Goal: Check status: Check status

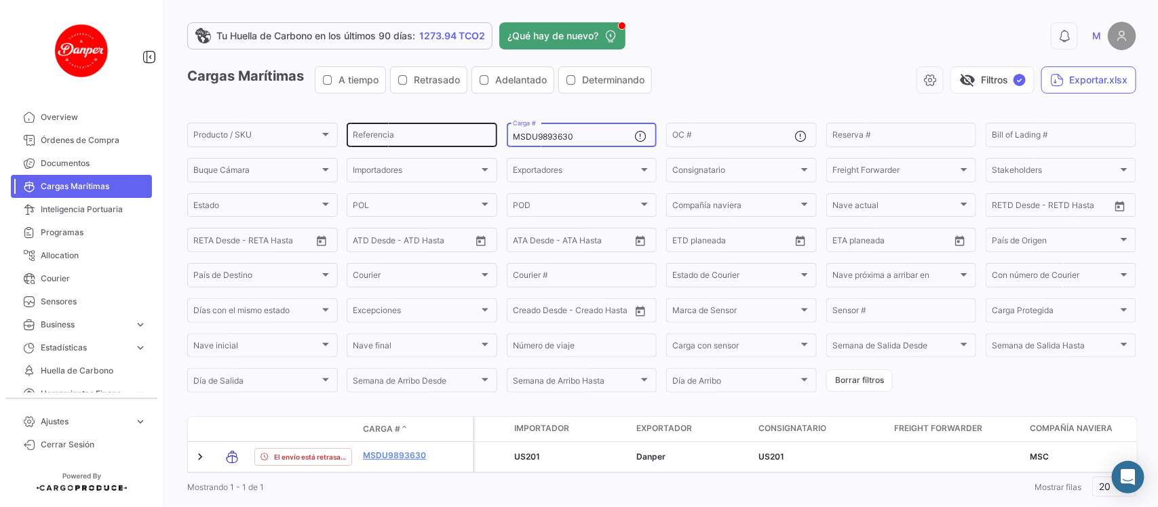
drag, startPoint x: 574, startPoint y: 136, endPoint x: 452, endPoint y: 130, distance: 122.2
click at [0, 0] on div "Producto / SKU Producto / SKU Referencia MSDU9893630 Carga # OC # Reserva # Bil…" at bounding box center [0, 0] width 0 height 0
paste input "NBU4059361"
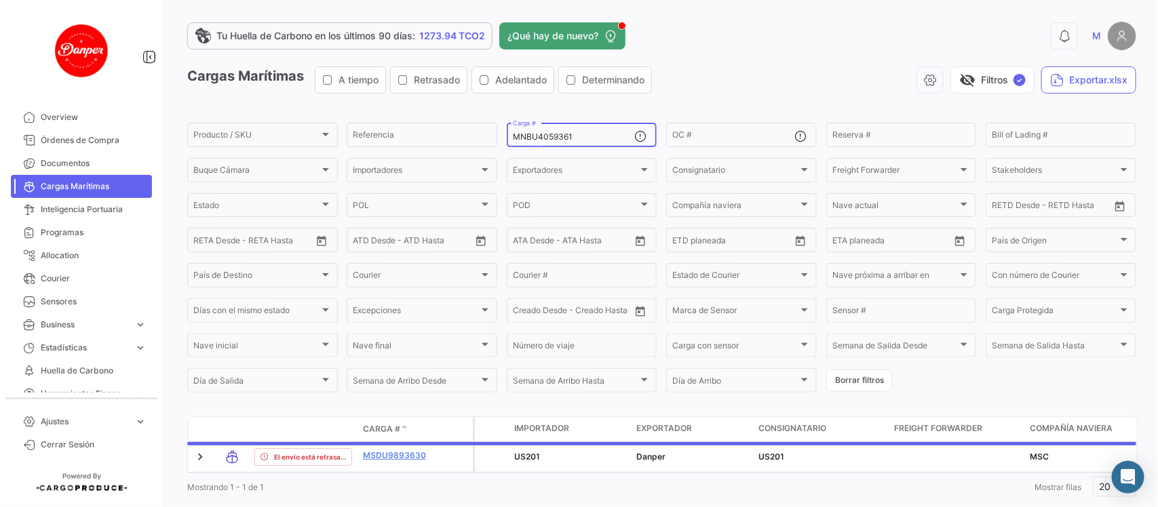
scroll to position [44, 0]
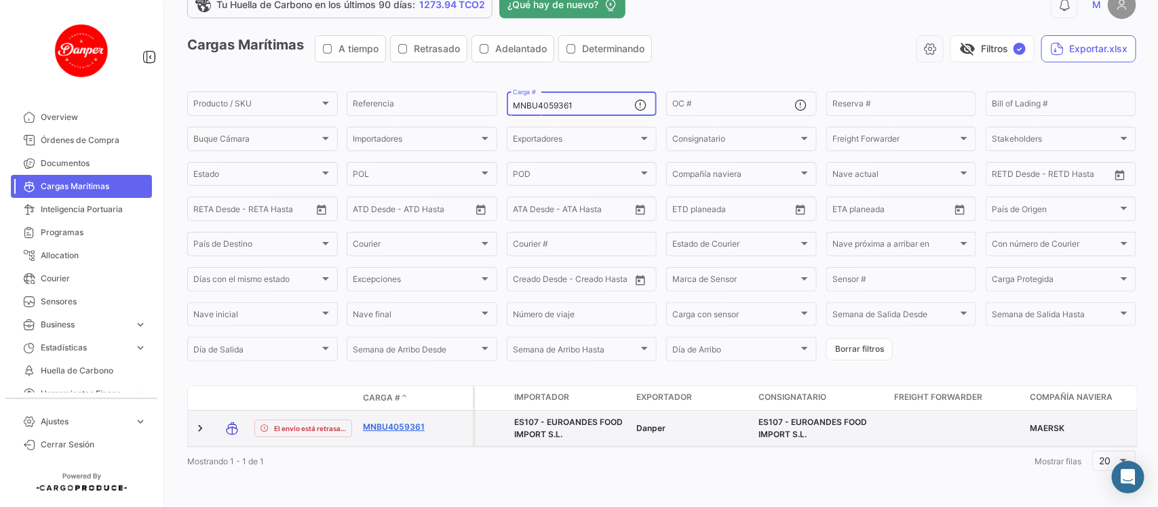
type input "MNBU4059361"
click at [400, 421] on link "MNBU4059361" at bounding box center [398, 427] width 71 height 12
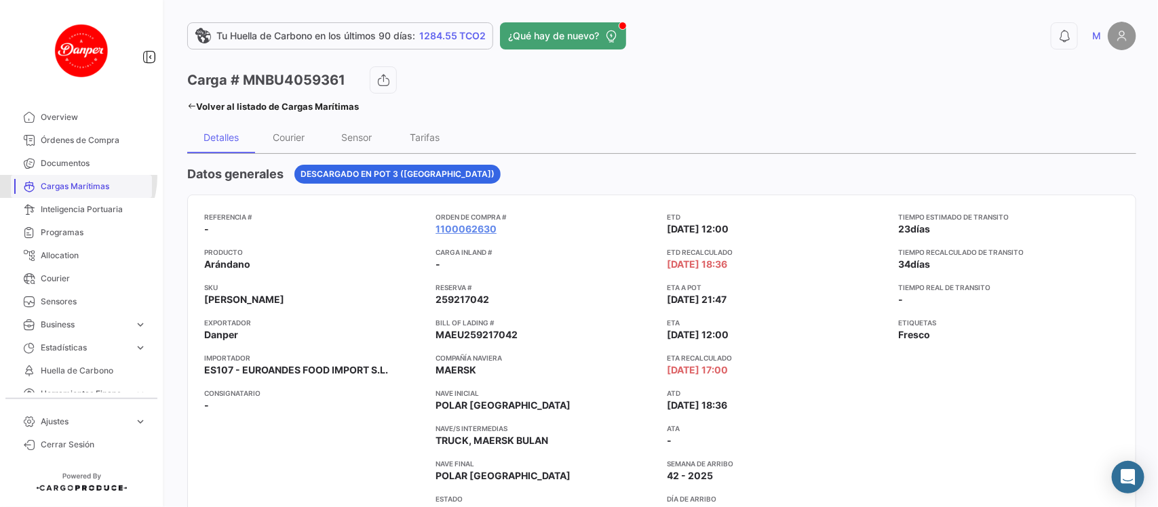
click at [76, 177] on link "Cargas Marítimas" at bounding box center [81, 186] width 141 height 23
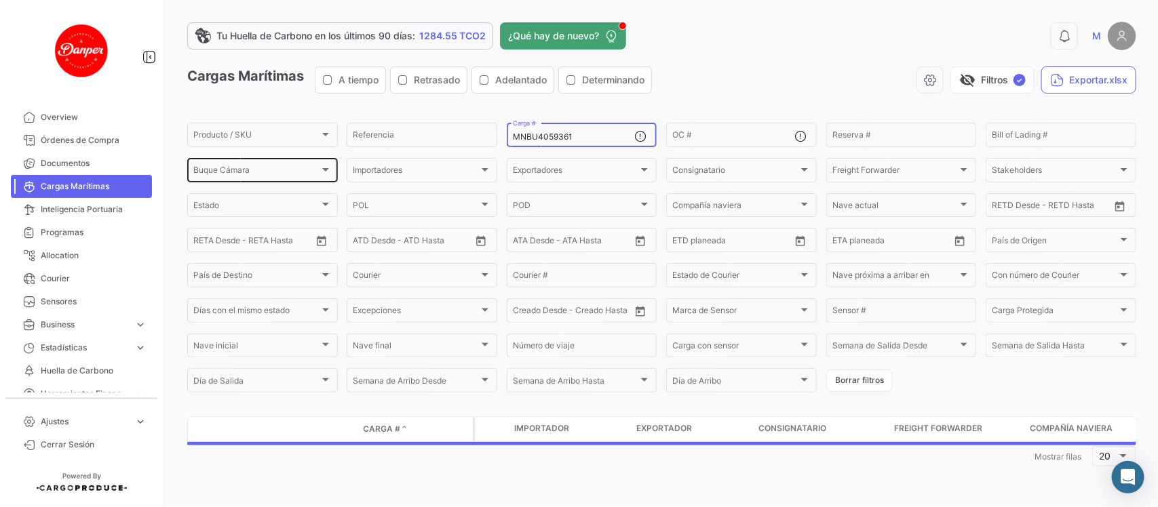
drag, startPoint x: 627, startPoint y: 132, endPoint x: 332, endPoint y: 161, distance: 296.4
click at [0, 0] on div "Producto / SKU Producto / SKU Referencia MNBU4059361 Carga # OC # Reserva # Bil…" at bounding box center [0, 0] width 0 height 0
paste input "SUDU6063200"
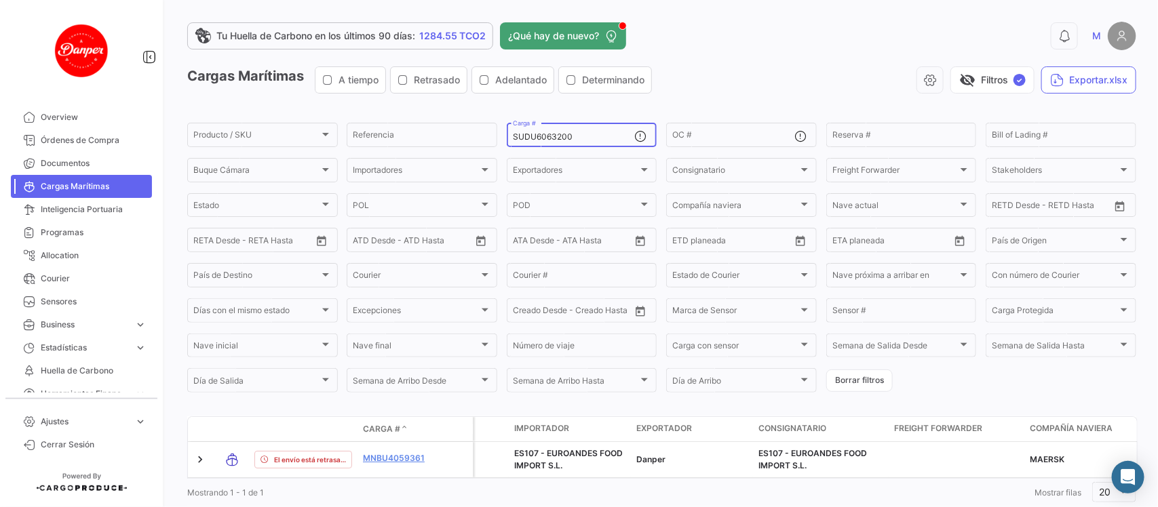
scroll to position [44, 0]
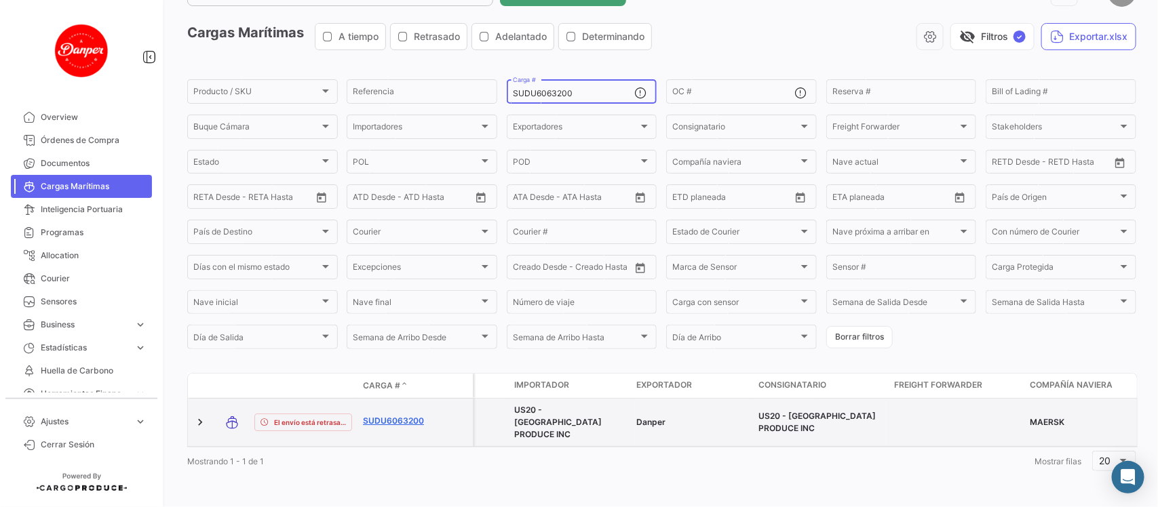
type input "SUDU6063200"
click at [387, 415] on link "SUDU6063200" at bounding box center [398, 421] width 71 height 12
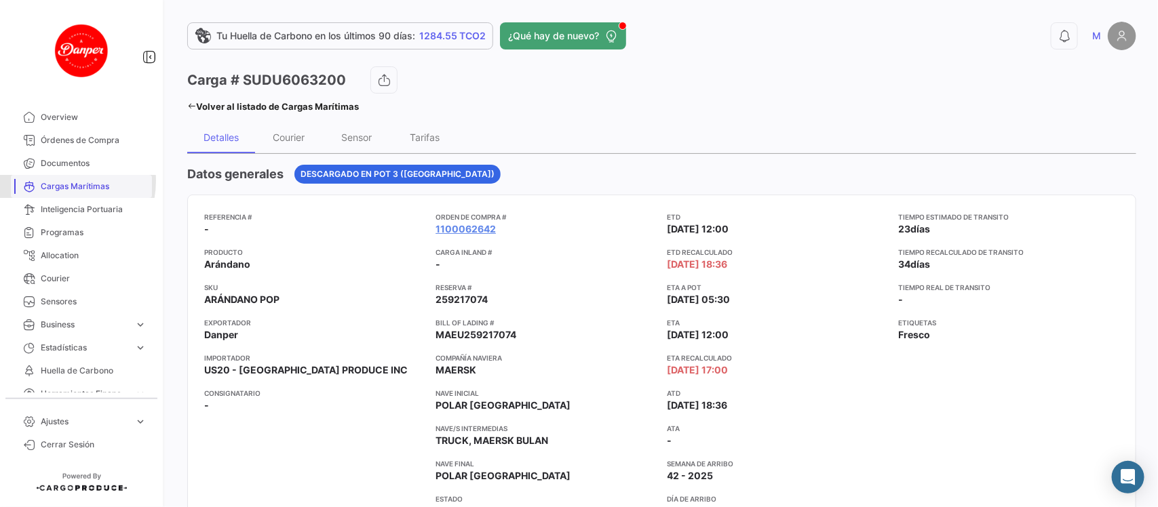
click at [61, 181] on span "Cargas Marítimas" at bounding box center [94, 186] width 106 height 12
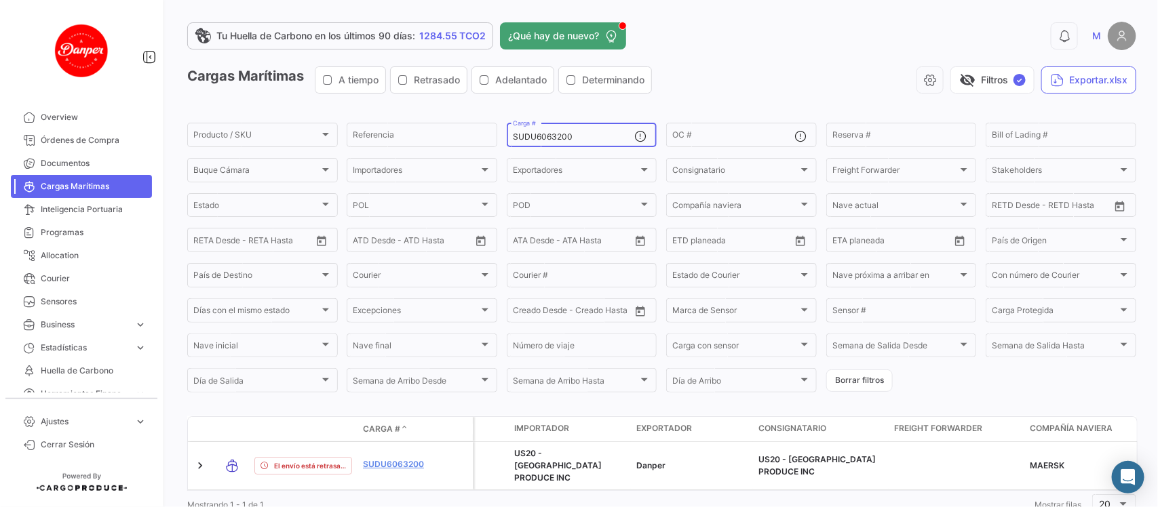
click at [592, 141] on div "SUDU6063200 Carga #" at bounding box center [574, 134] width 122 height 26
drag, startPoint x: 592, startPoint y: 141, endPoint x: 475, endPoint y: 130, distance: 117.2
click at [0, 0] on div "Producto / SKU Producto / SKU Referencia SUDU6063200 Carga # OC # Reserva # Bil…" at bounding box center [0, 0] width 0 height 0
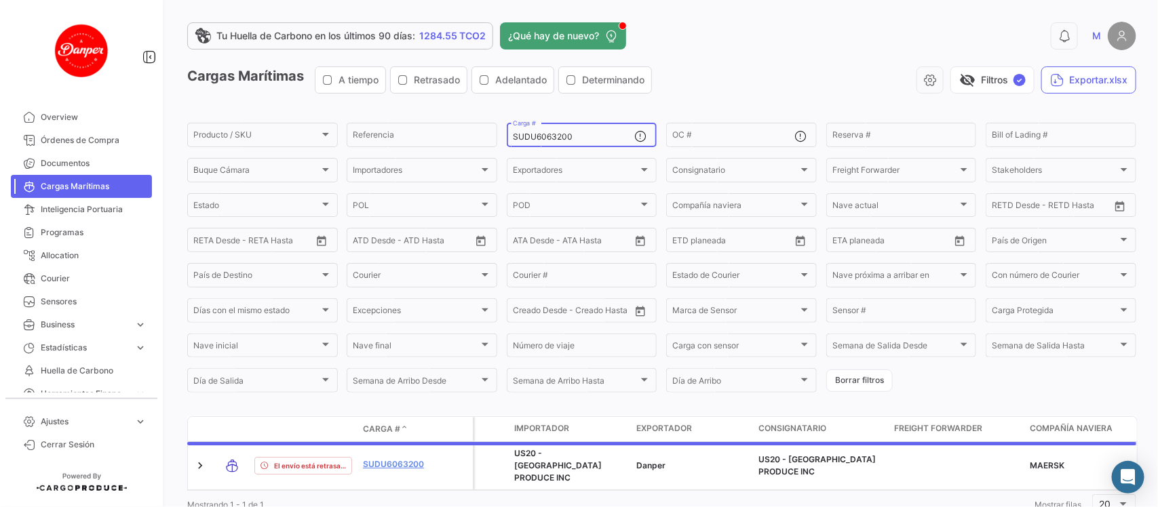
scroll to position [44, 0]
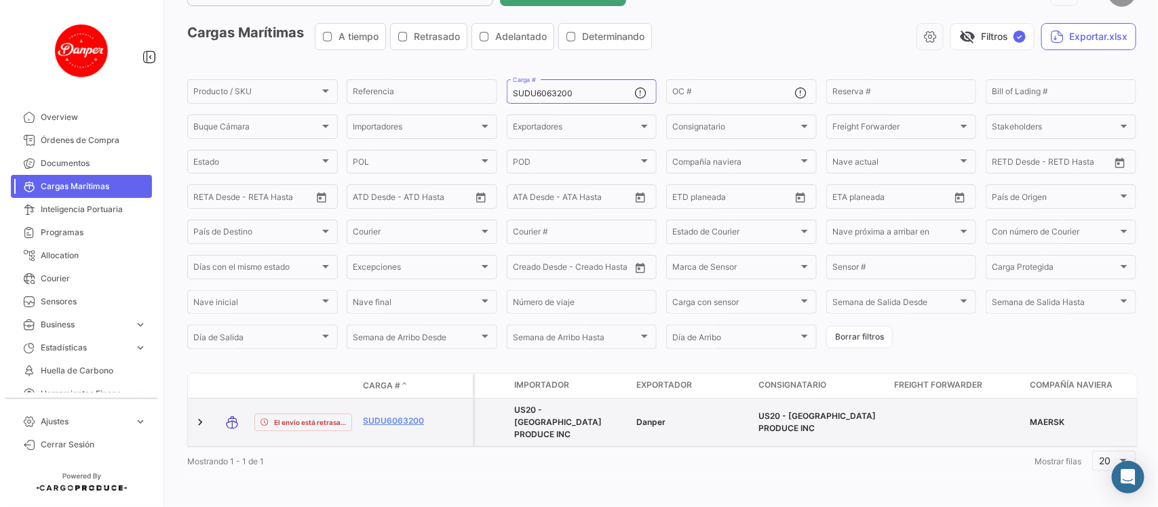
click at [361, 414] on datatable-body-cell "SUDU6063200" at bounding box center [397, 422] width 81 height 47
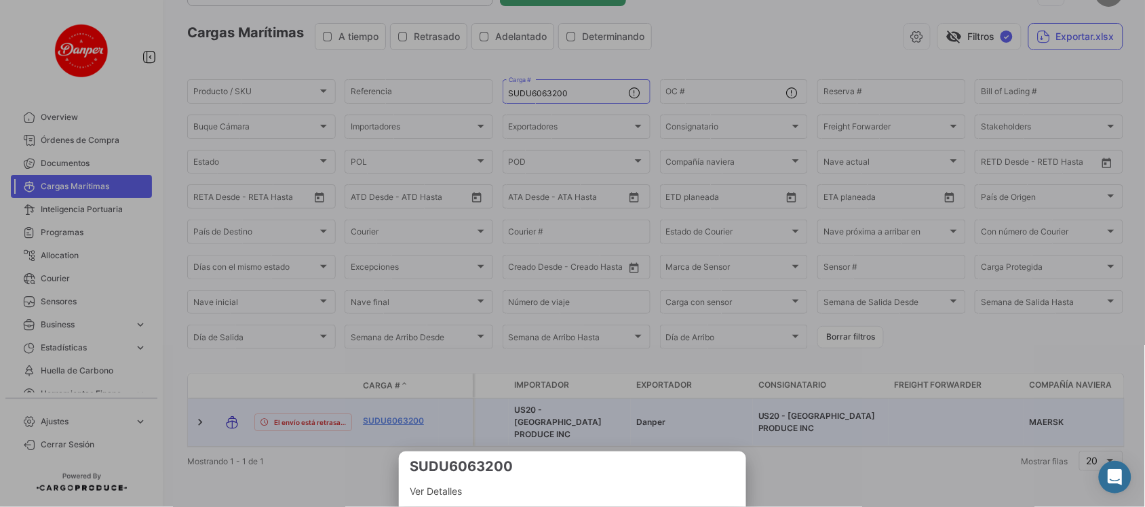
click at [385, 414] on div at bounding box center [572, 253] width 1145 height 507
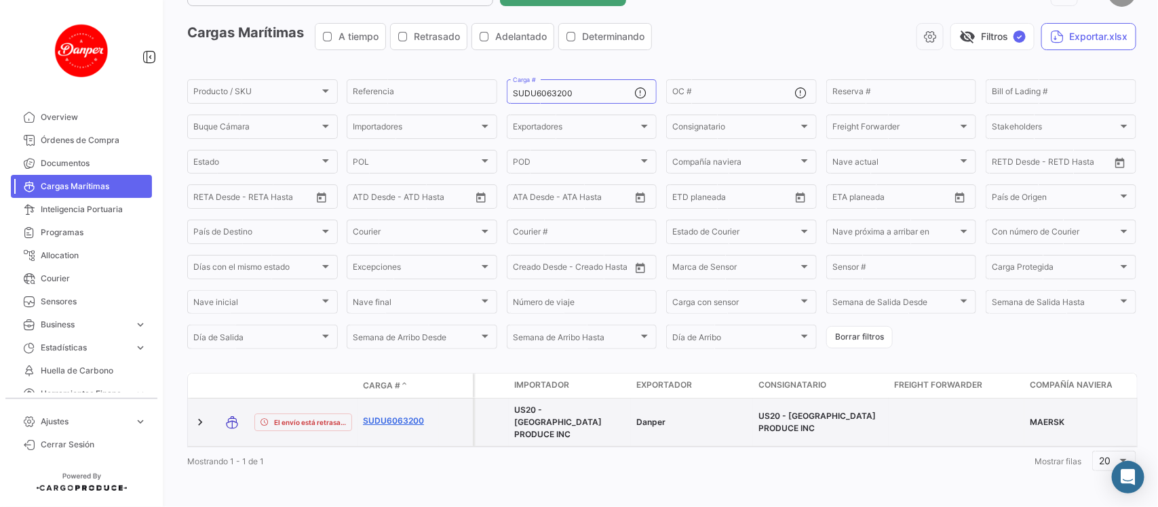
click at [385, 415] on link "SUDU6063200" at bounding box center [398, 421] width 71 height 12
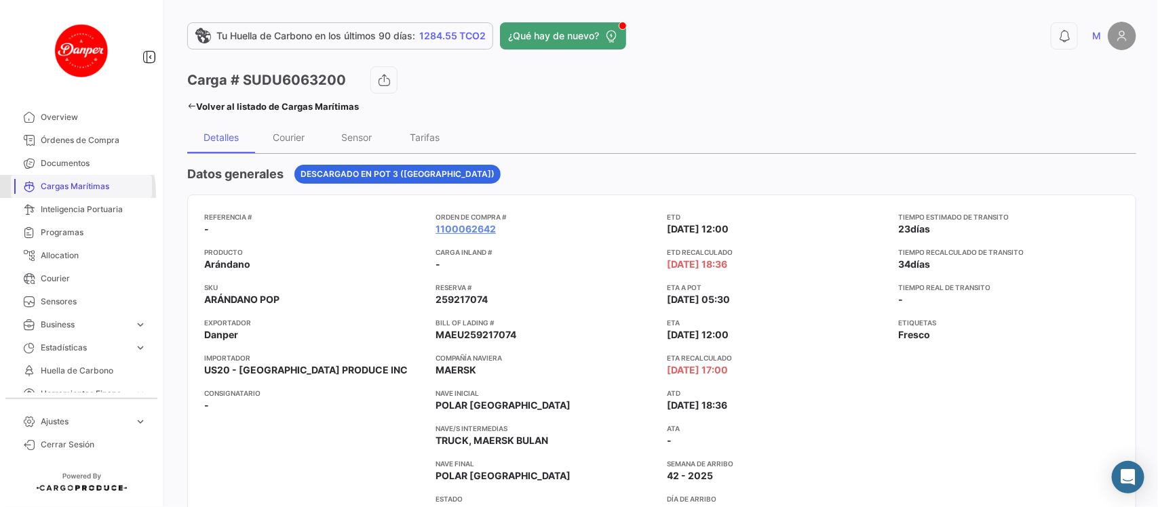
click at [59, 193] on link "Cargas Marítimas" at bounding box center [81, 186] width 141 height 23
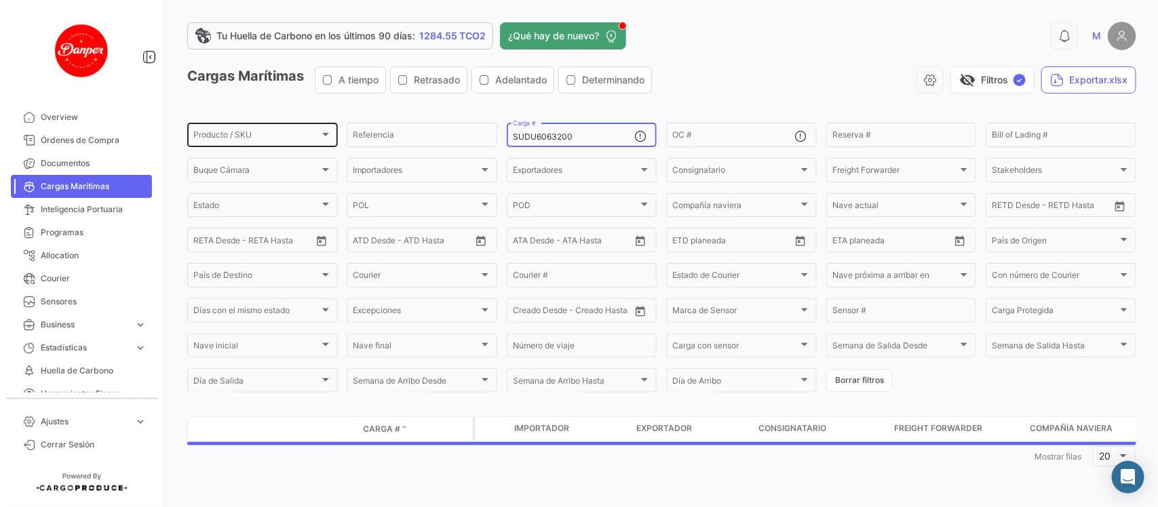
drag, startPoint x: 600, startPoint y: 133, endPoint x: 296, endPoint y: 140, distance: 304.6
click at [0, 0] on div "Producto / SKU Producto / SKU Referencia SUDU6063200 Carga # OC # Reserva # Bil…" at bounding box center [0, 0] width 0 height 0
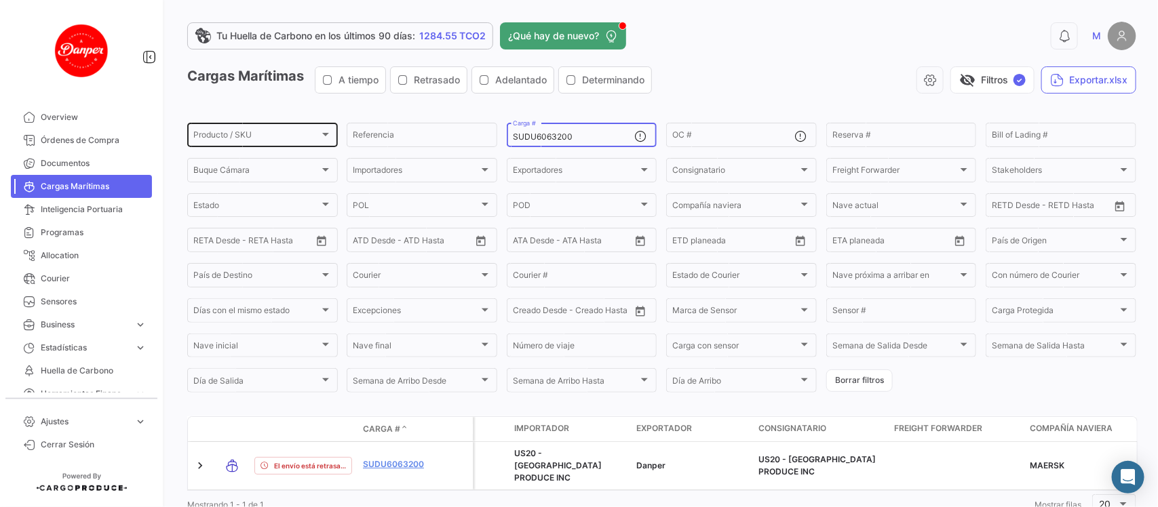
paste input "MNBU3751647"
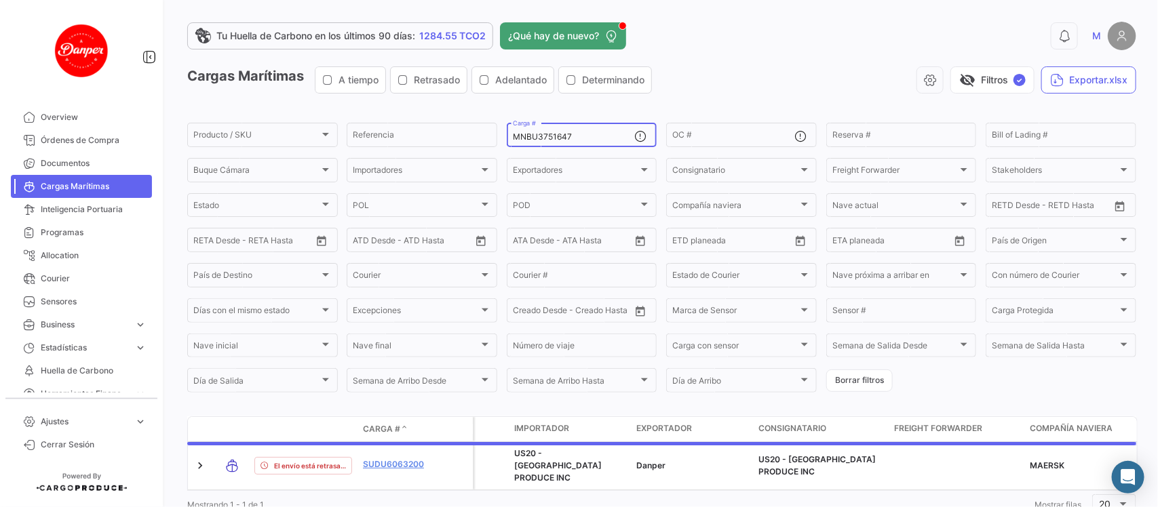
scroll to position [44, 0]
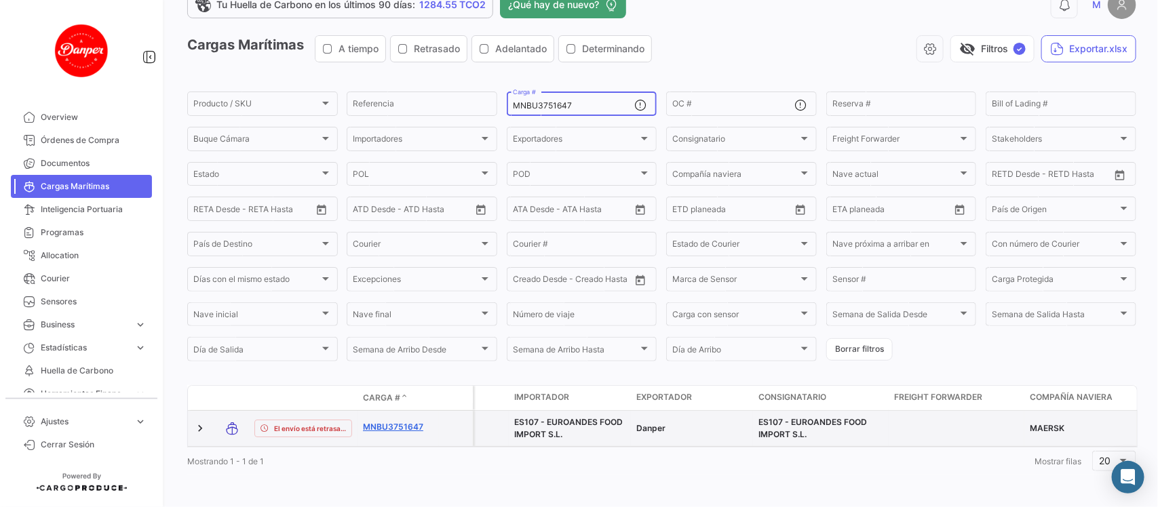
type input "MNBU3751647"
click at [394, 421] on link "MNBU3751647" at bounding box center [398, 427] width 71 height 12
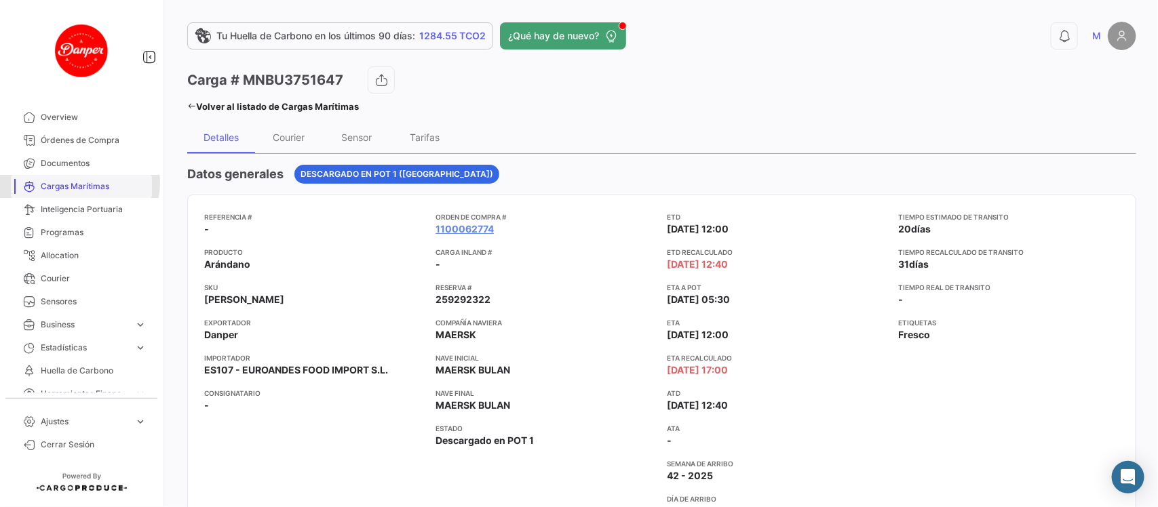
click at [79, 183] on span "Cargas Marítimas" at bounding box center [94, 186] width 106 height 12
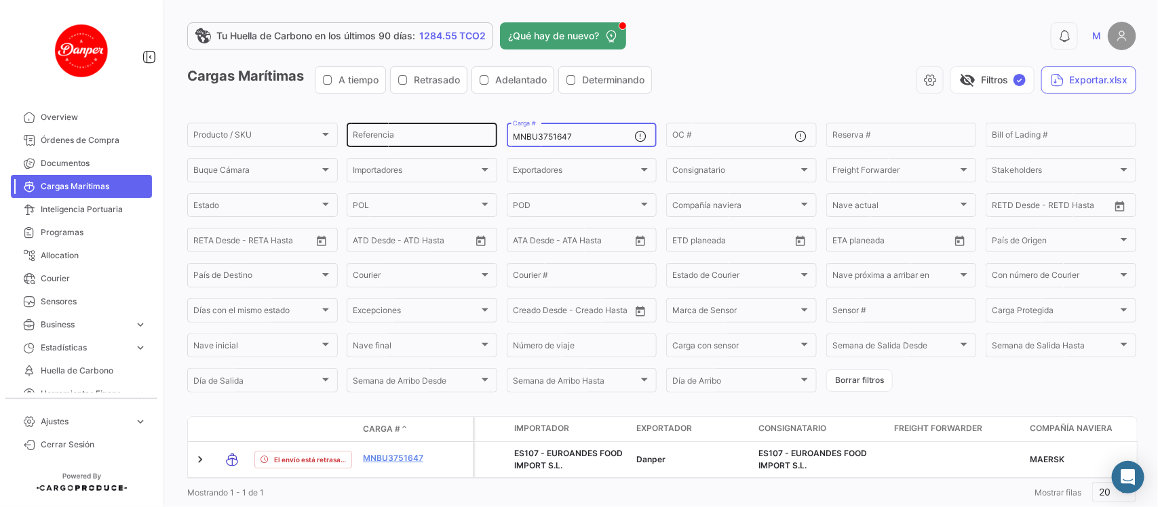
drag, startPoint x: 604, startPoint y: 137, endPoint x: 356, endPoint y: 136, distance: 247.5
click at [0, 0] on div "Producto / SKU Producto / SKU Referencia MNBU3751647 Carga # OC # Reserva # Bil…" at bounding box center [0, 0] width 0 height 0
paste input "HLBU9314516"
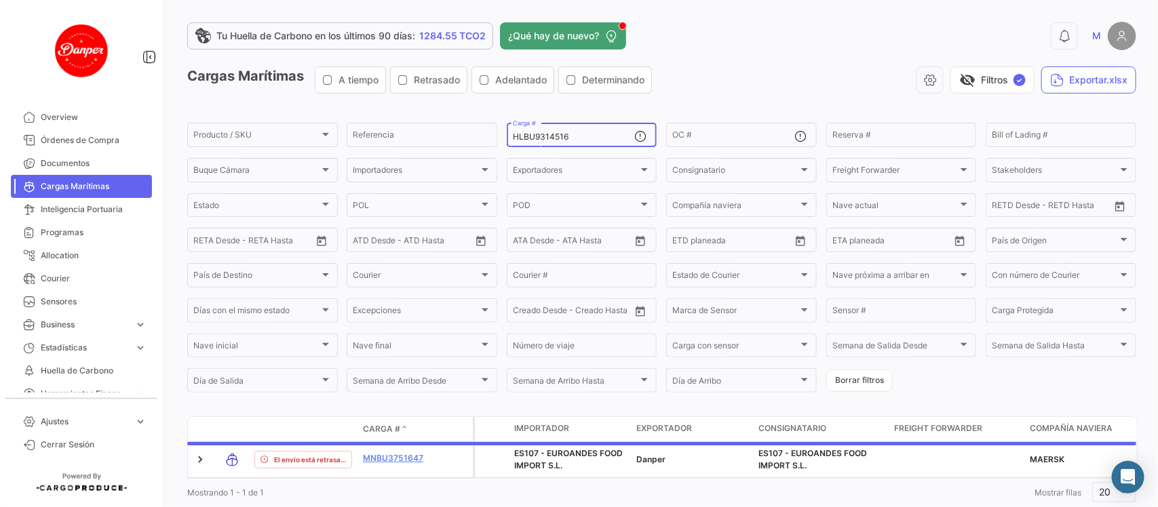
scroll to position [44, 0]
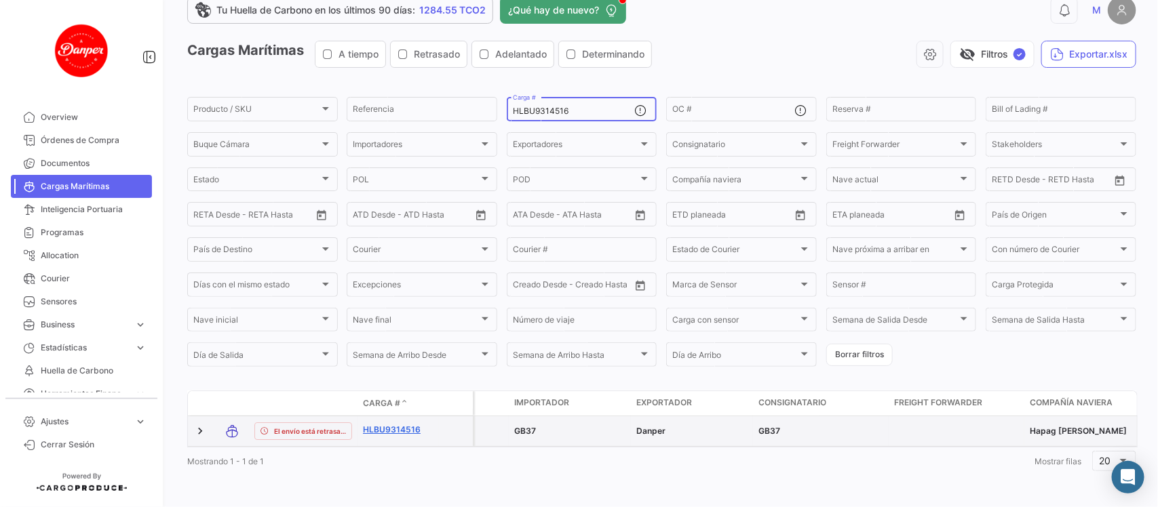
type input "HLBU9314516"
click at [401, 424] on link "HLBU9314516" at bounding box center [398, 430] width 71 height 12
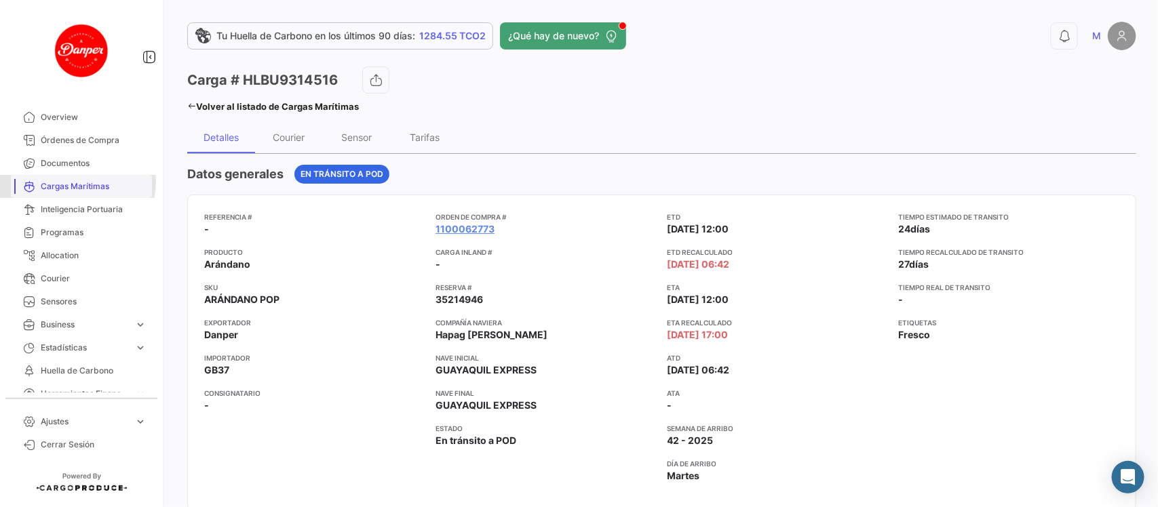
click at [66, 181] on span "Cargas Marítimas" at bounding box center [94, 186] width 106 height 12
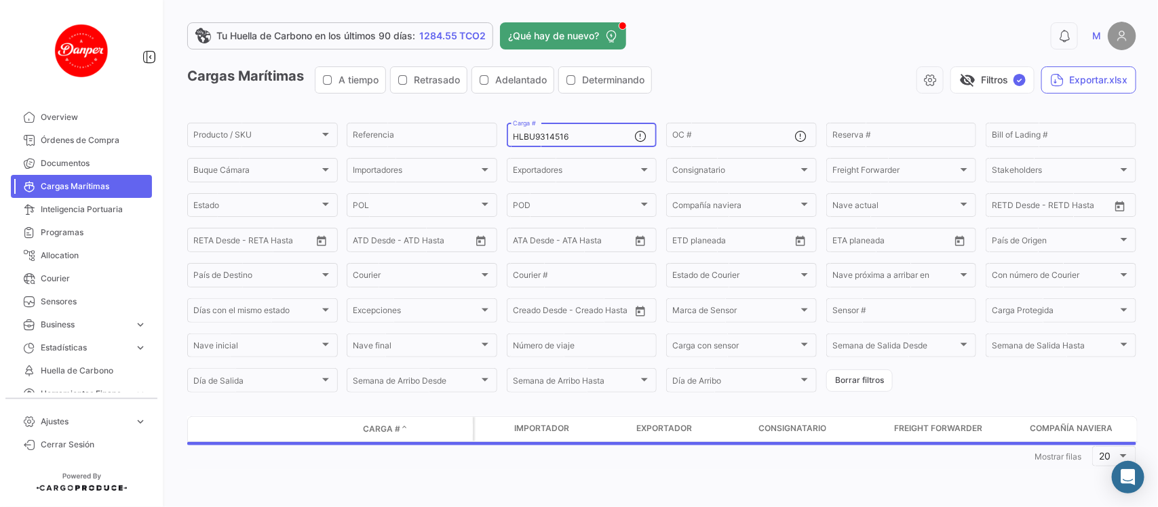
drag, startPoint x: 600, startPoint y: 134, endPoint x: 337, endPoint y: 134, distance: 263.1
click at [337, 134] on form "Producto / SKU Producto / SKU Referencia HLBU9314516 Carga # OC # Reserva # Bil…" at bounding box center [661, 258] width 949 height 274
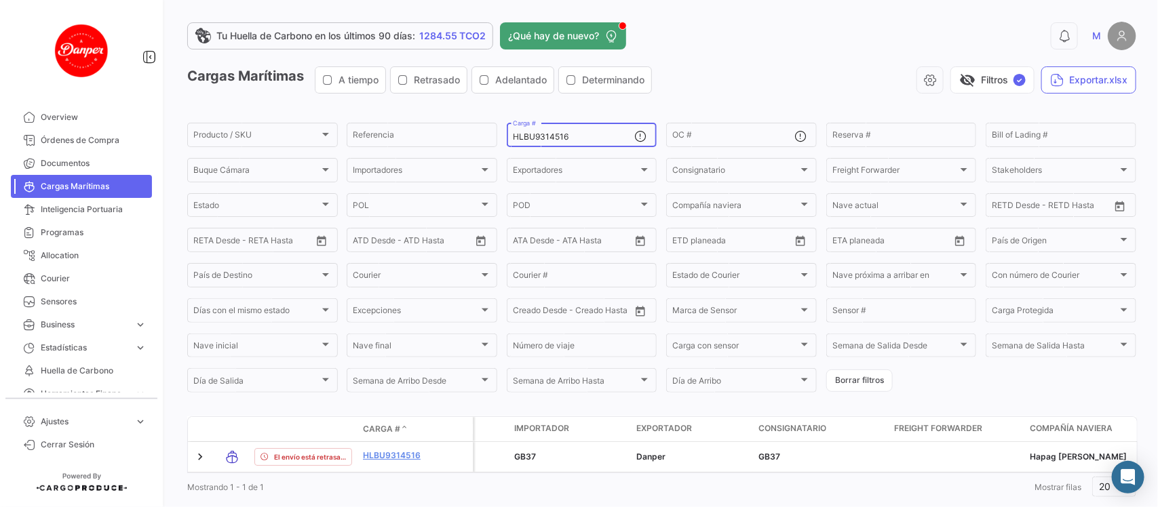
paste input "OTPU6579647"
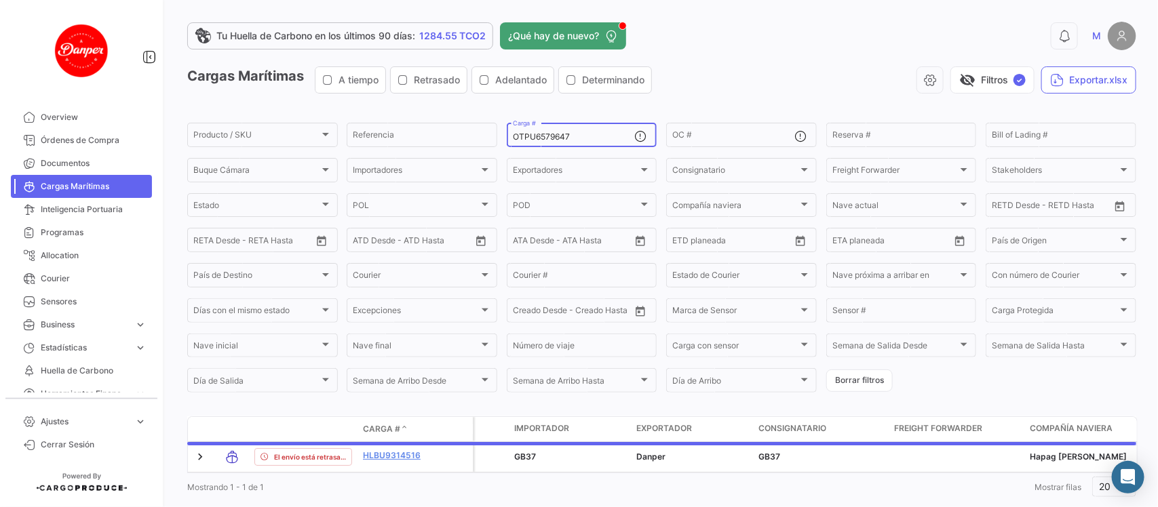
scroll to position [44, 0]
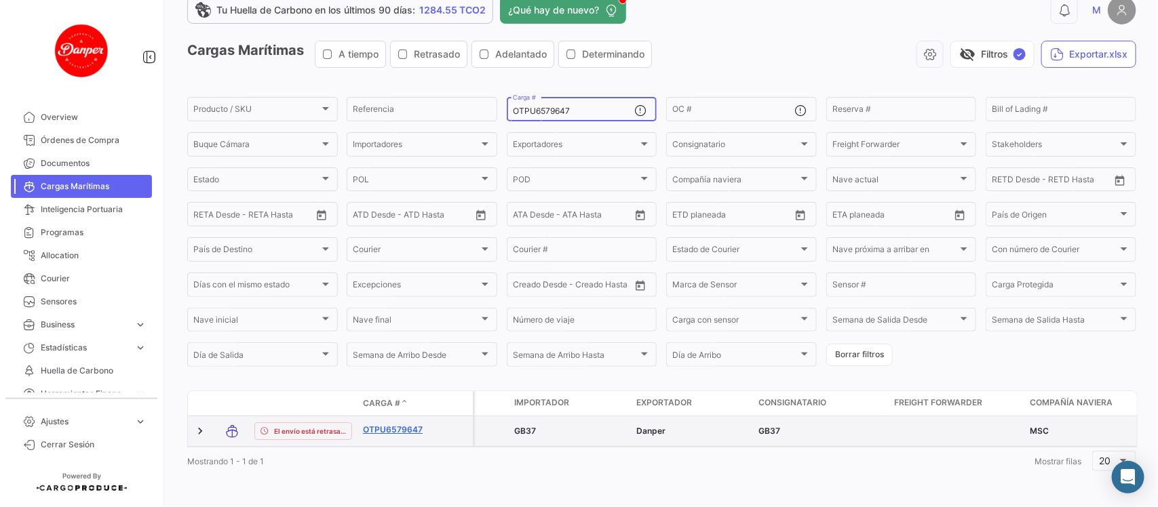
type input "OTPU6579647"
click at [385, 424] on link "OTPU6579647" at bounding box center [398, 430] width 71 height 12
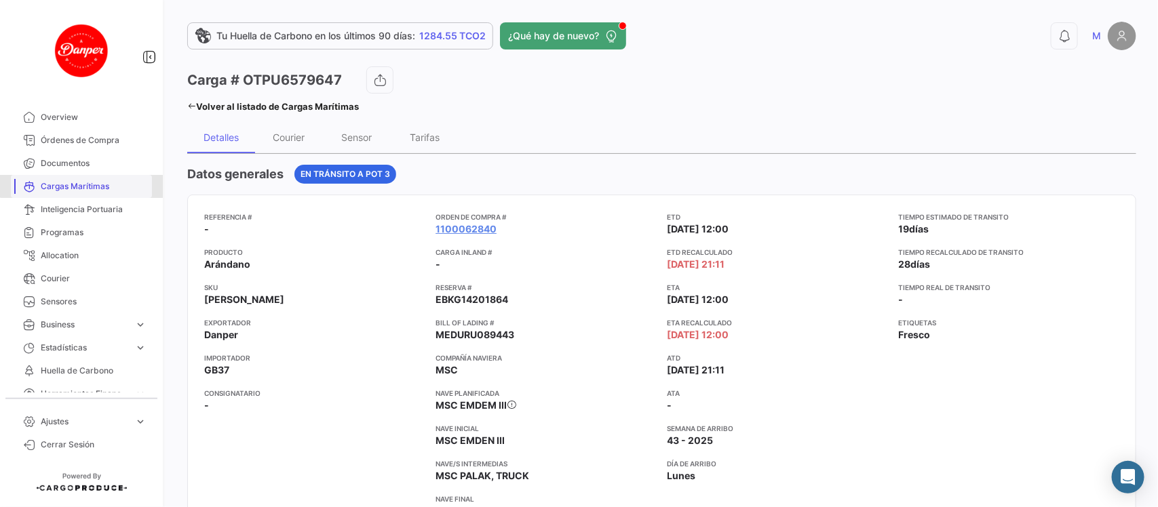
click at [85, 181] on span "Cargas Marítimas" at bounding box center [94, 186] width 106 height 12
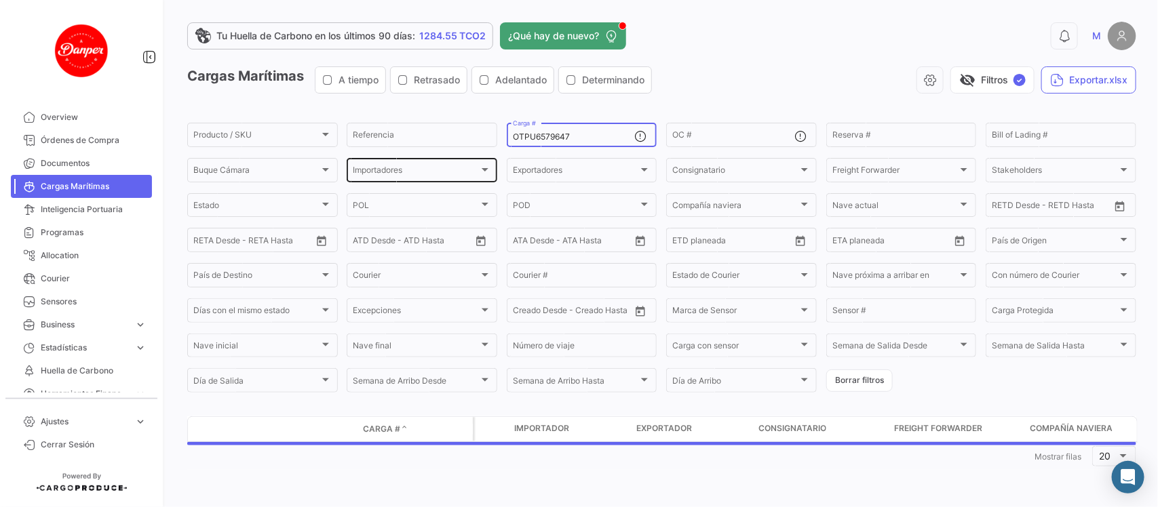
drag, startPoint x: 585, startPoint y: 136, endPoint x: 351, endPoint y: 168, distance: 236.9
click at [0, 0] on div "Producto / SKU Producto / SKU Referencia OTPU6579647 Carga # OC # Reserva # Bil…" at bounding box center [0, 0] width 0 height 0
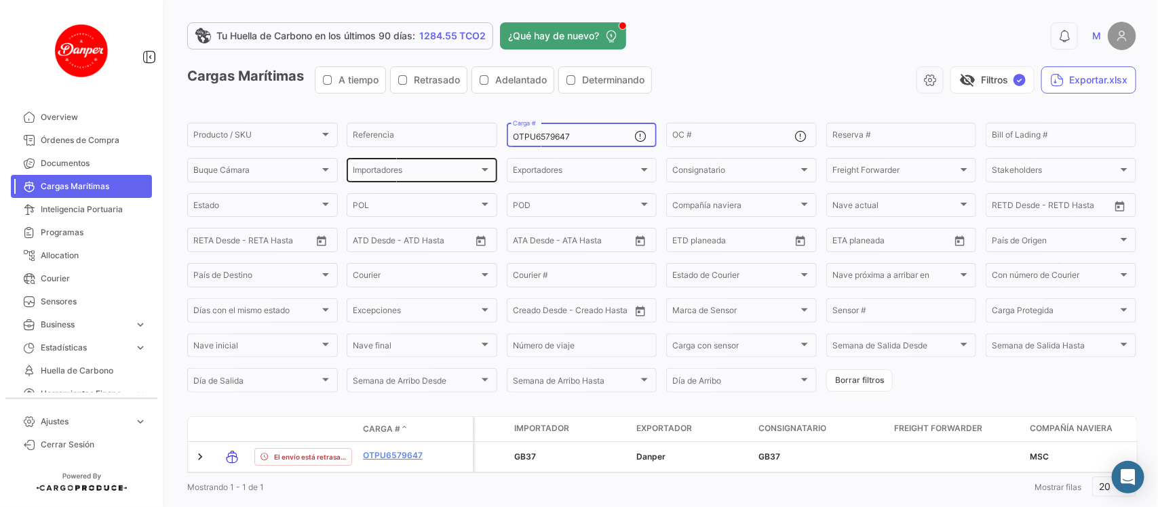
paste input "SEKU9382171"
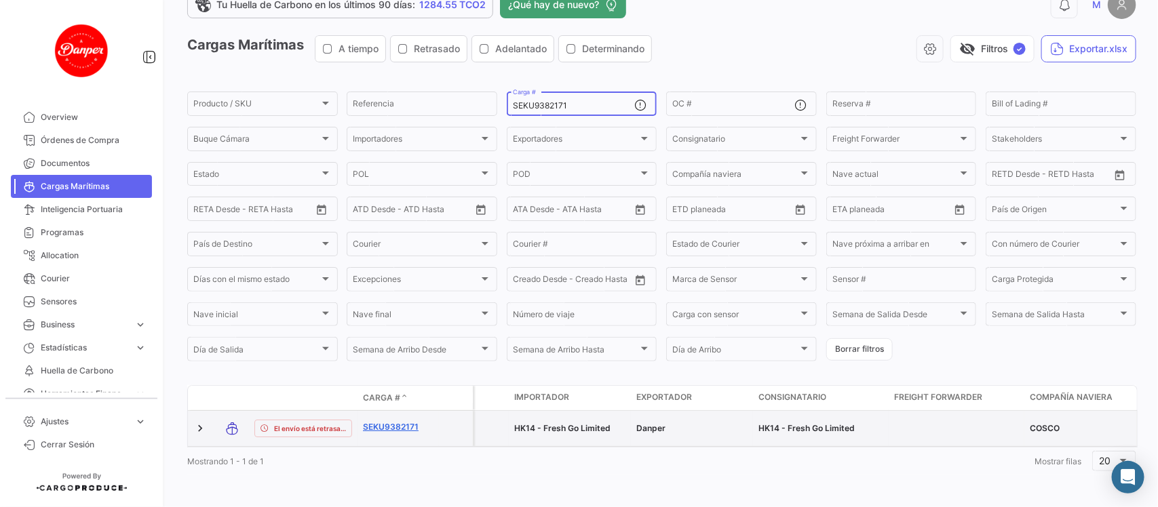
type input "SEKU9382171"
click at [397, 421] on link "SEKU9382171" at bounding box center [398, 427] width 71 height 12
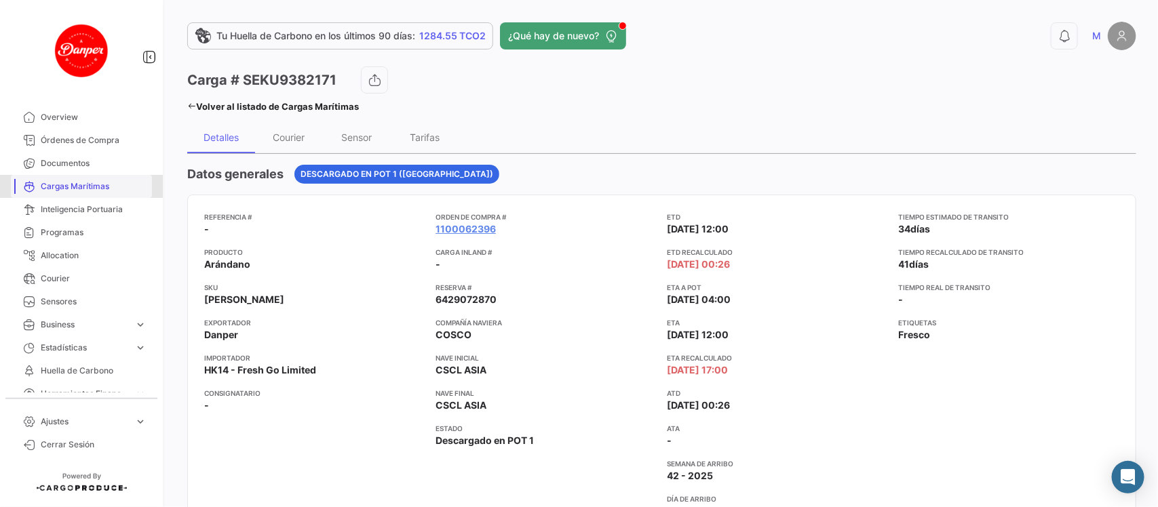
click at [90, 177] on link "Cargas Marítimas" at bounding box center [81, 186] width 141 height 23
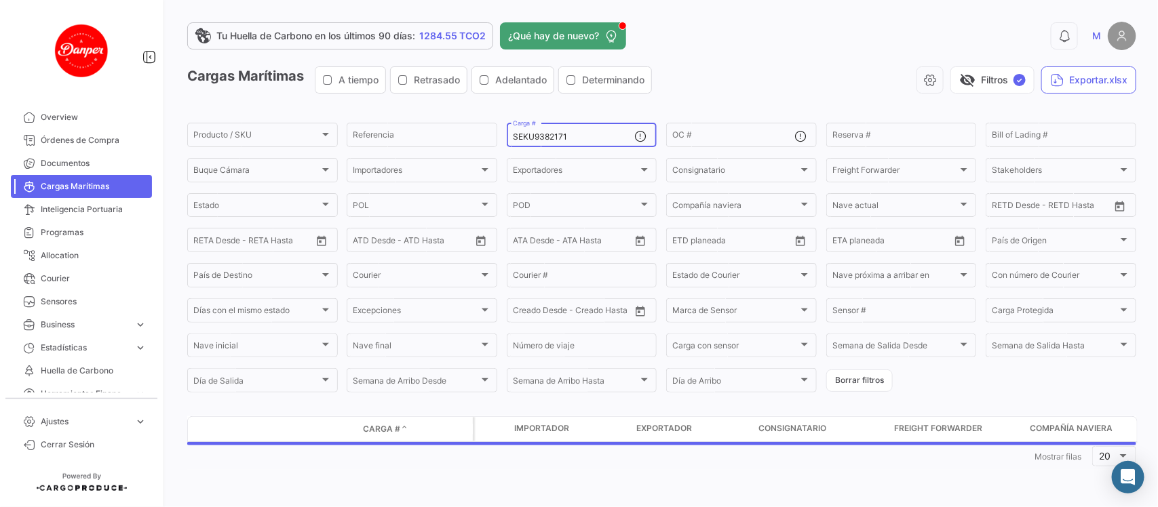
drag, startPoint x: 612, startPoint y: 139, endPoint x: 368, endPoint y: 119, distance: 244.3
click at [368, 119] on app-list-header "Cargas Marítimas A tiempo Retrasado Adelantado Determinando visibility_off Filt…" at bounding box center [661, 230] width 949 height 328
paste input "TEMU9604795"
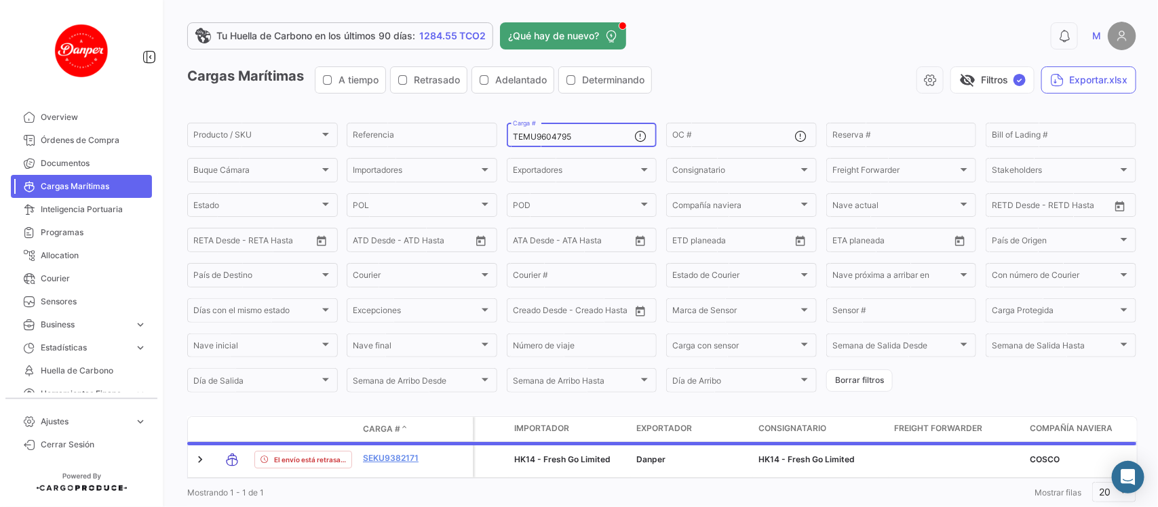
scroll to position [44, 0]
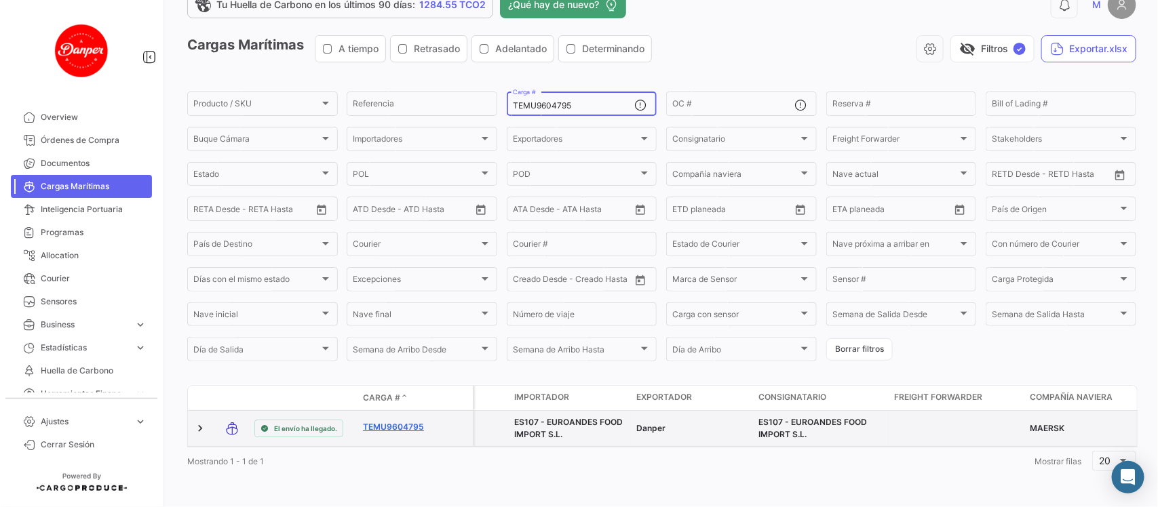
type input "TEMU9604795"
click at [407, 421] on link "TEMU9604795" at bounding box center [398, 427] width 71 height 12
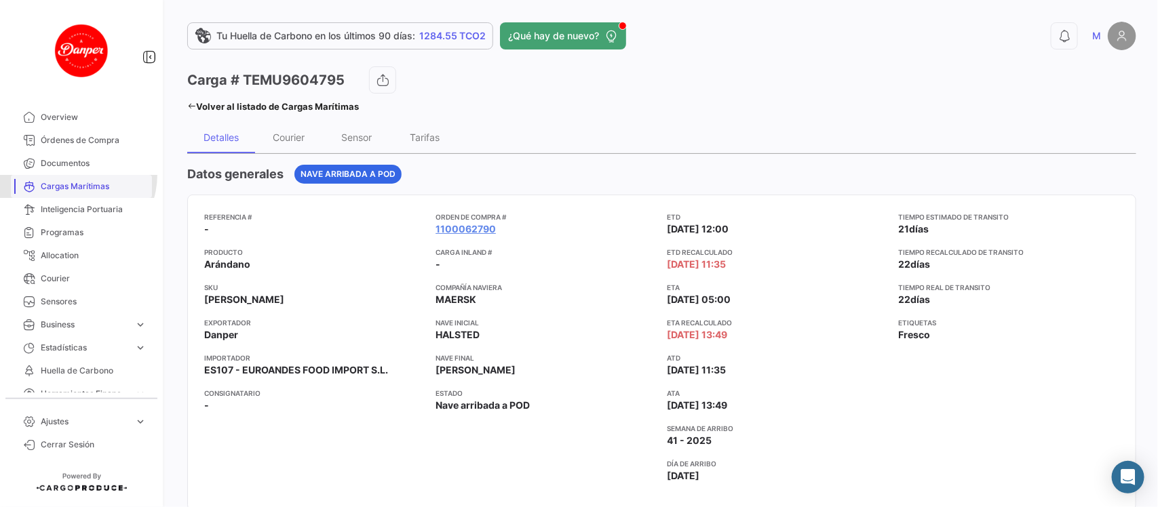
click at [73, 175] on link "Cargas Marítimas" at bounding box center [81, 186] width 141 height 23
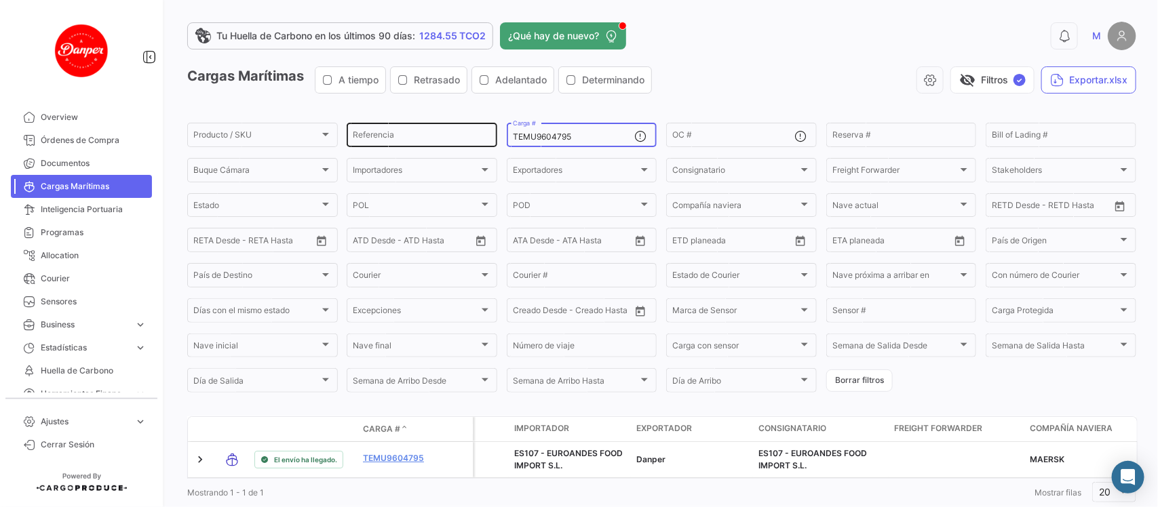
drag, startPoint x: 599, startPoint y: 141, endPoint x: 383, endPoint y: 140, distance: 215.6
click at [0, 0] on div "Producto / SKU Producto / SKU Referencia TEMU9604795 Carga # OC # Reserva # Bil…" at bounding box center [0, 0] width 0 height 0
paste input "798026"
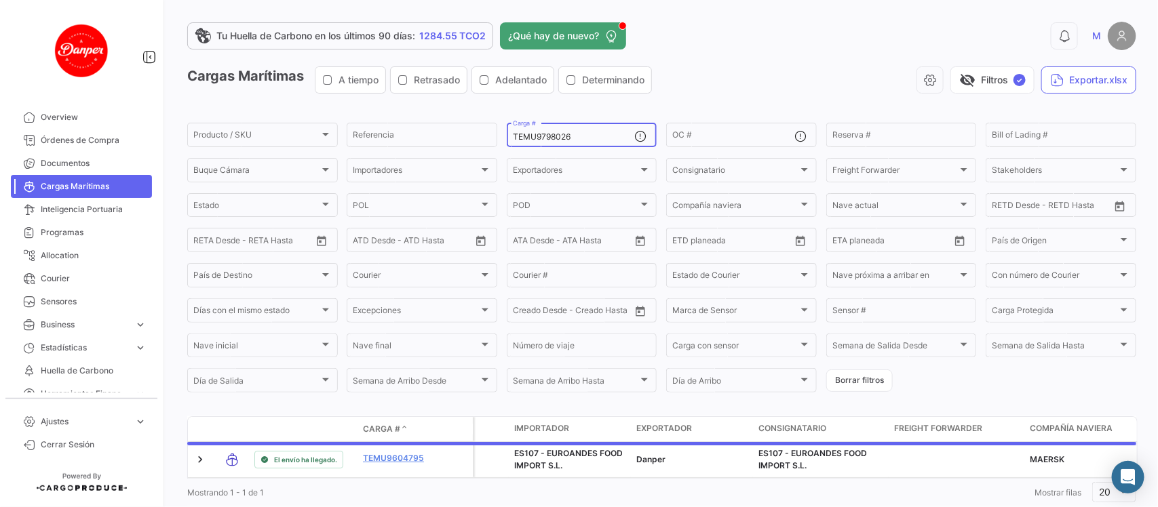
scroll to position [44, 0]
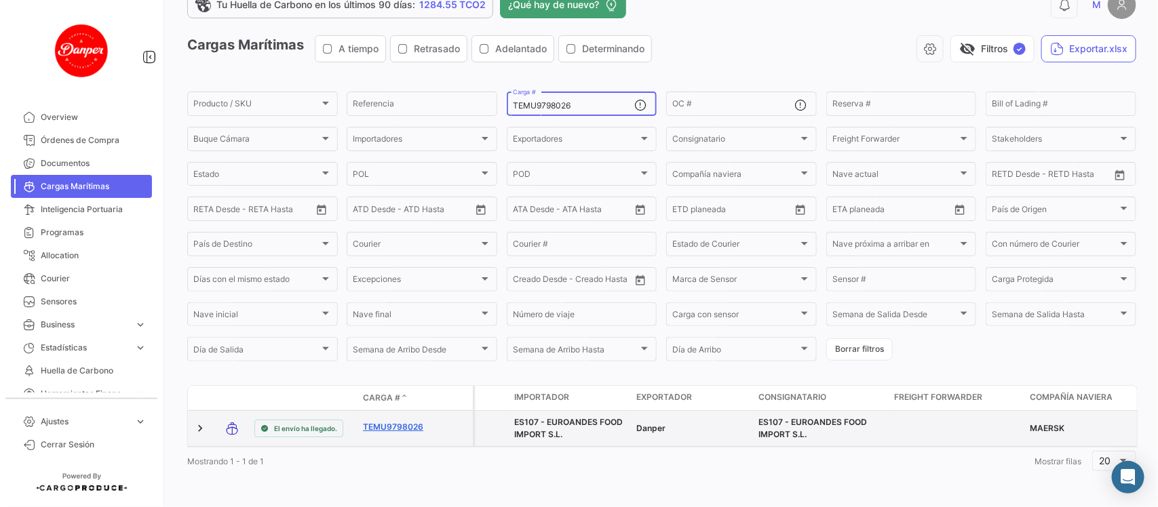
type input "TEMU9798026"
click at [387, 421] on link "TEMU9798026" at bounding box center [398, 427] width 71 height 12
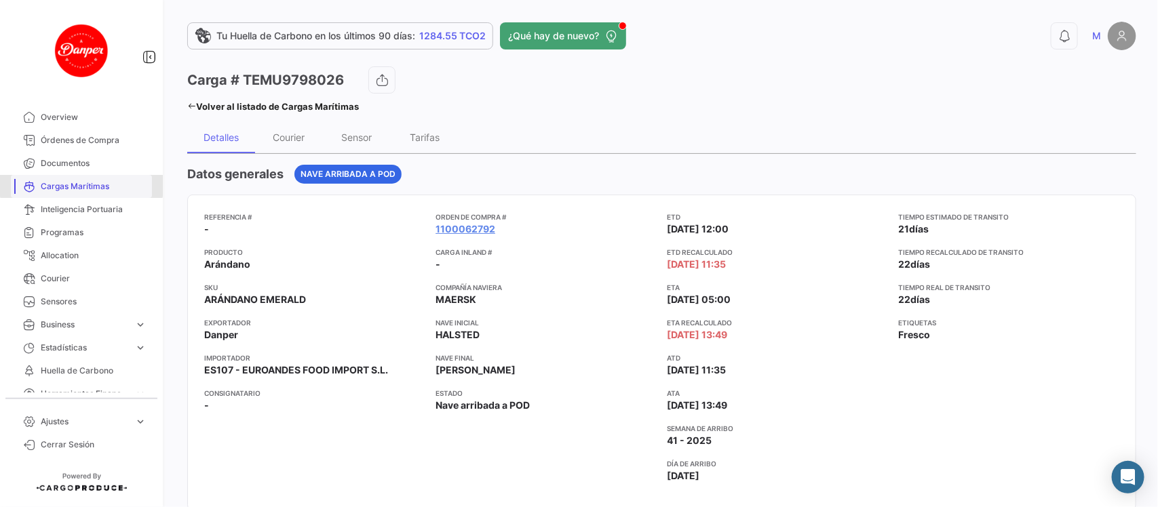
click at [81, 185] on span "Cargas Marítimas" at bounding box center [94, 186] width 106 height 12
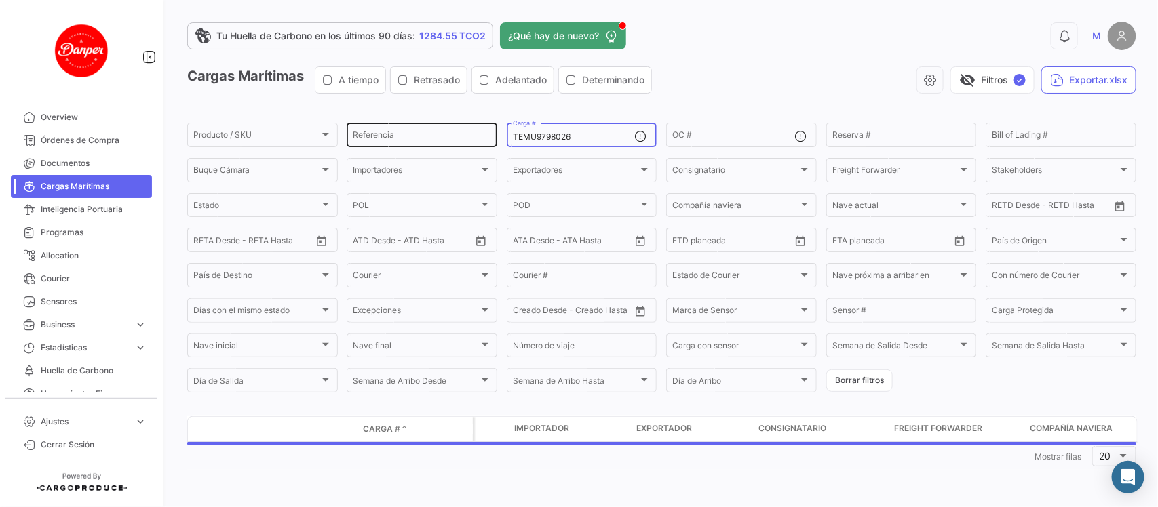
drag, startPoint x: 588, startPoint y: 136, endPoint x: 391, endPoint y: 143, distance: 197.4
click at [0, 0] on div "Producto / SKU Producto / SKU Referencia TEMU9798026 Carga # OC # Reserva # Bil…" at bounding box center [0, 0] width 0 height 0
paste input "SILU7049870"
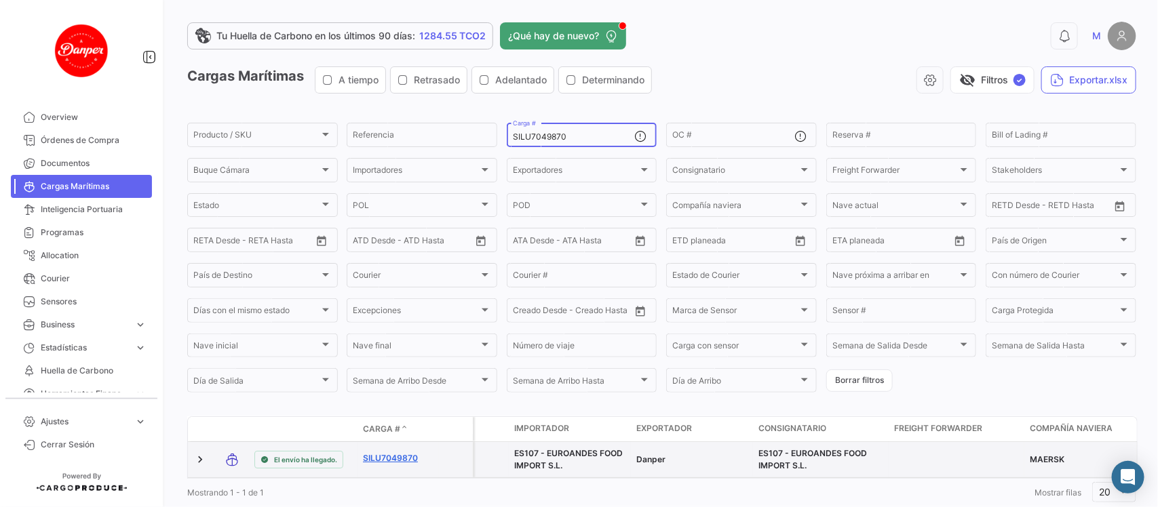
type input "SILU7049870"
click at [395, 456] on link "SILU7049870" at bounding box center [398, 458] width 71 height 12
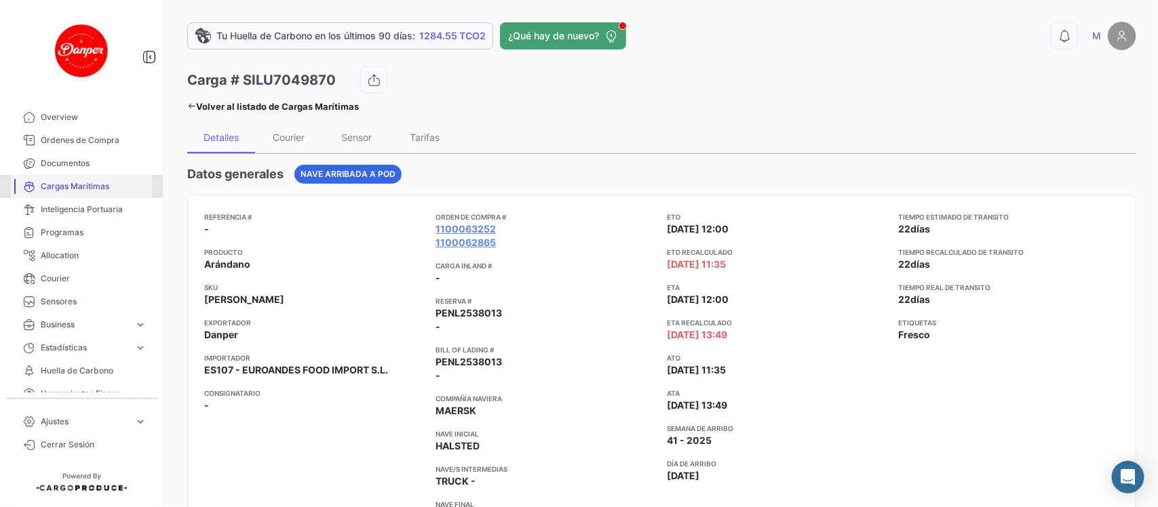
click at [98, 186] on span "Cargas Marítimas" at bounding box center [94, 186] width 106 height 12
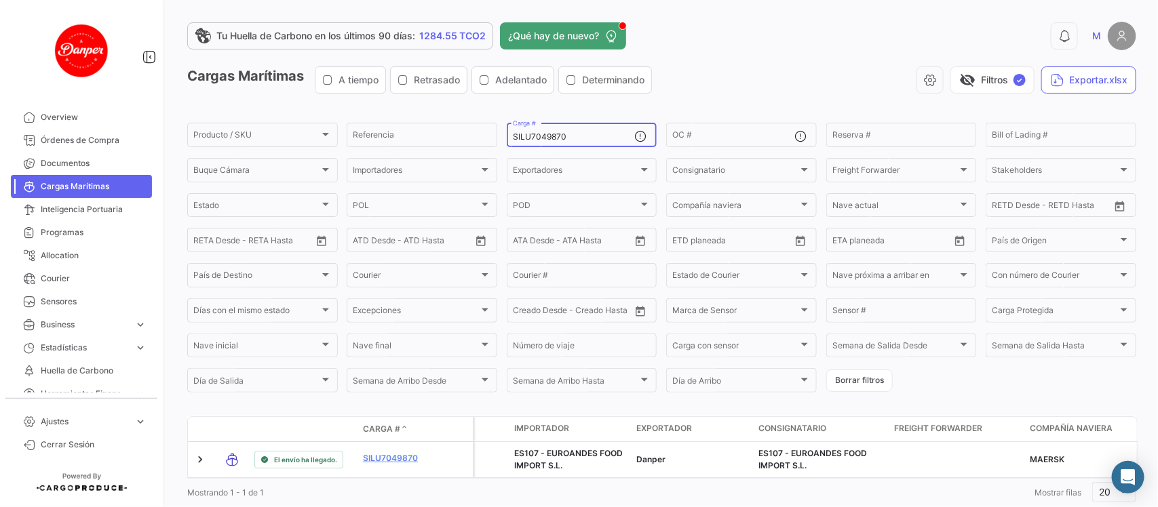
drag, startPoint x: 587, startPoint y: 134, endPoint x: 289, endPoint y: 147, distance: 298.7
click at [0, 0] on div "Producto / SKU Producto / SKU Referencia SILU7049870 Carga # OC # Reserva # Bil…" at bounding box center [0, 0] width 0 height 0
paste input "MSDU989363"
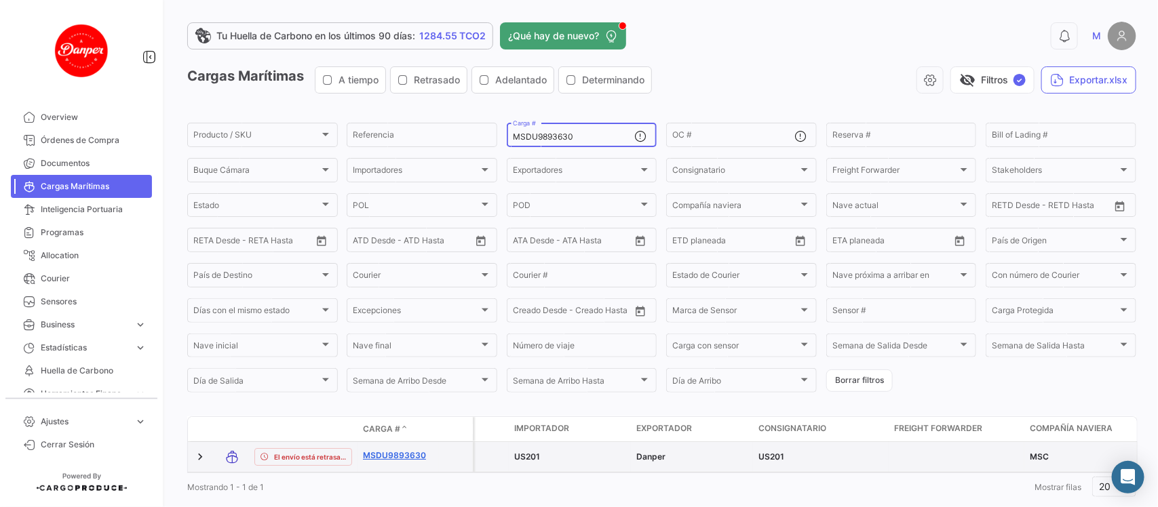
type input "MSDU9893630"
click at [407, 455] on link "MSDU9893630" at bounding box center [398, 456] width 71 height 12
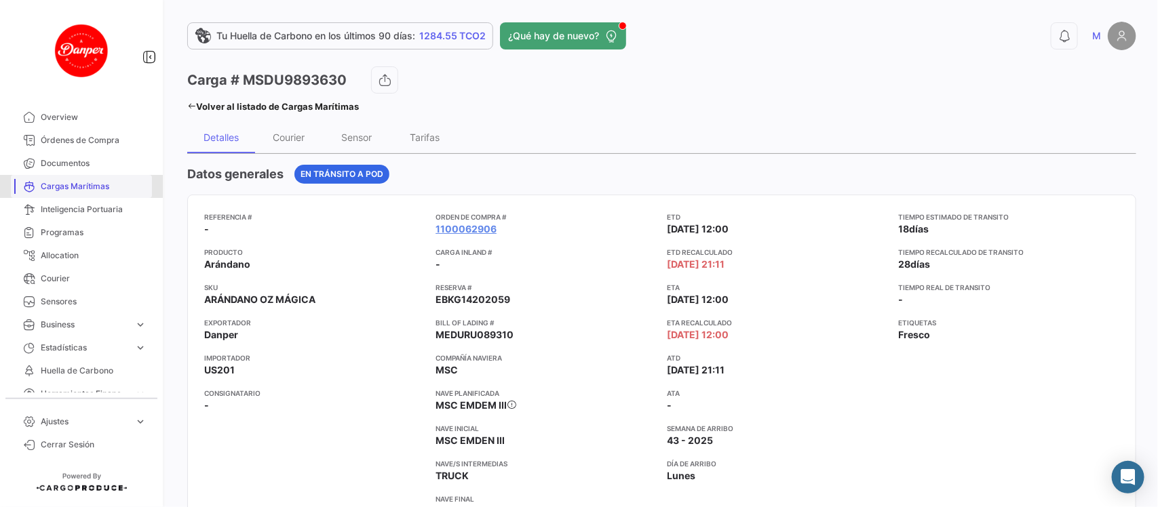
click at [92, 191] on span "Cargas Marítimas" at bounding box center [94, 186] width 106 height 12
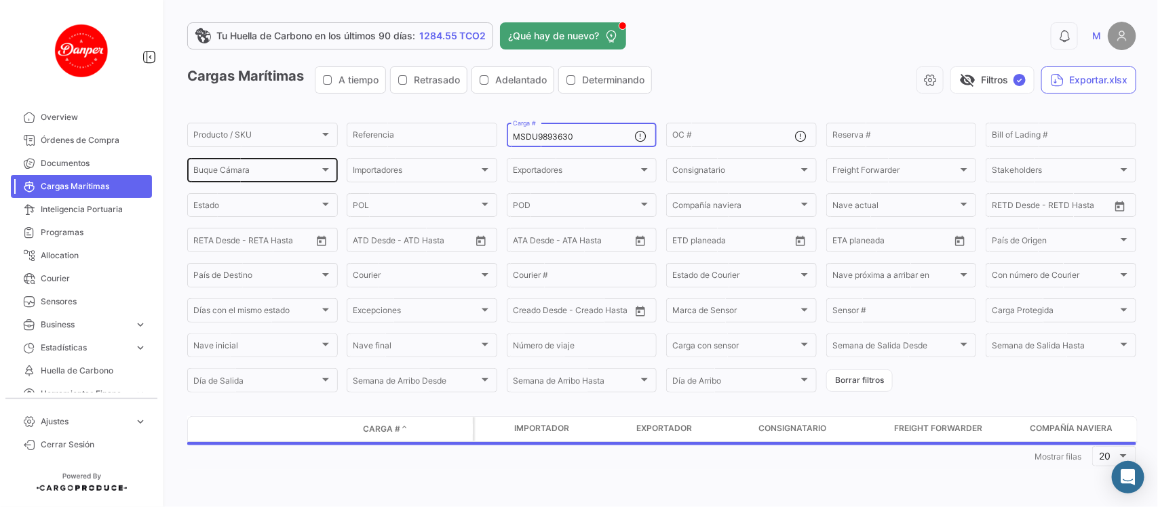
drag, startPoint x: 627, startPoint y: 136, endPoint x: 313, endPoint y: 168, distance: 315.6
click at [0, 0] on div "Producto / SKU Producto / SKU Referencia MSDU9893630 Carga # OC # Reserva # Bil…" at bounding box center [0, 0] width 0 height 0
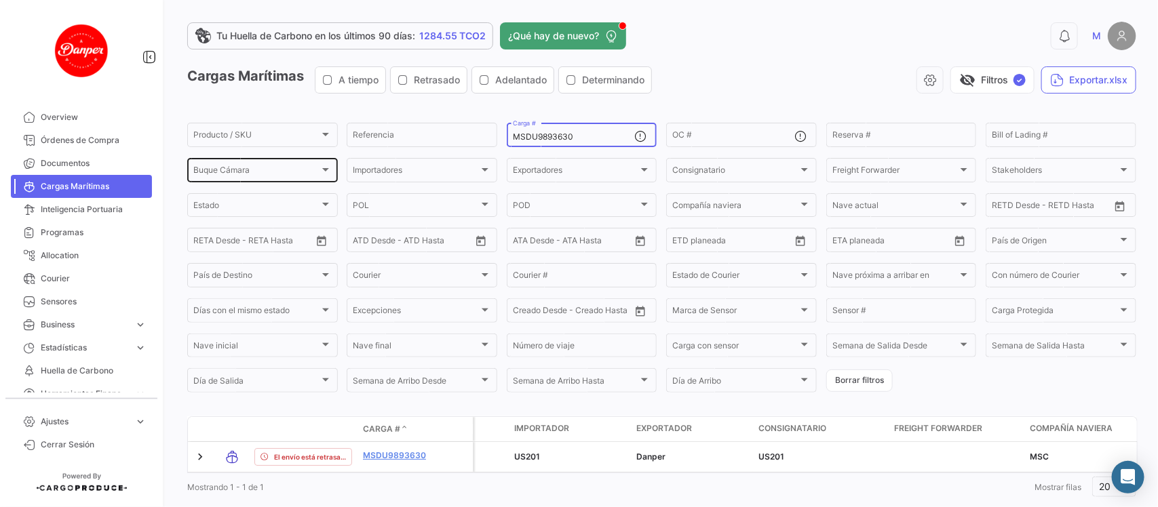
paste input "NBU4064049"
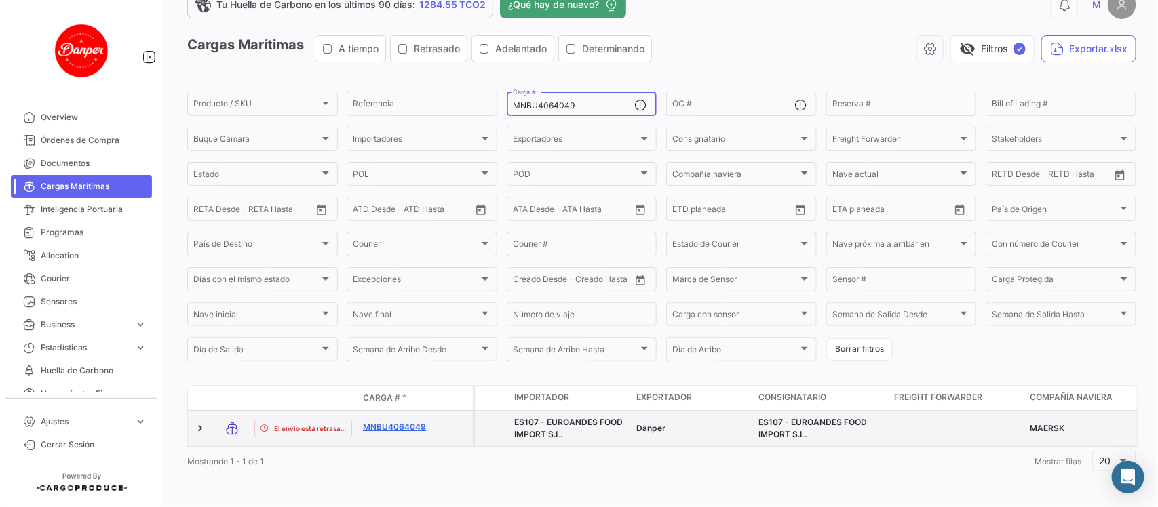
type input "MNBU4064049"
click at [410, 421] on link "MNBU4064049" at bounding box center [398, 427] width 71 height 12
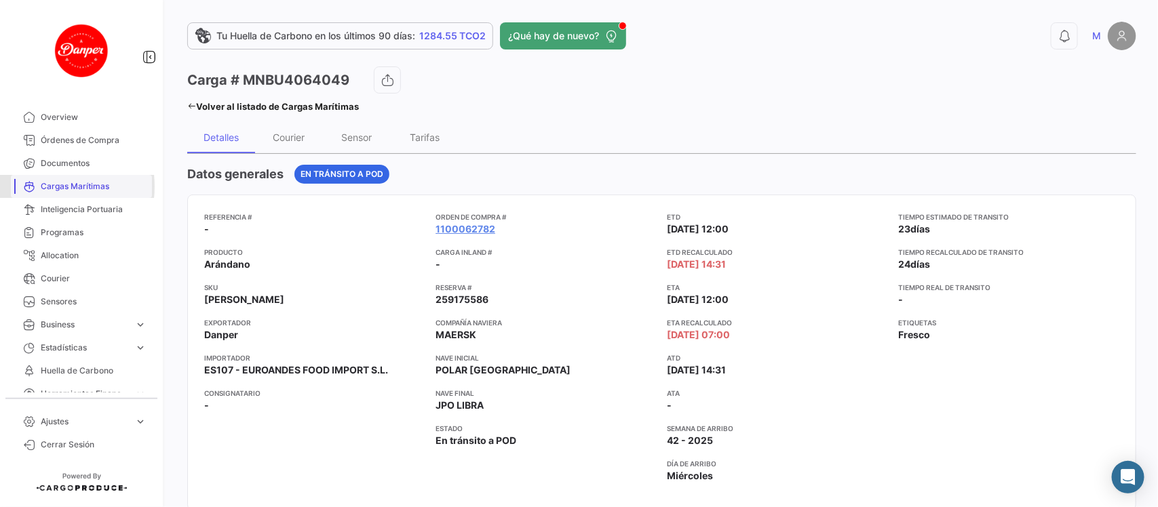
click at [37, 186] on link "Cargas Marítimas" at bounding box center [81, 186] width 141 height 23
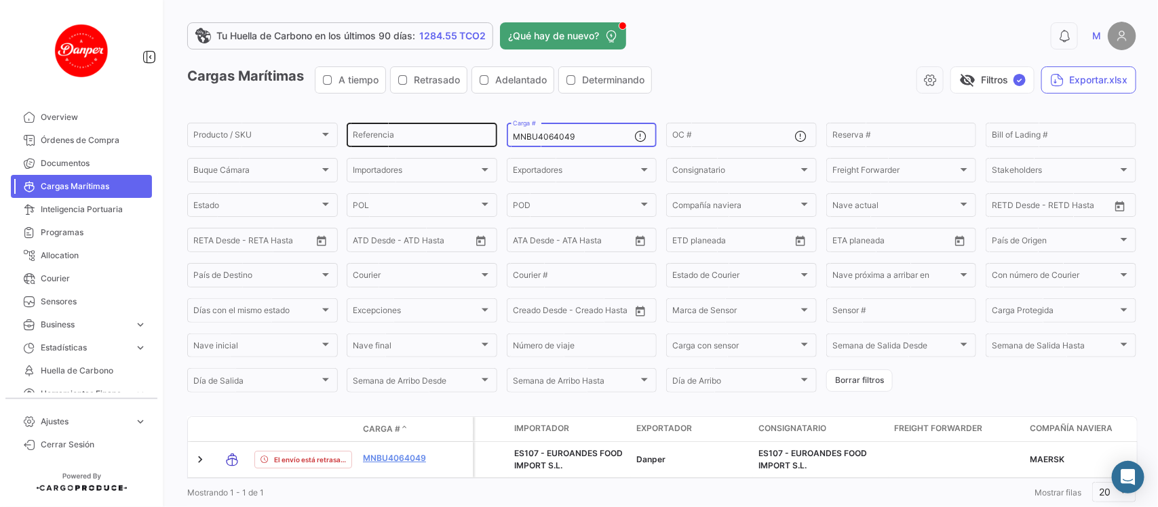
drag, startPoint x: 604, startPoint y: 138, endPoint x: 424, endPoint y: 141, distance: 179.7
click at [0, 0] on div "Producto / SKU Producto / SKU Referencia MNBU4064049 Carga # OC # Reserva # Bil…" at bounding box center [0, 0] width 0 height 0
paste input "0571045"
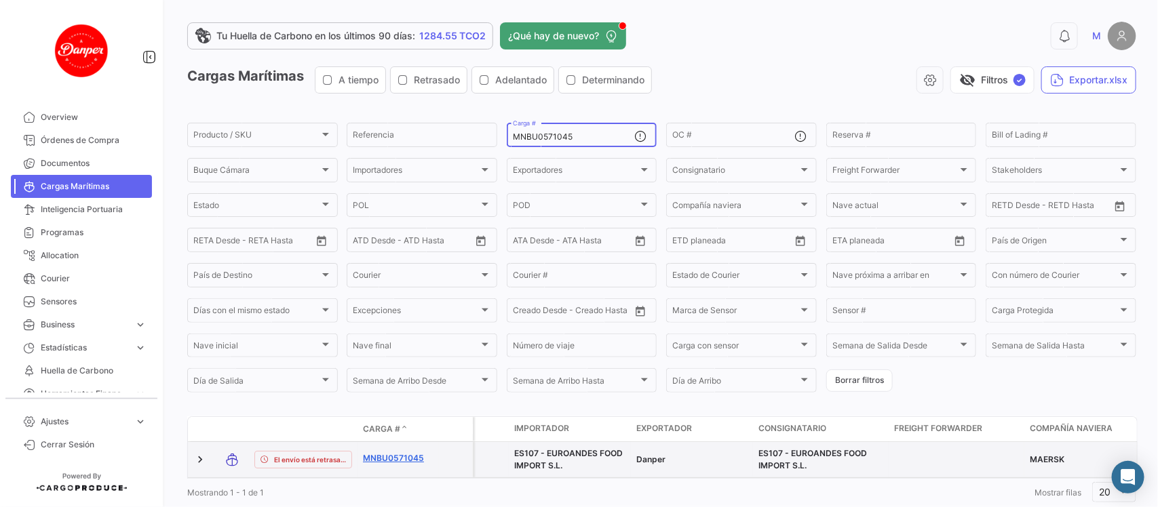
type input "MNBU0571045"
click at [399, 455] on link "MNBU0571045" at bounding box center [398, 458] width 71 height 12
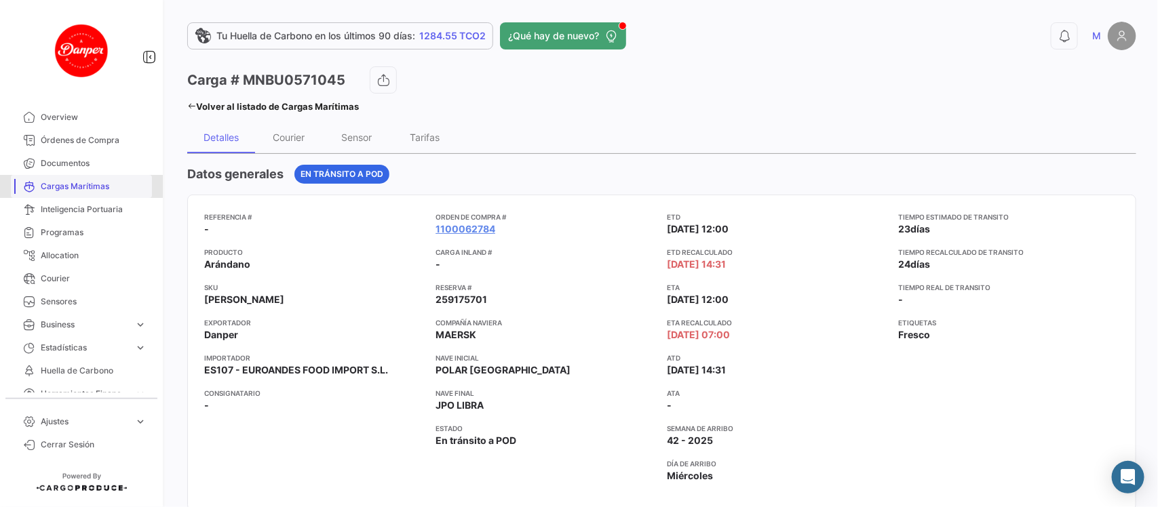
click at [89, 191] on span "Cargas Marítimas" at bounding box center [94, 186] width 106 height 12
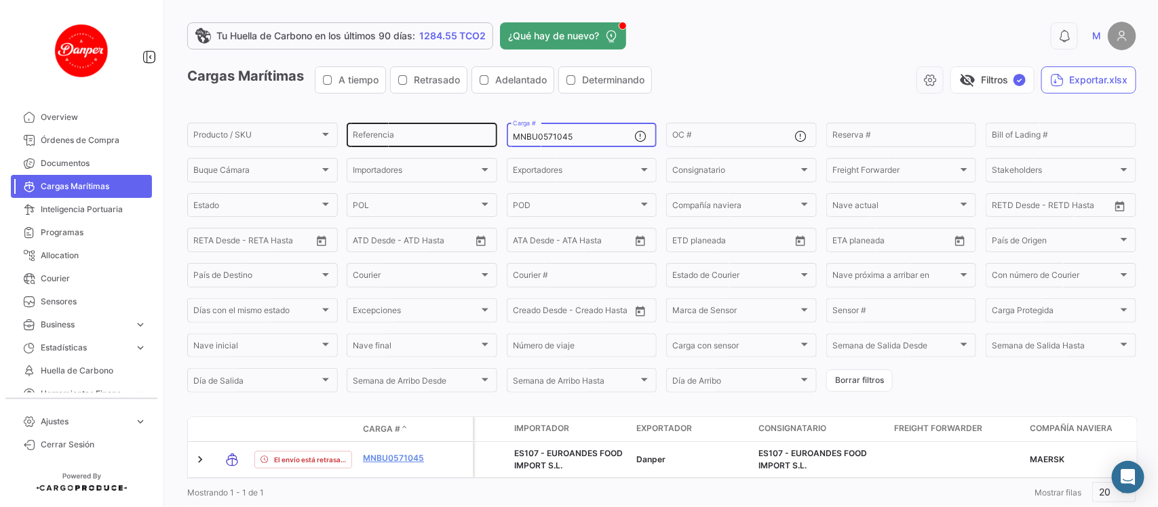
drag, startPoint x: 583, startPoint y: 134, endPoint x: 354, endPoint y: 131, distance: 229.2
click at [0, 0] on div "Producto / SKU Producto / SKU Referencia MNBU0571045 Carga # OC # Reserva # Bil…" at bounding box center [0, 0] width 0 height 0
paste input "ONEU9017079"
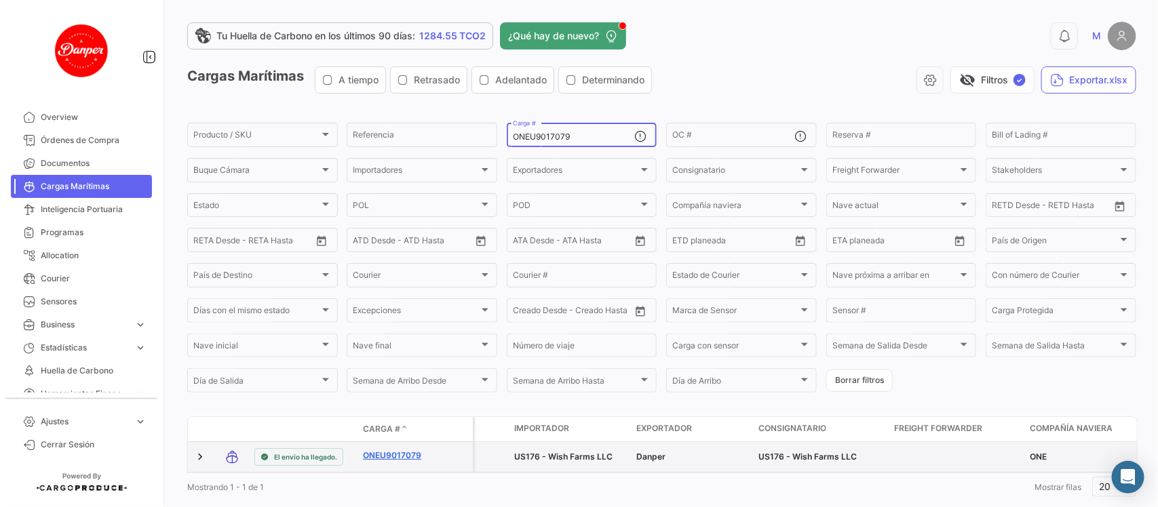
type input "ONEU9017079"
click at [385, 459] on link "ONEU9017079" at bounding box center [398, 456] width 71 height 12
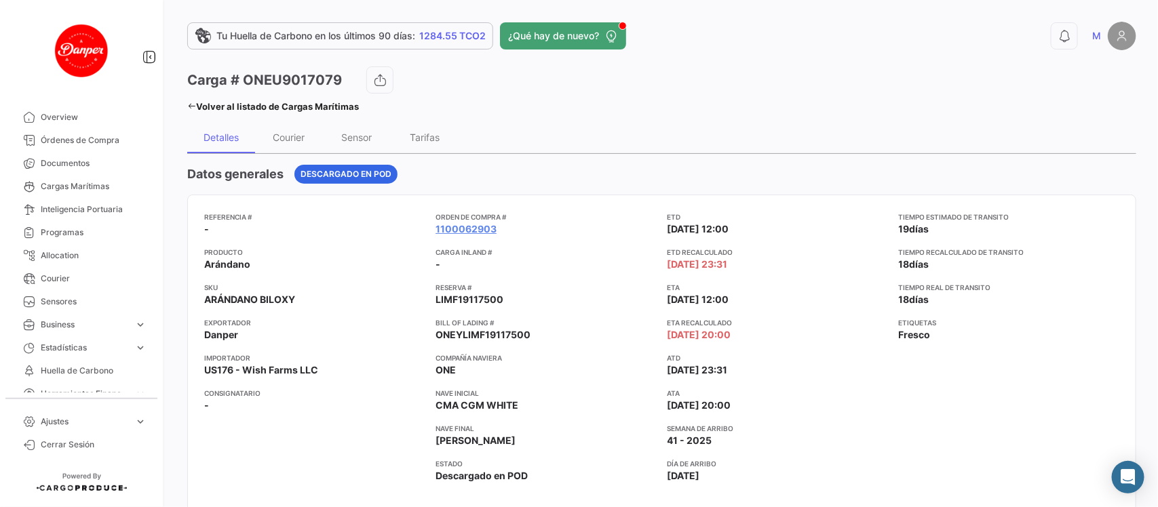
scroll to position [7, 0]
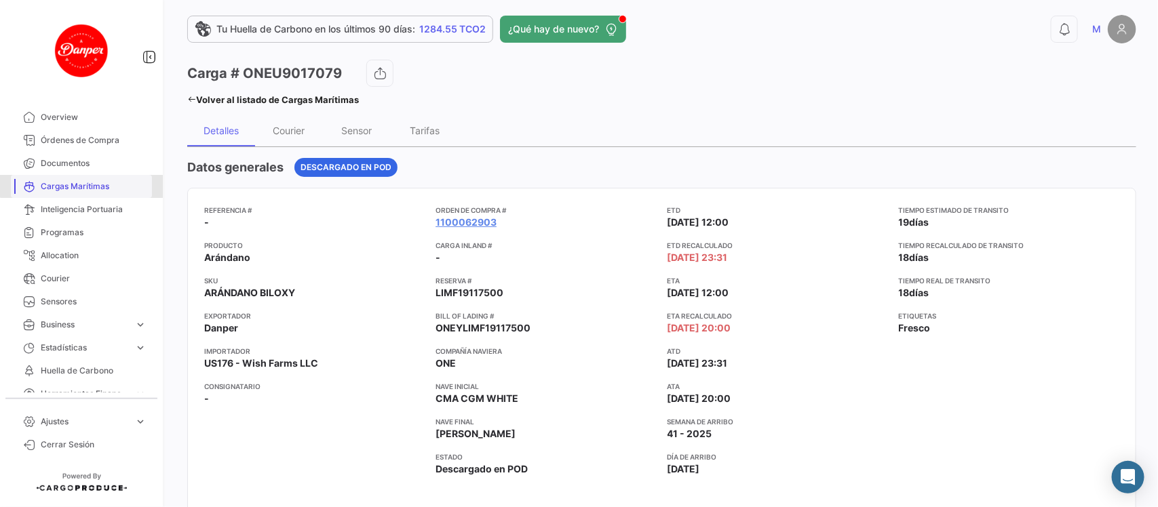
click at [94, 185] on span "Cargas Marítimas" at bounding box center [94, 186] width 106 height 12
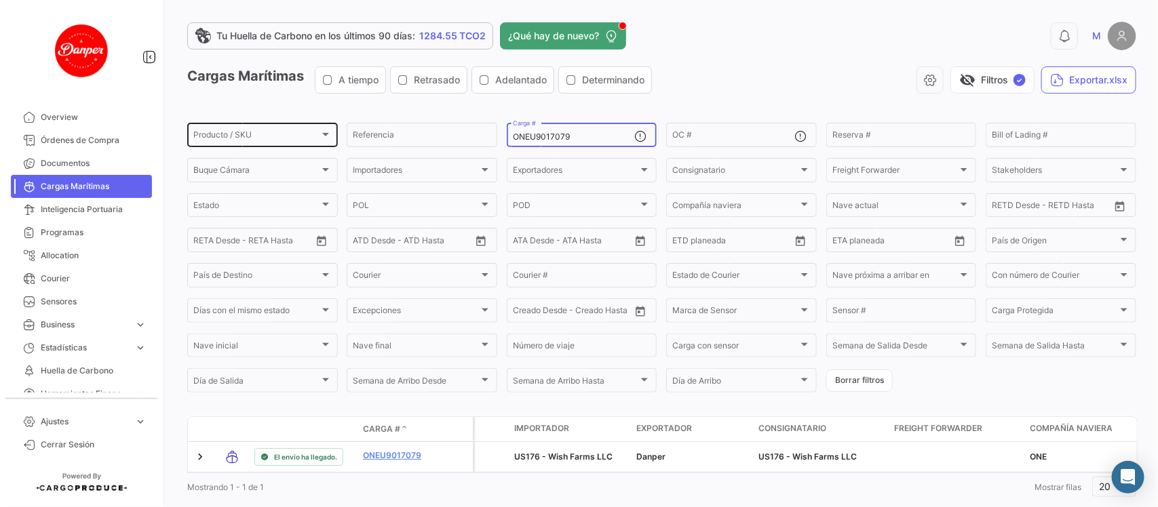
drag, startPoint x: 591, startPoint y: 134, endPoint x: 299, endPoint y: 123, distance: 291.8
click at [0, 0] on div "Producto / SKU Producto / SKU Referencia ONEU9017079 Carga # OC # Reserva # Bil…" at bounding box center [0, 0] width 0 height 0
paste input "311910"
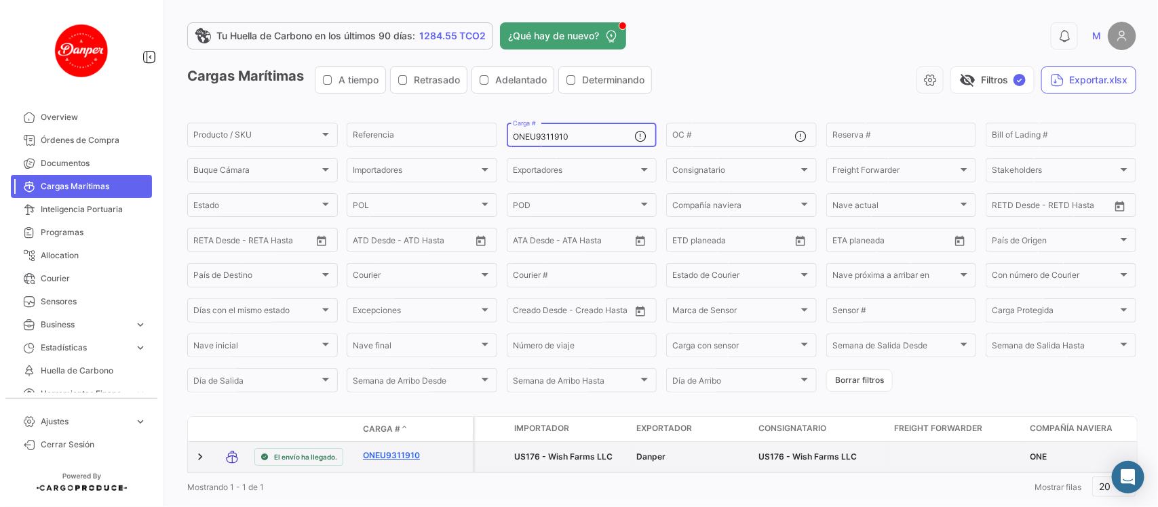
type input "ONEU9311910"
click at [391, 454] on link "ONEU9311910" at bounding box center [398, 456] width 71 height 12
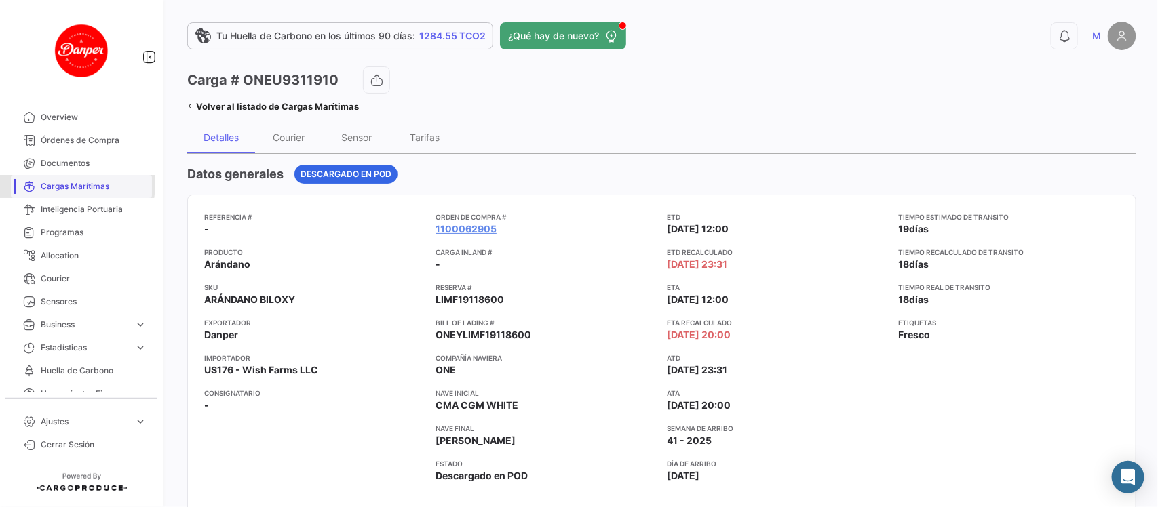
click at [59, 184] on span "Cargas Marítimas" at bounding box center [94, 186] width 106 height 12
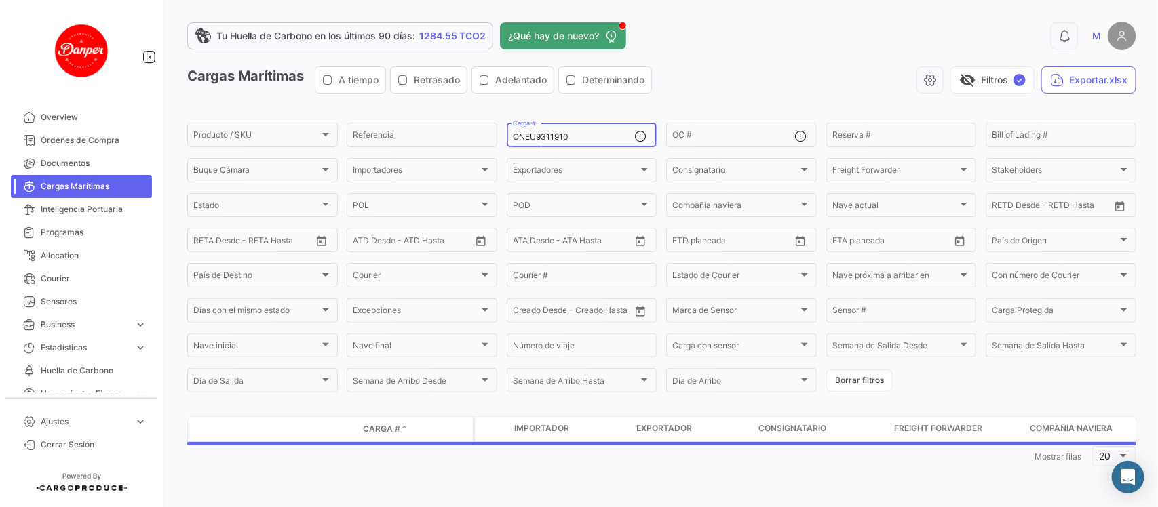
drag, startPoint x: 583, startPoint y: 140, endPoint x: 368, endPoint y: 81, distance: 222.7
click at [368, 81] on app-list-header "Cargas Marítimas A tiempo Retrasado Adelantado Determinando visibility_off Filt…" at bounding box center [661, 230] width 949 height 328
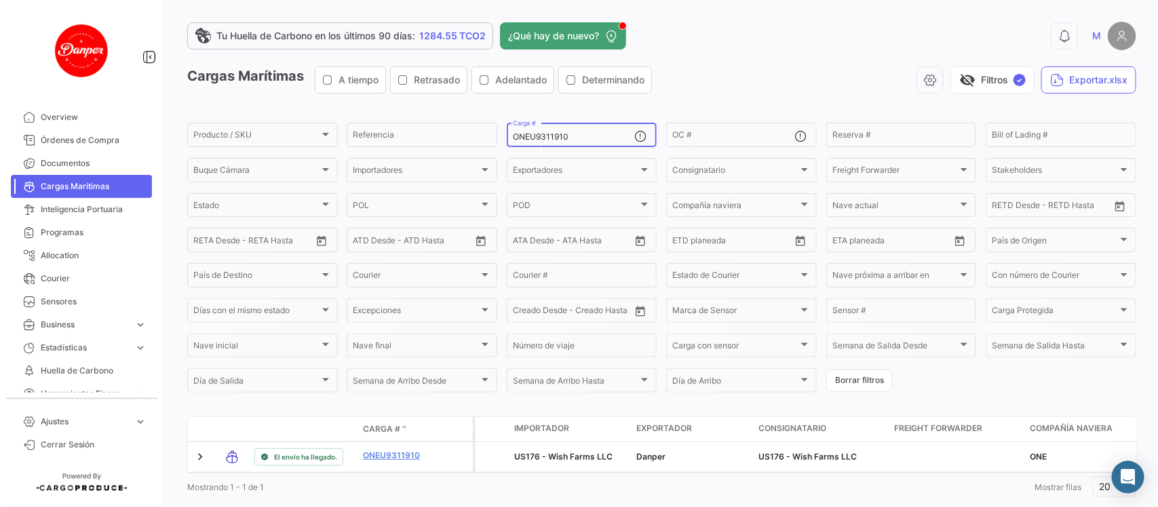
paste input "MMAU144500"
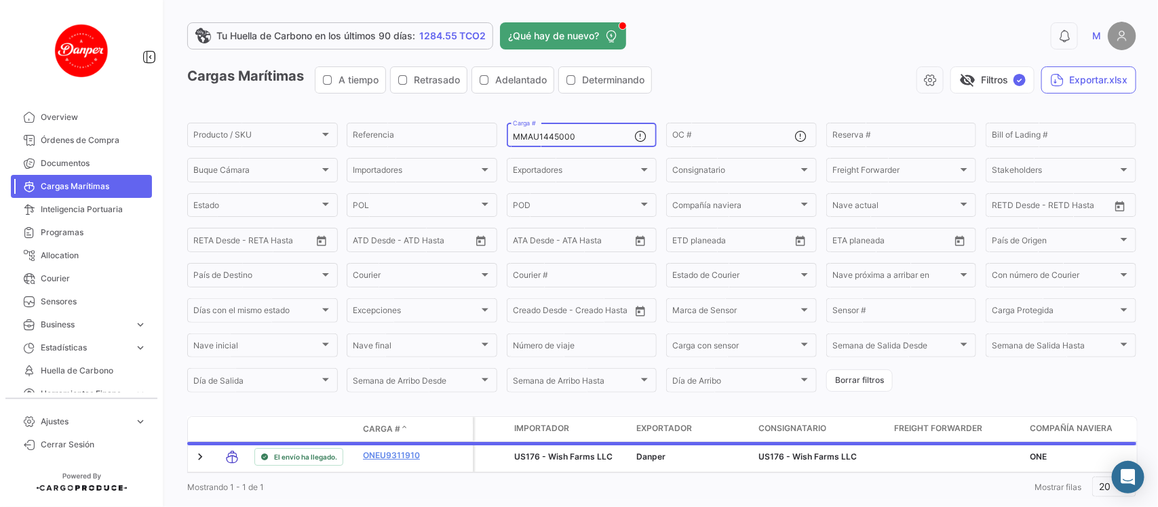
scroll to position [44, 0]
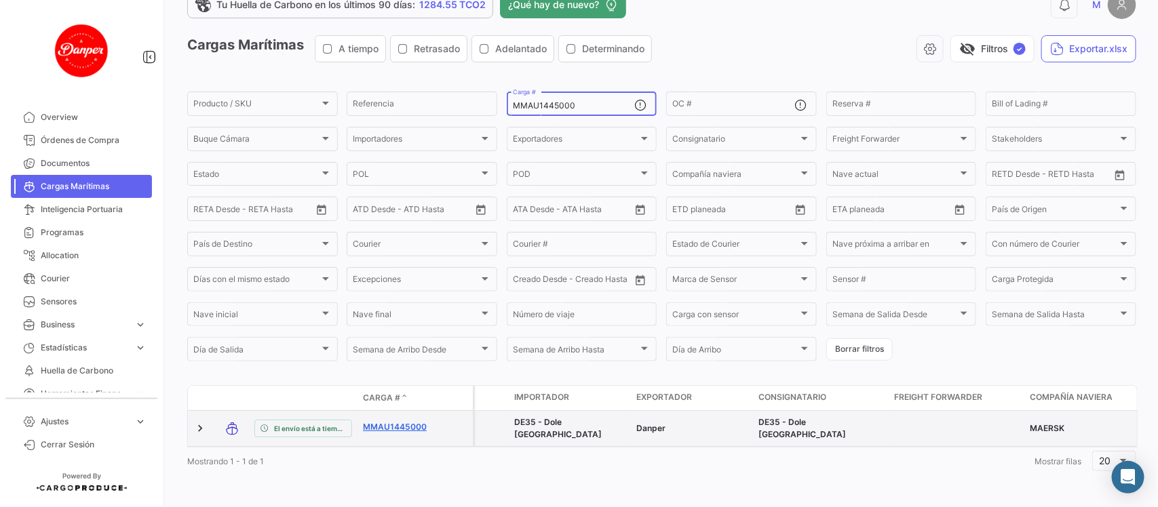
type input "MMAU1445000"
click at [388, 421] on link "MMAU1445000" at bounding box center [398, 427] width 71 height 12
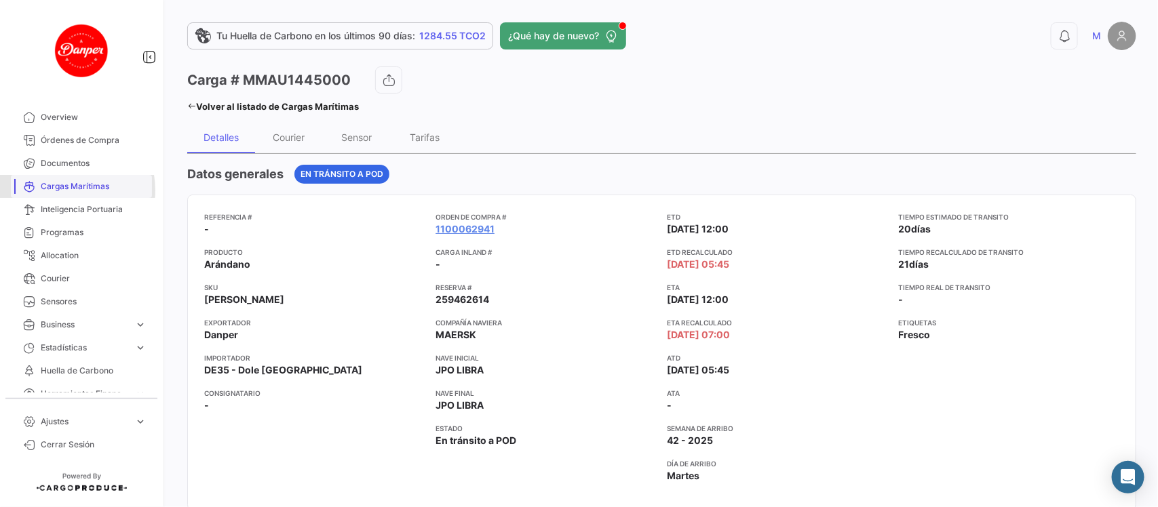
click at [58, 191] on span "Cargas Marítimas" at bounding box center [94, 186] width 106 height 12
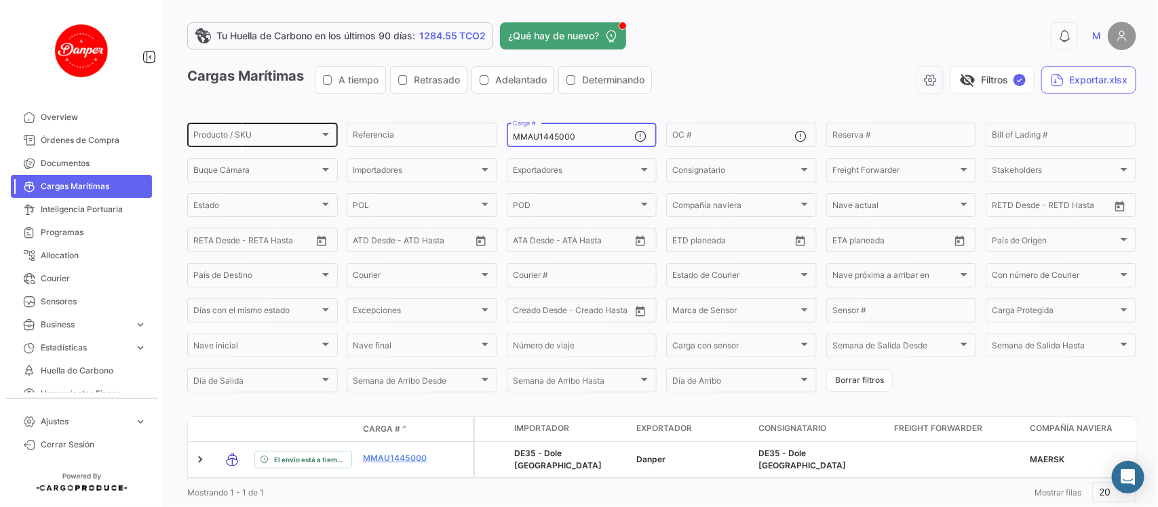
drag, startPoint x: 593, startPoint y: 136, endPoint x: 271, endPoint y: 134, distance: 322.1
click at [0, 0] on div "Producto / SKU Producto / SKU Referencia MMAU1445000 Carga # OC # Reserva # Bil…" at bounding box center [0, 0] width 0 height 0
paste input "166768"
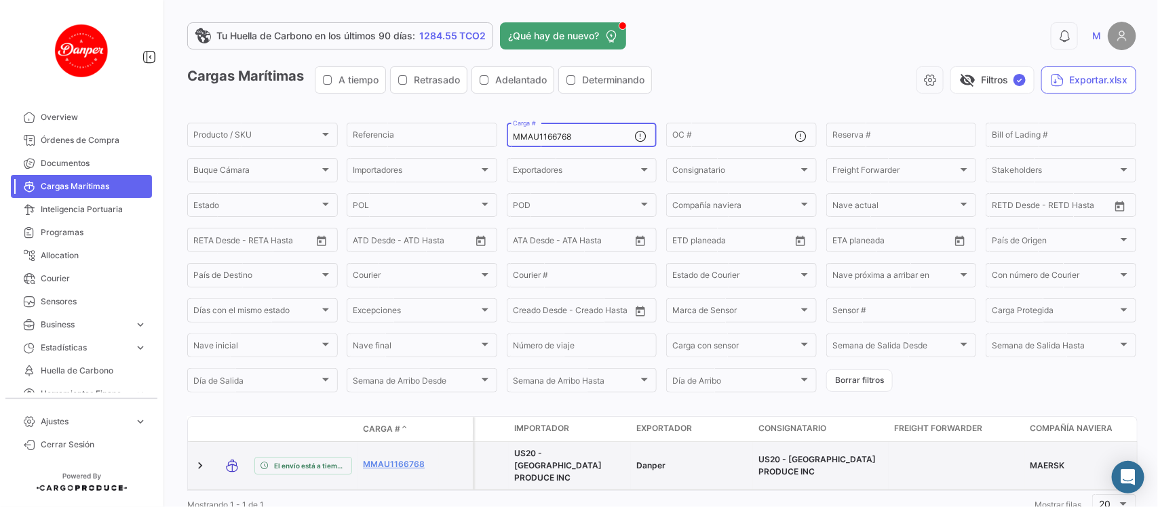
type input "MMAU1166768"
click at [409, 465] on div "MMAU1166768" at bounding box center [398, 466] width 71 height 16
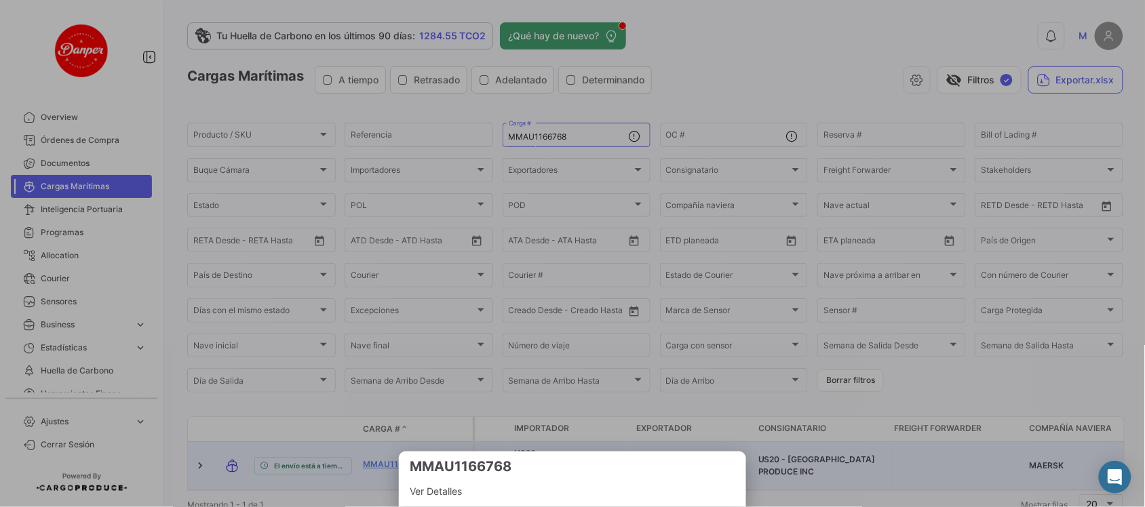
click at [388, 455] on div at bounding box center [572, 253] width 1145 height 507
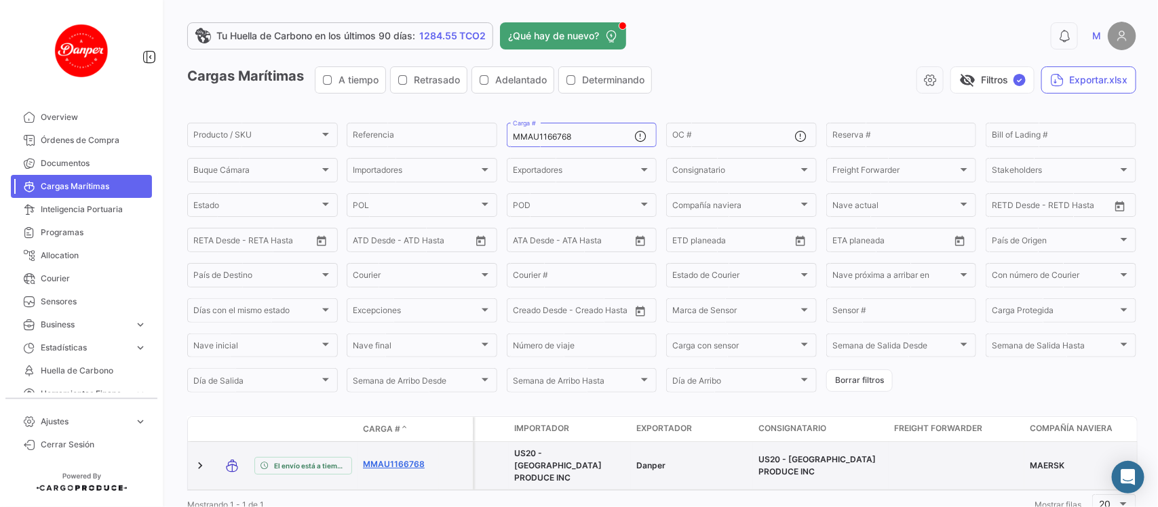
click at [377, 458] on link "MMAU1166768" at bounding box center [398, 464] width 71 height 12
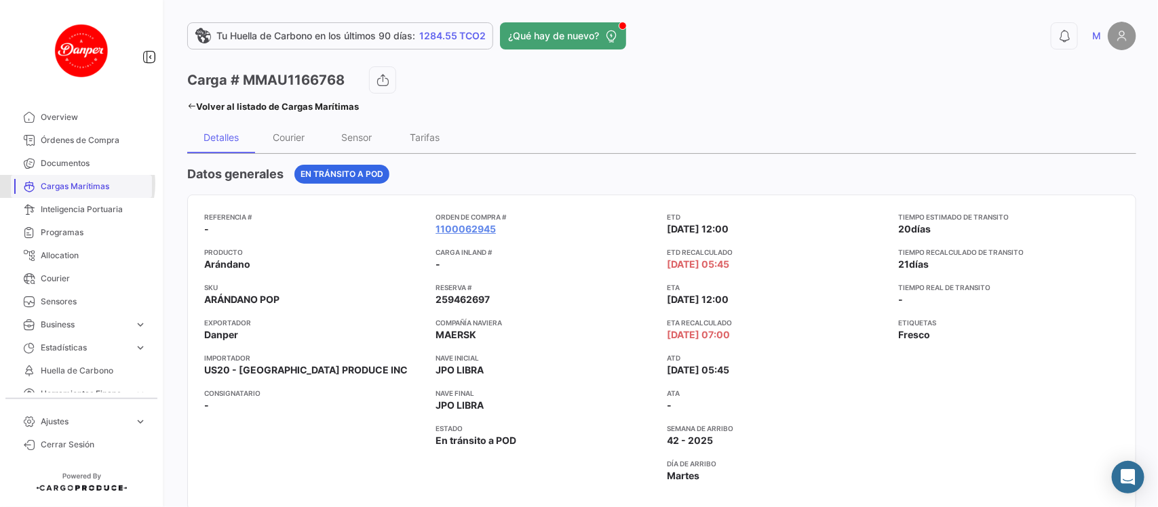
click at [72, 184] on span "Cargas Marítimas" at bounding box center [94, 186] width 106 height 12
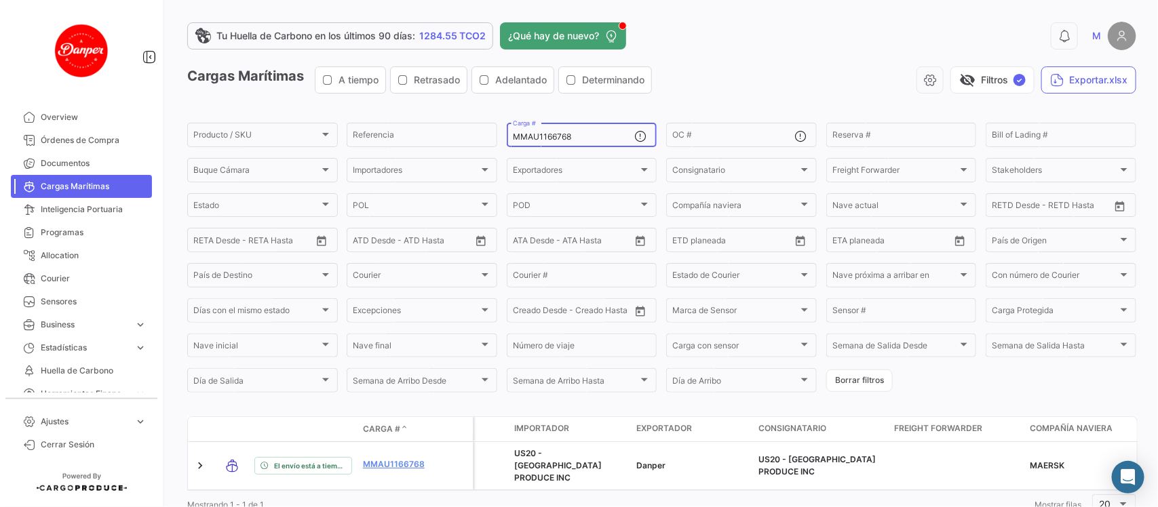
drag, startPoint x: 580, startPoint y: 142, endPoint x: 614, endPoint y: 130, distance: 36.3
click at [614, 130] on div "MMAU1166768 Carga #" at bounding box center [574, 134] width 122 height 26
drag, startPoint x: 614, startPoint y: 130, endPoint x: 601, endPoint y: 131, distance: 12.3
click at [601, 131] on div "MMAU1166768 Carga #" at bounding box center [574, 134] width 122 height 26
click at [601, 134] on div "MMAU1166768 Carga #" at bounding box center [574, 134] width 122 height 26
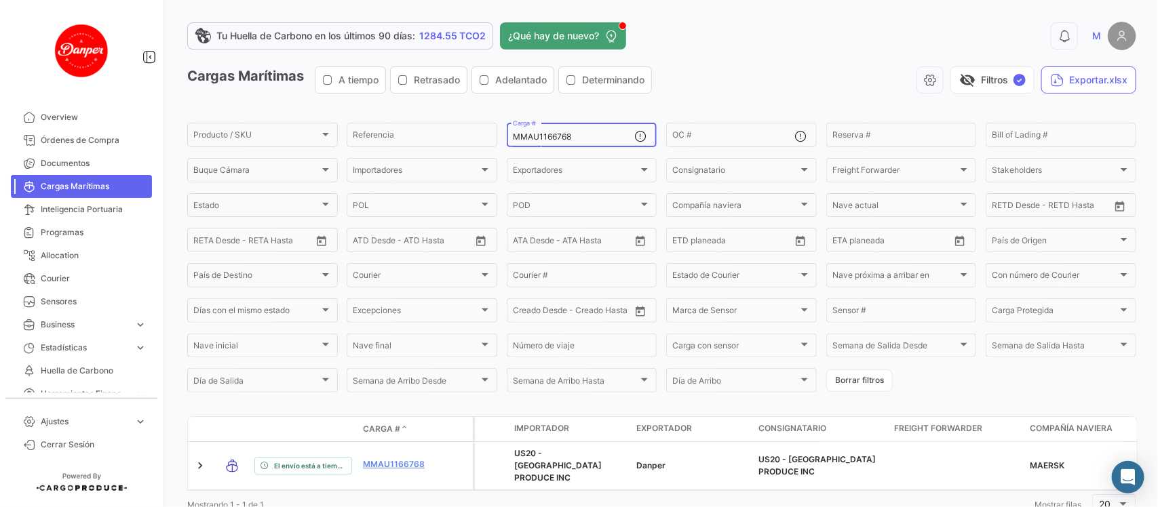
drag, startPoint x: 601, startPoint y: 134, endPoint x: 270, endPoint y: 89, distance: 334.6
click at [270, 89] on app-list-header "Cargas Marítimas A tiempo Retrasado Adelantado Determinando visibility_off Filt…" at bounding box center [661, 230] width 949 height 328
paste input "CAU6002920"
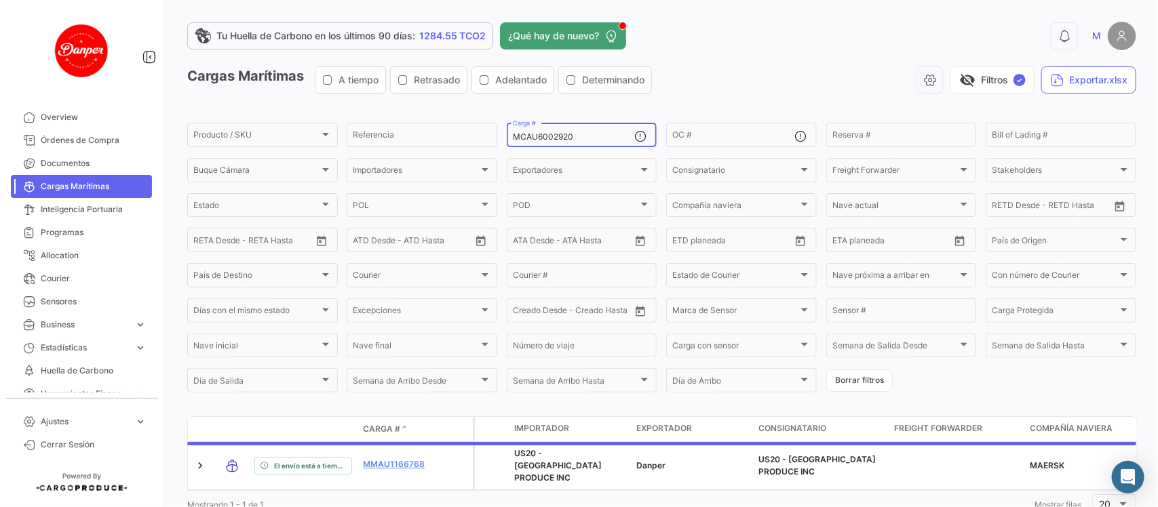
scroll to position [44, 0]
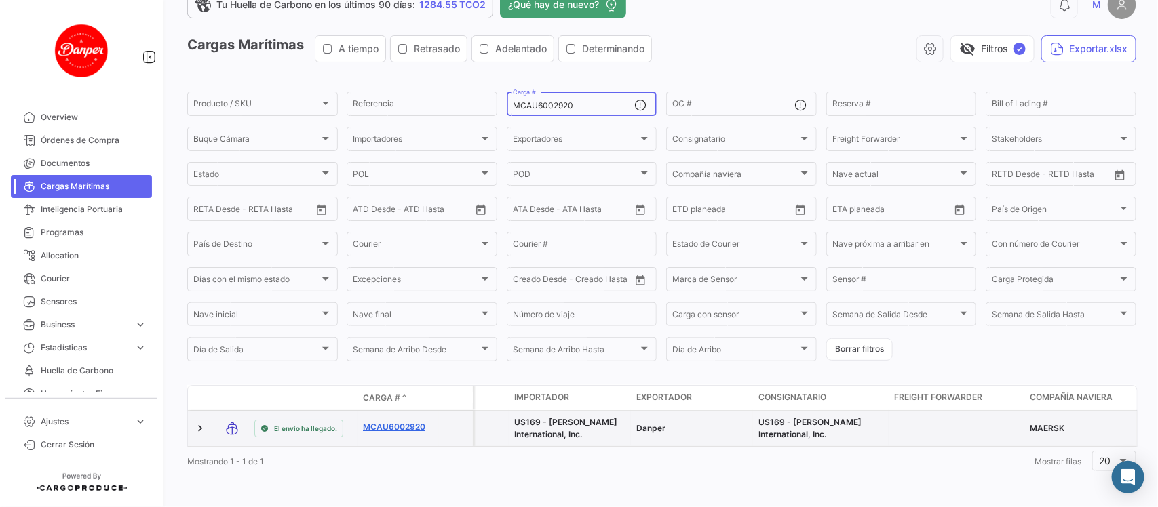
type input "MCAU6002920"
click at [400, 421] on link "MCAU6002920" at bounding box center [398, 427] width 71 height 12
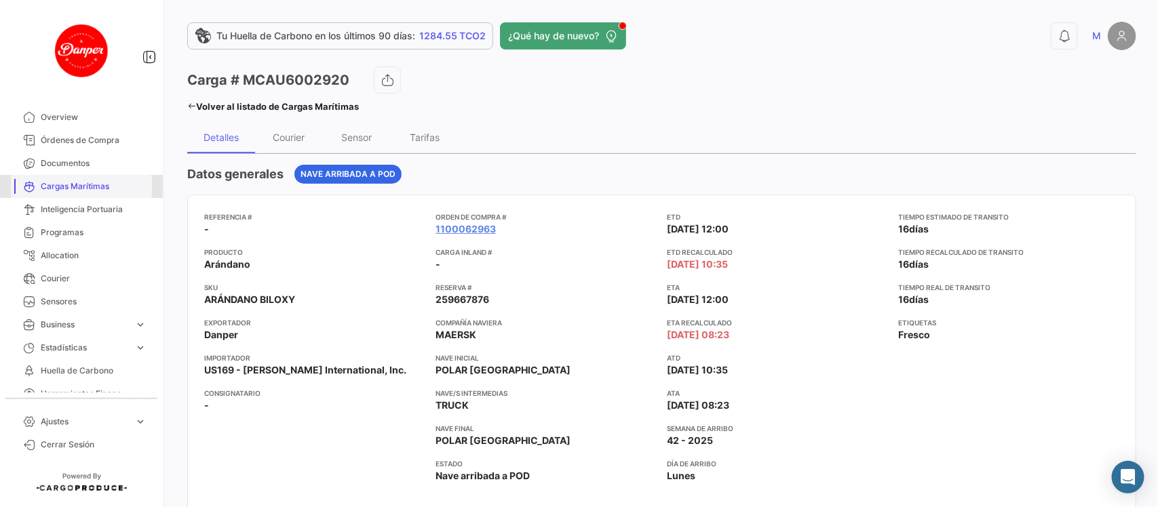
click at [94, 185] on span "Cargas Marítimas" at bounding box center [94, 186] width 106 height 12
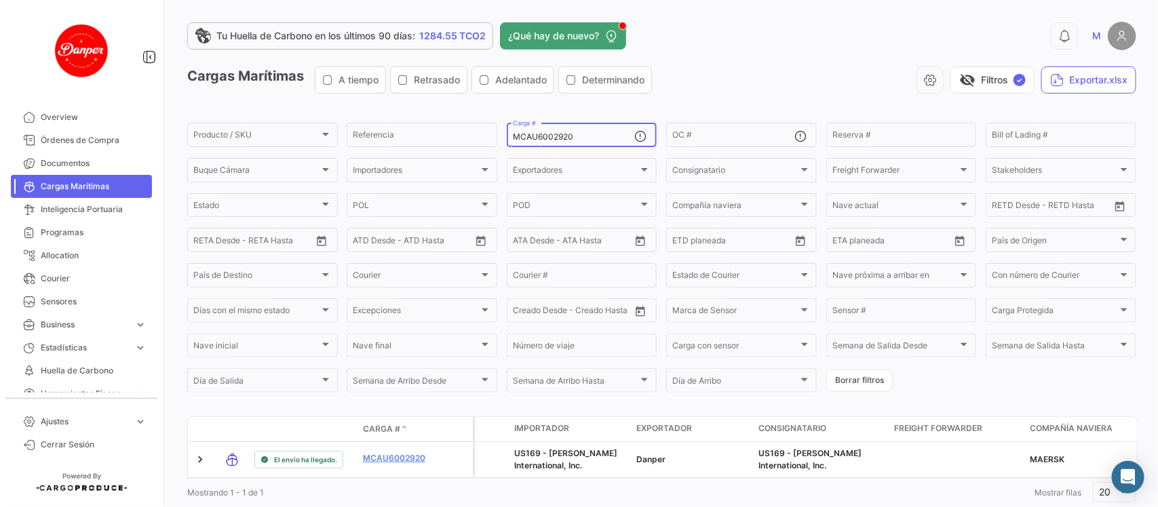
drag, startPoint x: 606, startPoint y: 140, endPoint x: 344, endPoint y: 117, distance: 262.8
click at [344, 117] on app-list-header "Cargas Marítimas A tiempo Retrasado Adelantado Determinando visibility_off Filt…" at bounding box center [661, 230] width 949 height 328
paste input "NBU0395619"
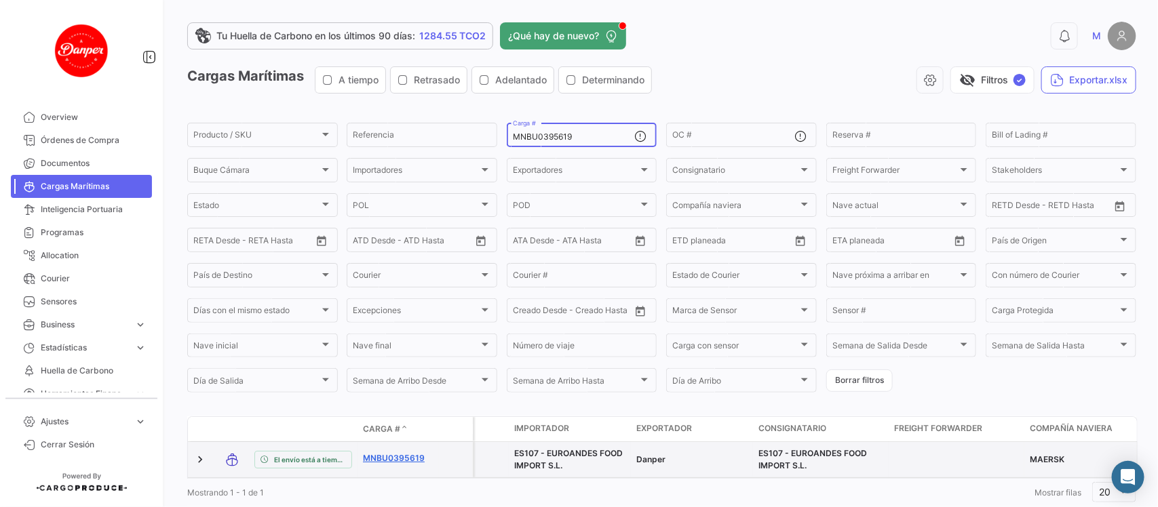
type input "MNBU0395619"
click at [408, 458] on link "MNBU0395619" at bounding box center [398, 458] width 71 height 12
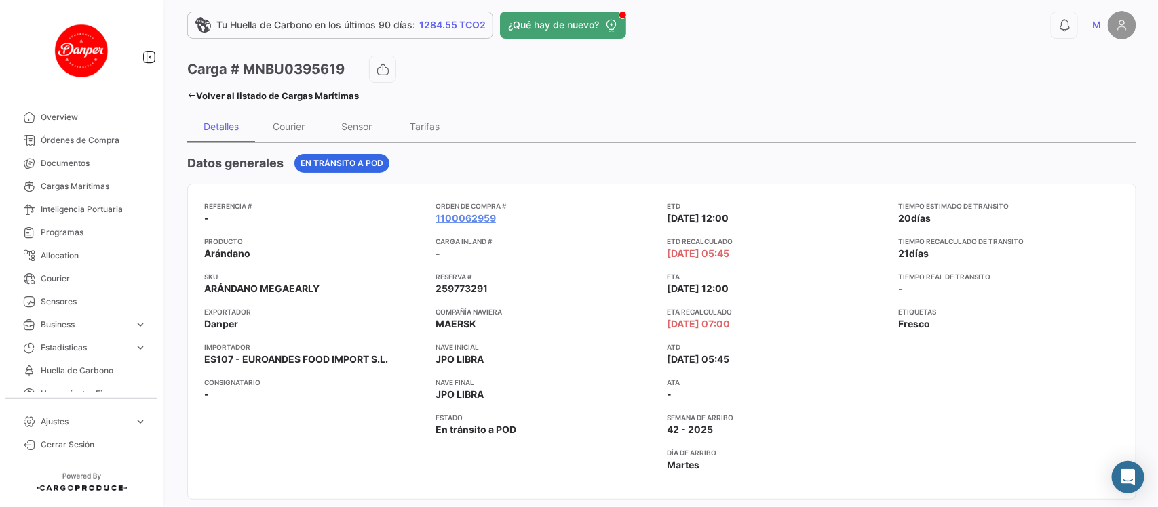
scroll to position [18, 0]
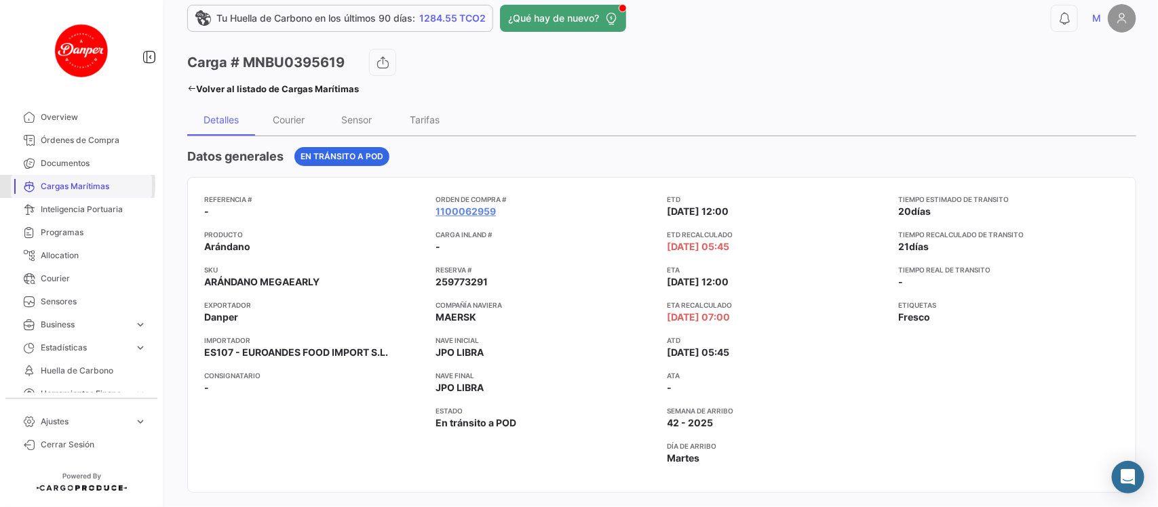
click at [68, 185] on span "Cargas Marítimas" at bounding box center [94, 186] width 106 height 12
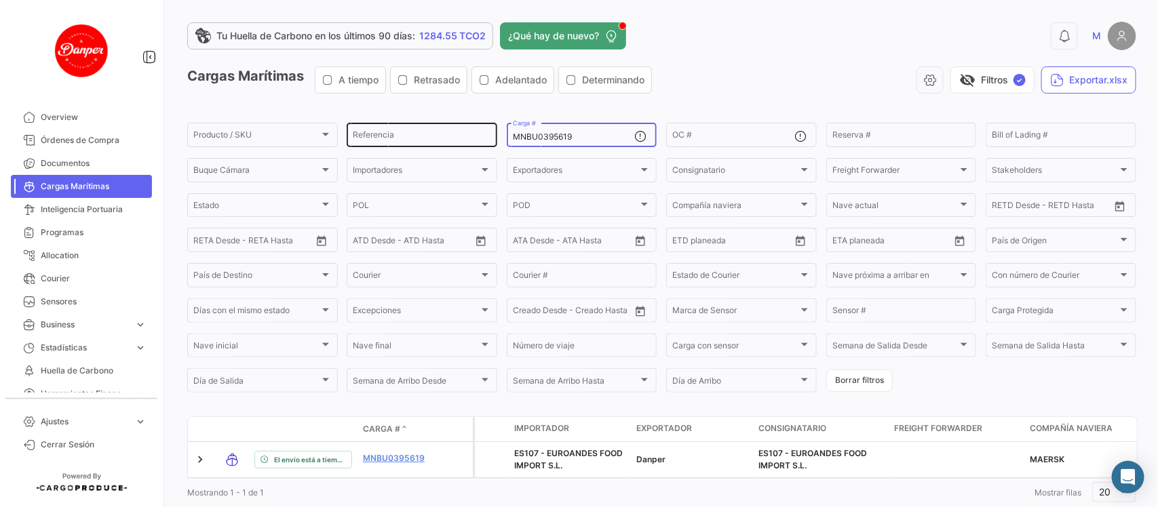
drag, startPoint x: 601, startPoint y: 139, endPoint x: 436, endPoint y: 136, distance: 165.5
click at [0, 0] on div "Producto / SKU Producto / SKU Referencia MNBU0395619 Carga # OC # Reserva # Bil…" at bounding box center [0, 0] width 0 height 0
paste input "MAU1387007"
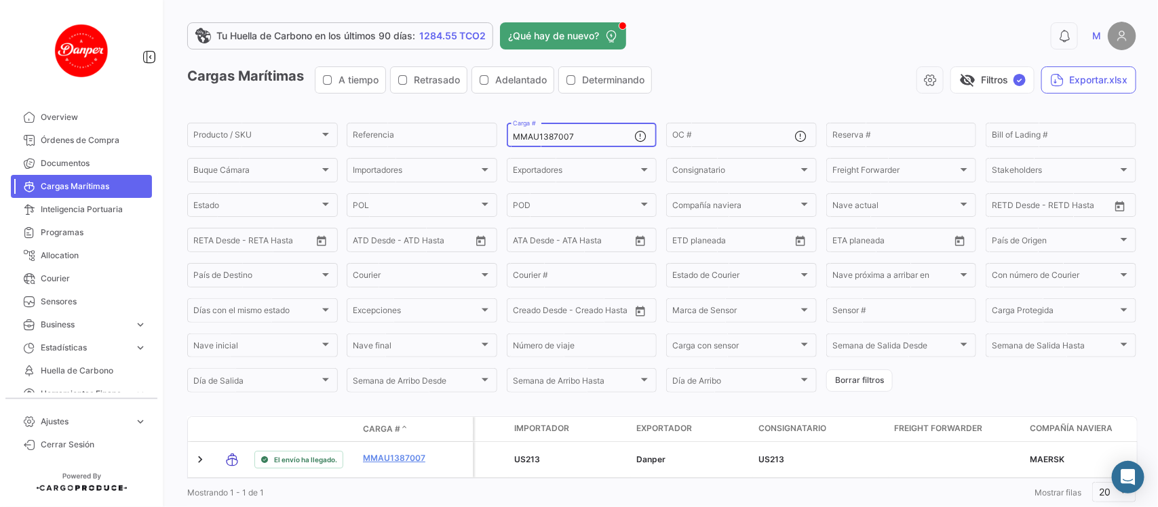
scroll to position [44, 0]
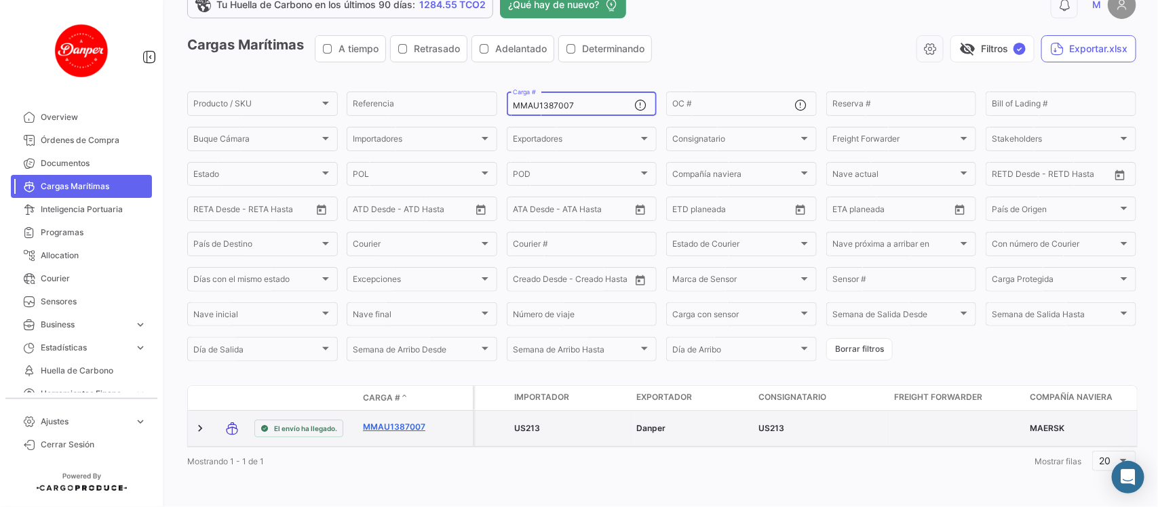
type input "MMAU1387007"
click at [394, 421] on link "MMAU1387007" at bounding box center [398, 427] width 71 height 12
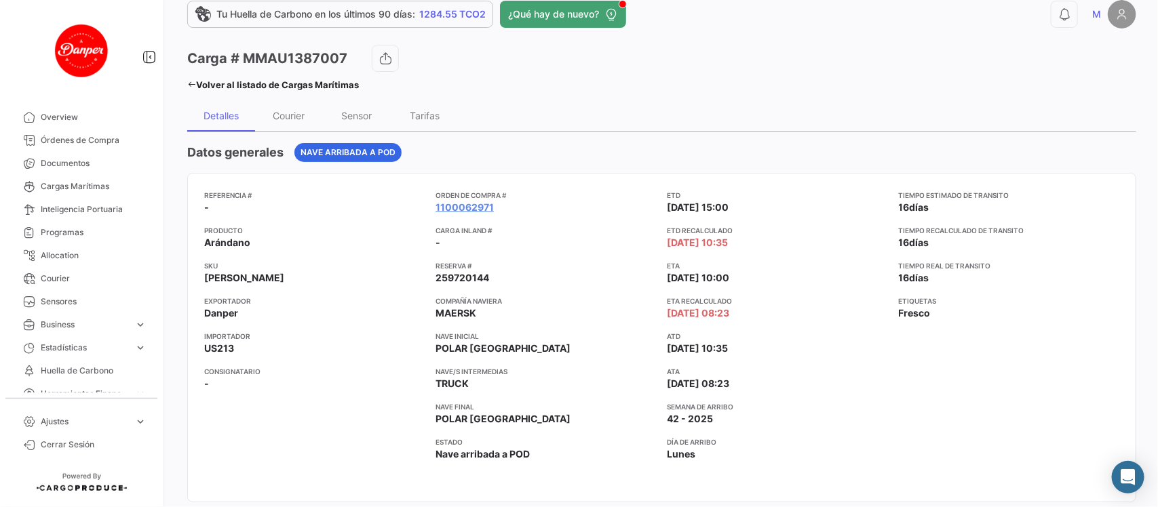
scroll to position [26, 0]
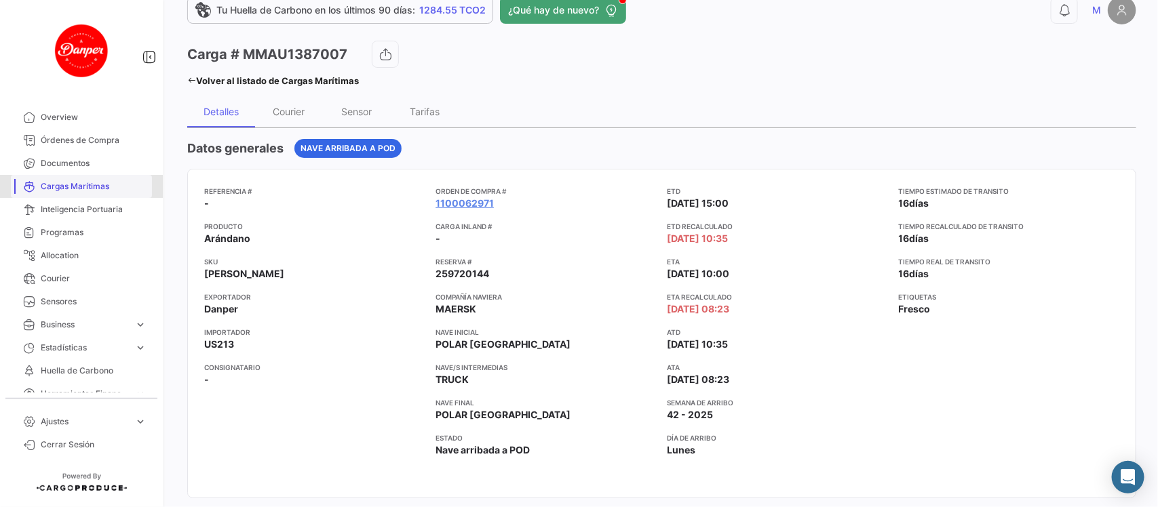
click at [81, 195] on link "Cargas Marítimas" at bounding box center [81, 186] width 141 height 23
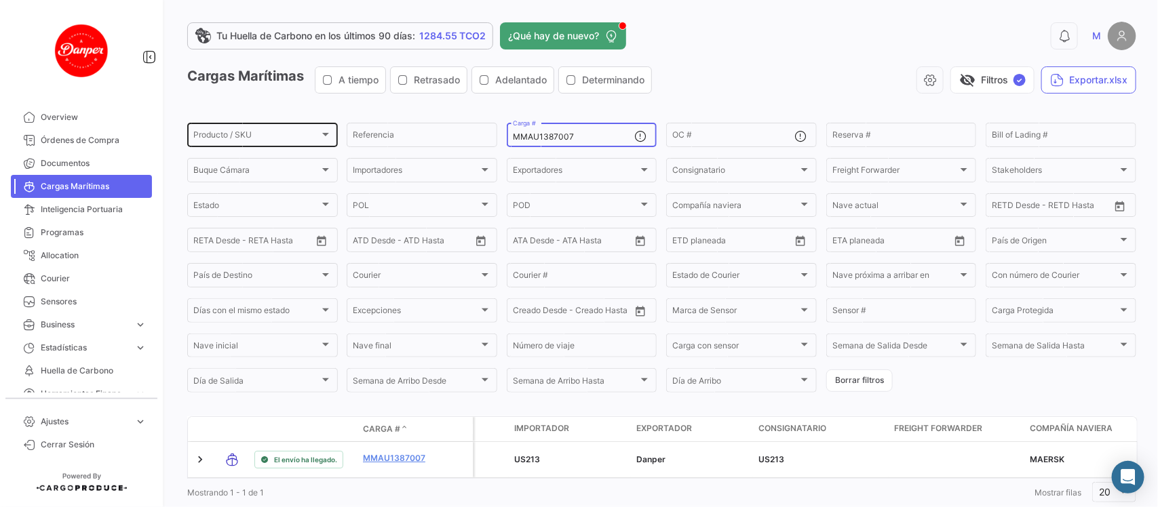
drag, startPoint x: 583, startPoint y: 136, endPoint x: 305, endPoint y: 134, distance: 278.0
click at [0, 0] on div "Producto / SKU Producto / SKU Referencia MMAU1387007 Carga # OC # Reserva # Bil…" at bounding box center [0, 0] width 0 height 0
paste input "SDU9623070"
type input "MSDU9623070"
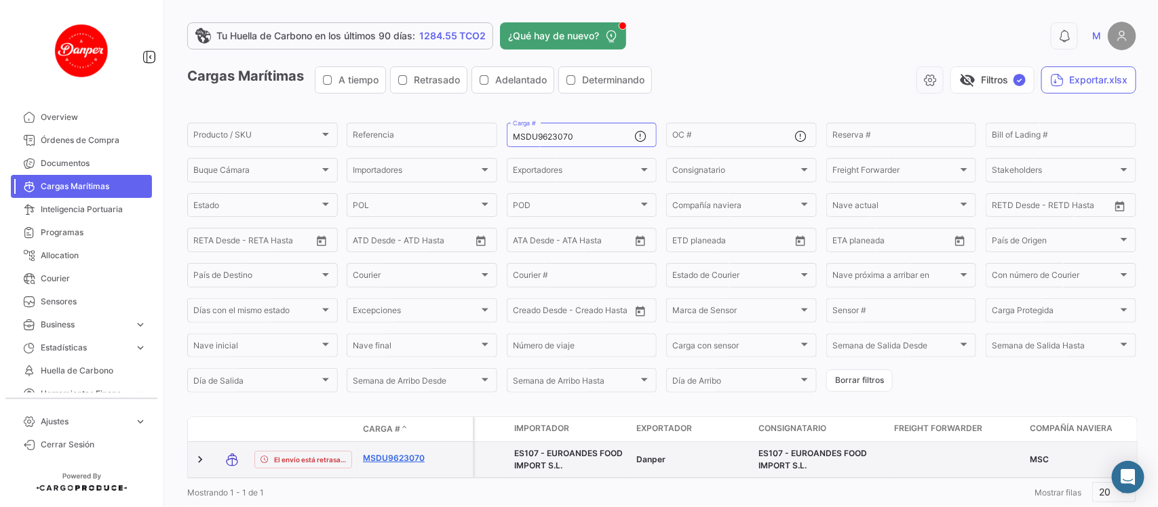
click at [400, 456] on link "MSDU9623070" at bounding box center [398, 458] width 71 height 12
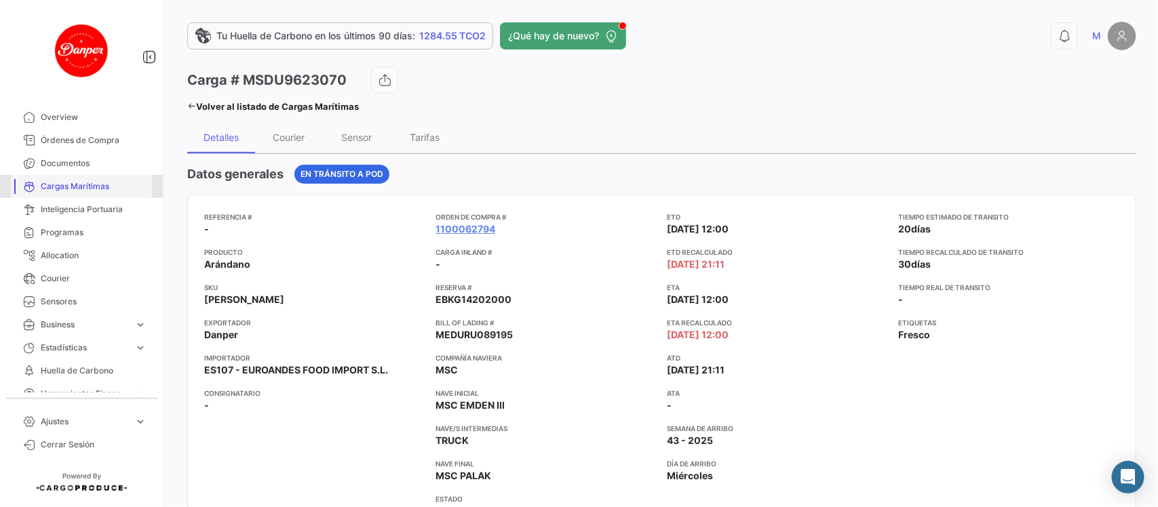
click at [90, 180] on span "Cargas Marítimas" at bounding box center [94, 186] width 106 height 12
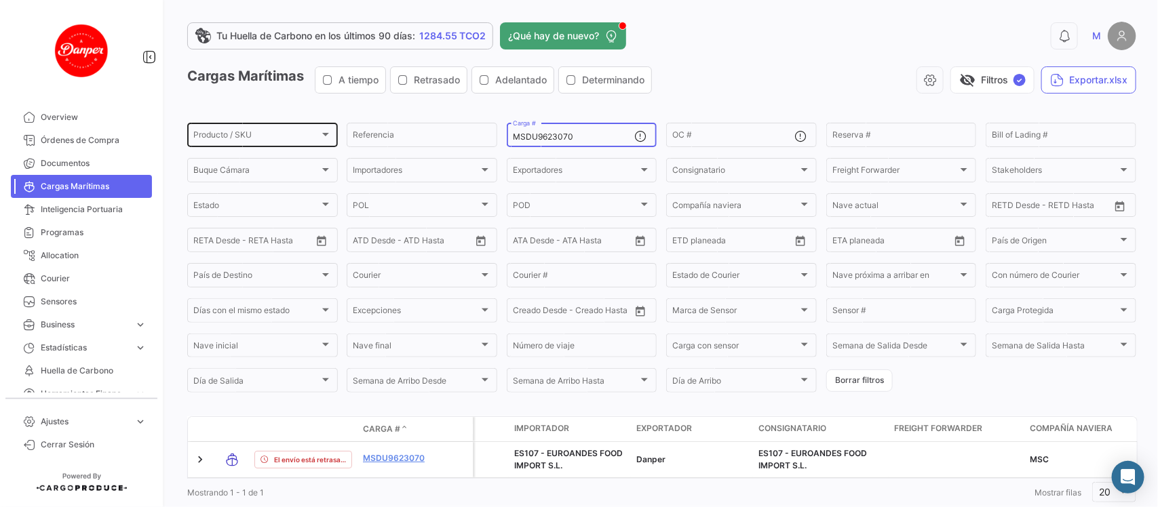
drag, startPoint x: 612, startPoint y: 136, endPoint x: 315, endPoint y: 120, distance: 296.7
click at [0, 0] on div "Producto / SKU Producto / SKU Referencia MSDU9623070 Carga # OC # Reserva # Bil…" at bounding box center [0, 0] width 0 height 0
paste input "776762"
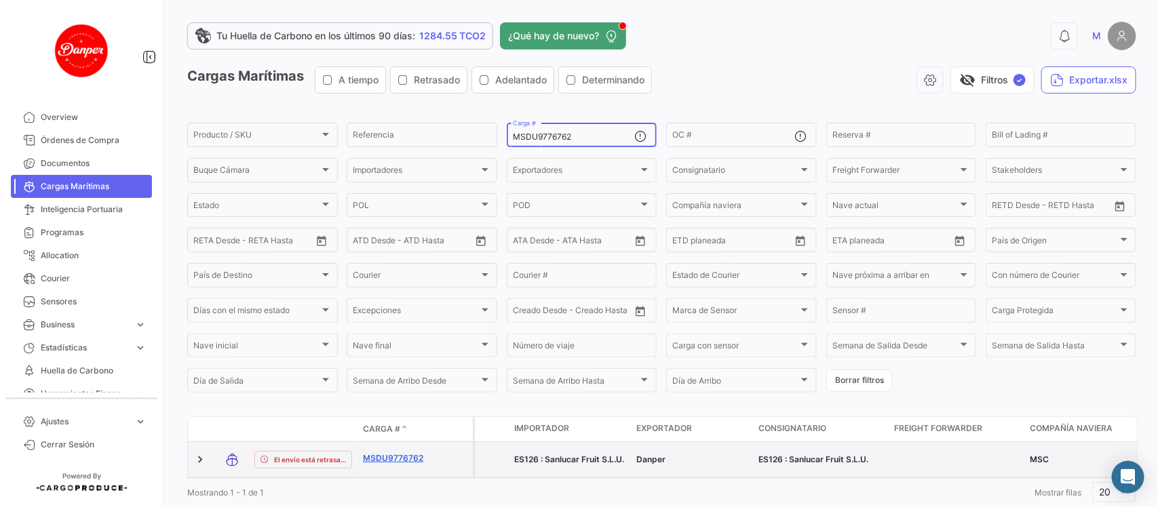
type input "MSDU9776762"
click at [384, 455] on link "MSDU9776762" at bounding box center [398, 458] width 71 height 12
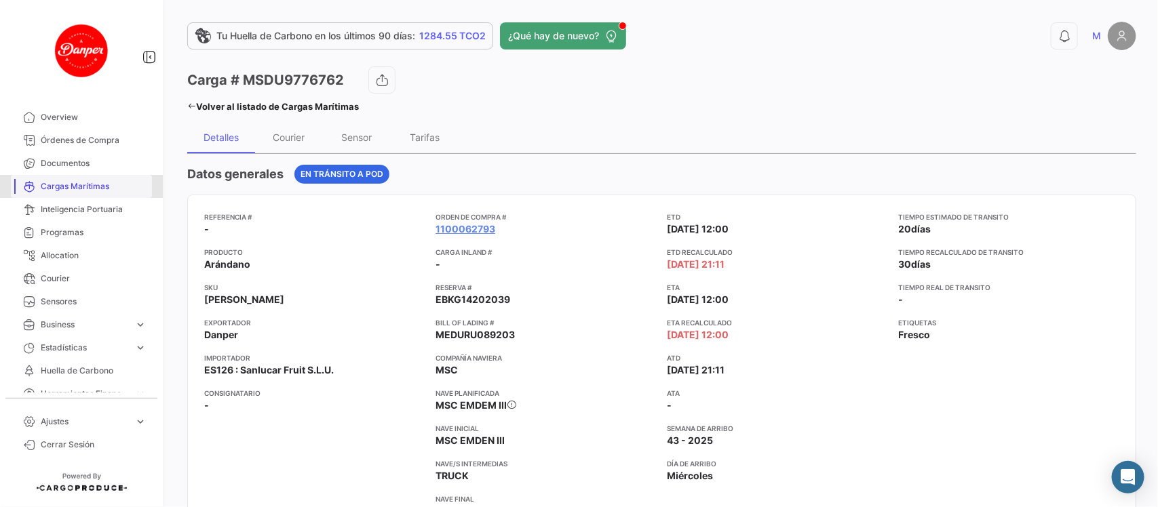
click at [94, 193] on link "Cargas Marítimas" at bounding box center [81, 186] width 141 height 23
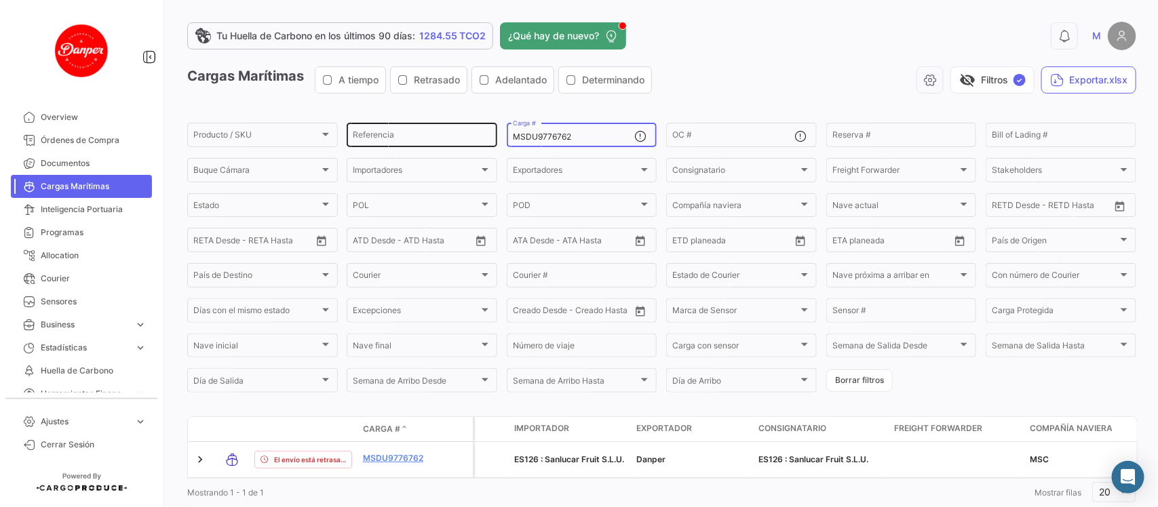
drag, startPoint x: 580, startPoint y: 137, endPoint x: 435, endPoint y: 127, distance: 145.4
click at [0, 0] on div "Producto / SKU Producto / SKU Referencia MSDU9776762 Carga # OC # Reserva # Bil…" at bounding box center [0, 0] width 0 height 0
paste input "82397"
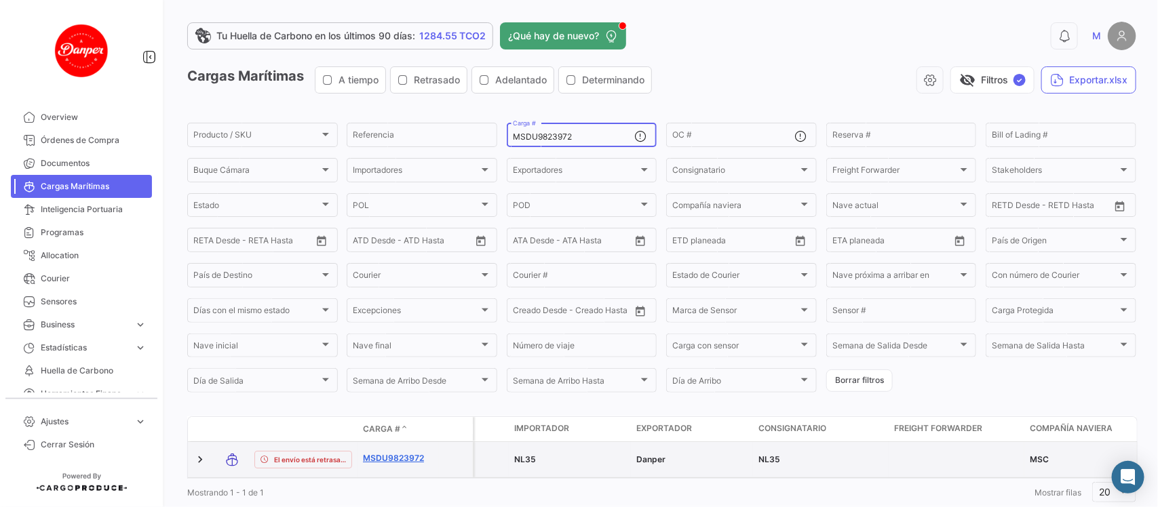
type input "MSDU9823972"
click at [398, 456] on link "MSDU9823972" at bounding box center [398, 458] width 71 height 12
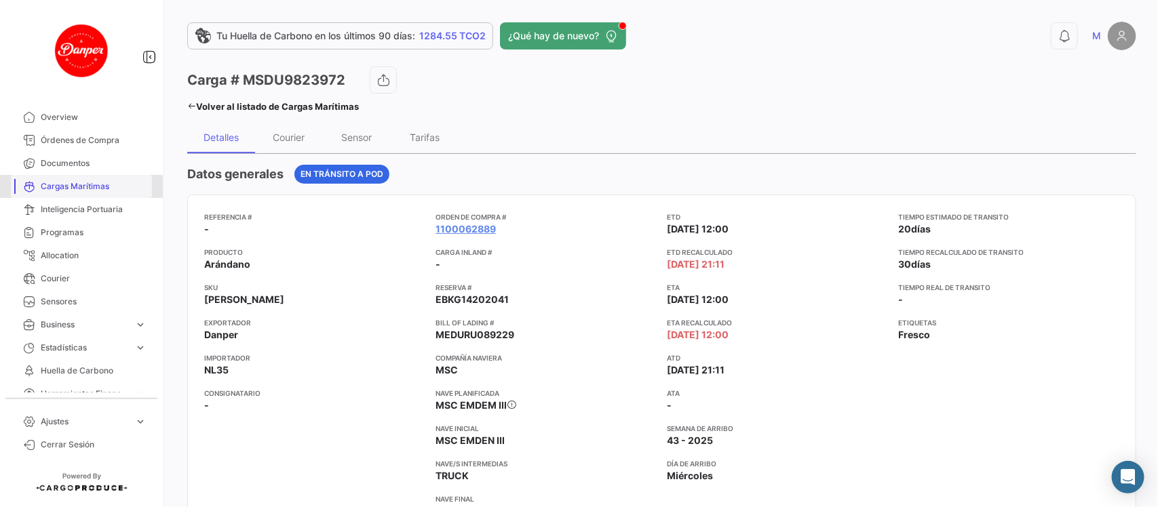
click at [90, 188] on span "Cargas Marítimas" at bounding box center [94, 186] width 106 height 12
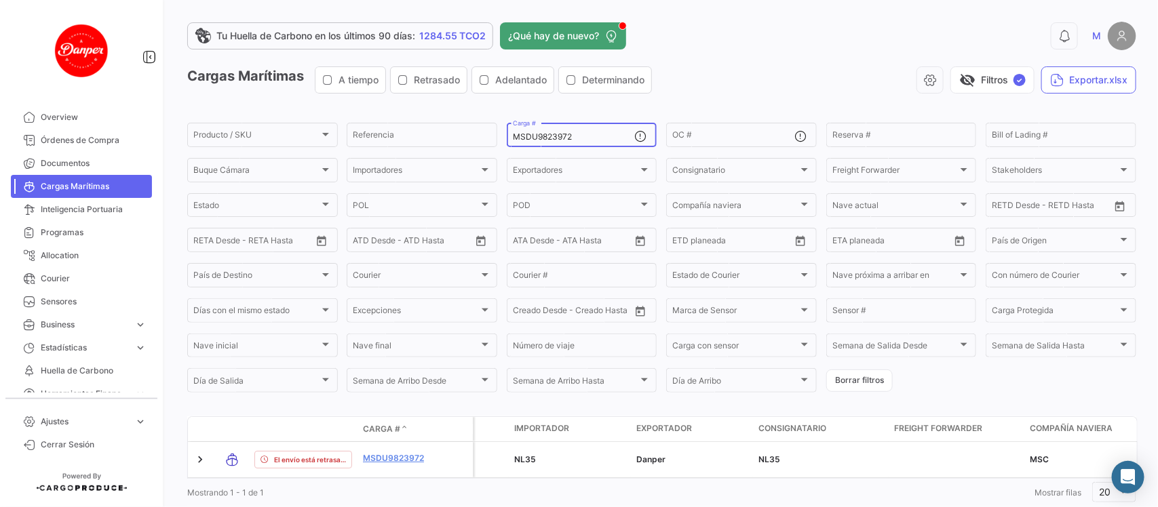
drag, startPoint x: 601, startPoint y: 138, endPoint x: 314, endPoint y: 109, distance: 288.9
click at [314, 109] on app-list-header "Cargas Marítimas A tiempo Retrasado Adelantado Determinando visibility_off Filt…" at bounding box center [661, 230] width 949 height 328
paste input "31638"
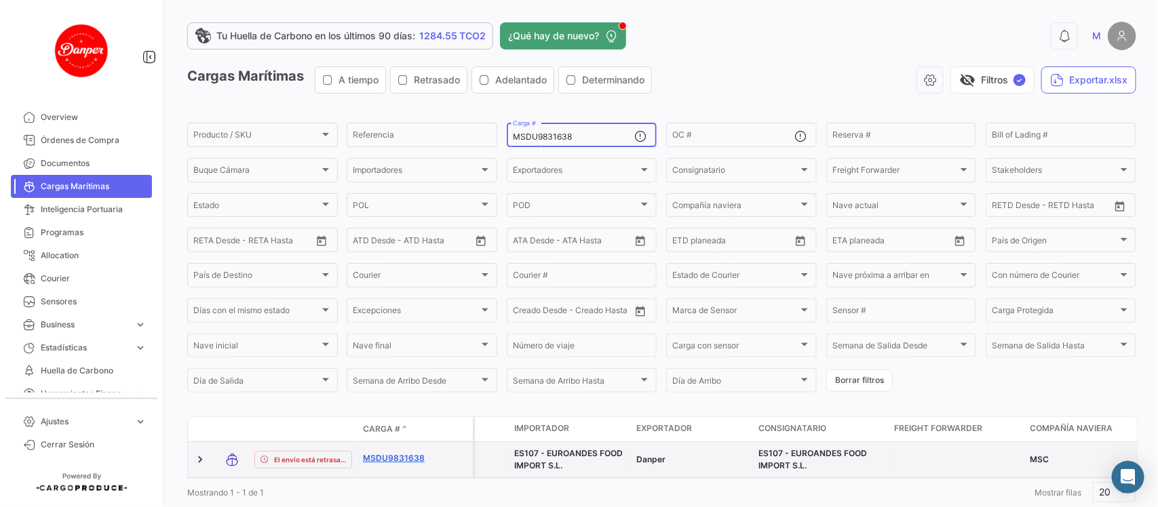
type input "MSDU9831638"
click at [401, 456] on link "MSDU9831638" at bounding box center [398, 458] width 71 height 12
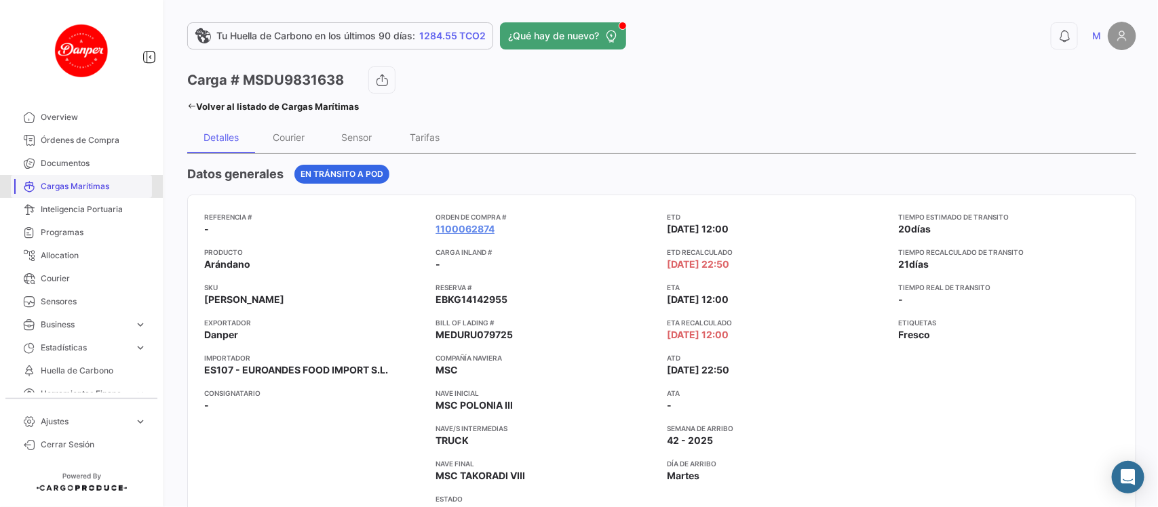
click at [82, 190] on span "Cargas Marítimas" at bounding box center [94, 186] width 106 height 12
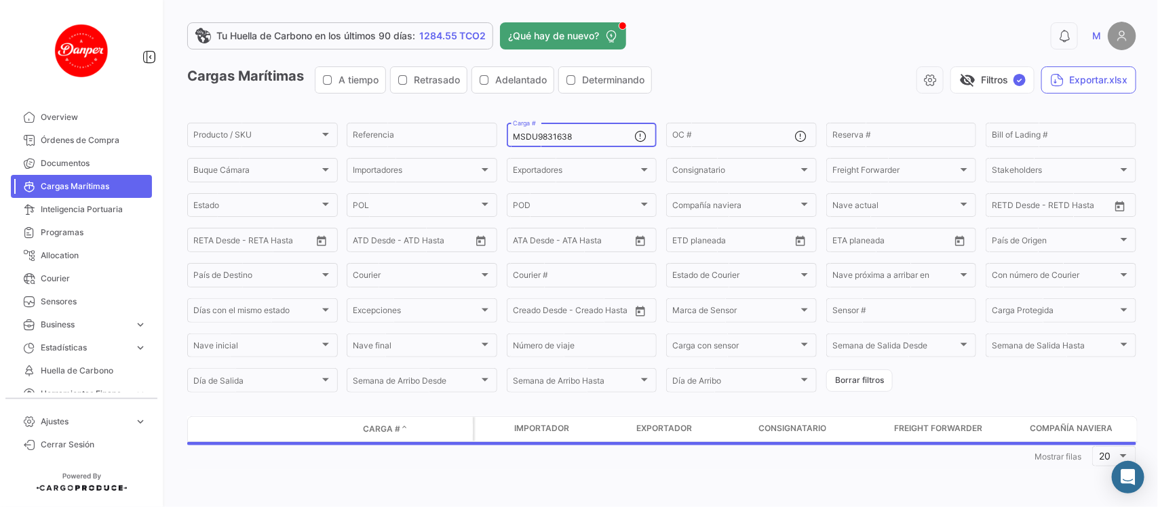
drag, startPoint x: 592, startPoint y: 134, endPoint x: 384, endPoint y: 119, distance: 208.0
click at [384, 119] on app-list-header "Cargas Marítimas A tiempo Retrasado Adelantado Determinando visibility_off Filt…" at bounding box center [661, 230] width 949 height 328
paste input "OTPU6556404"
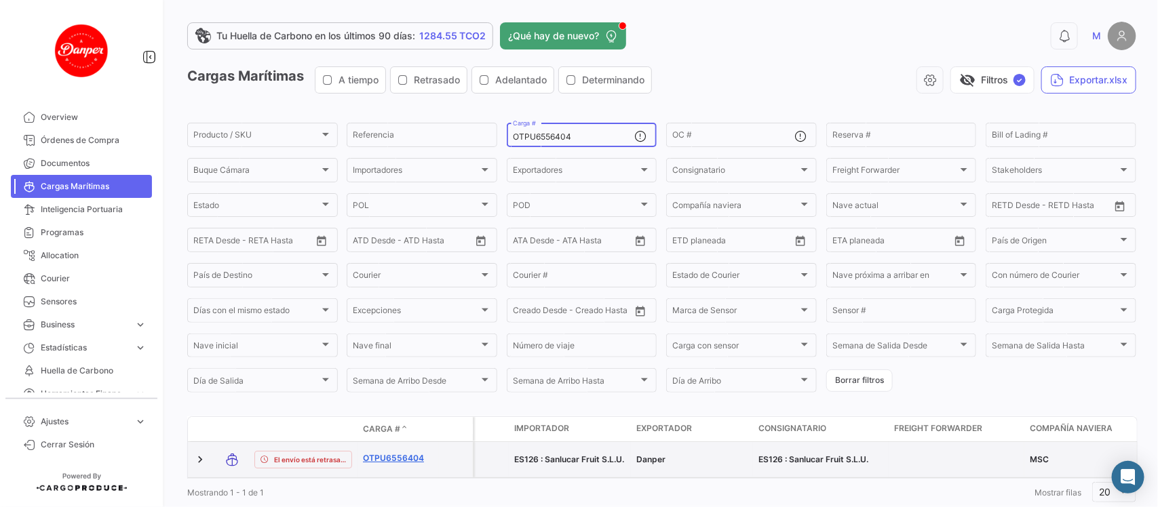
type input "OTPU6556404"
click at [399, 463] on link "OTPU6556404" at bounding box center [398, 458] width 71 height 12
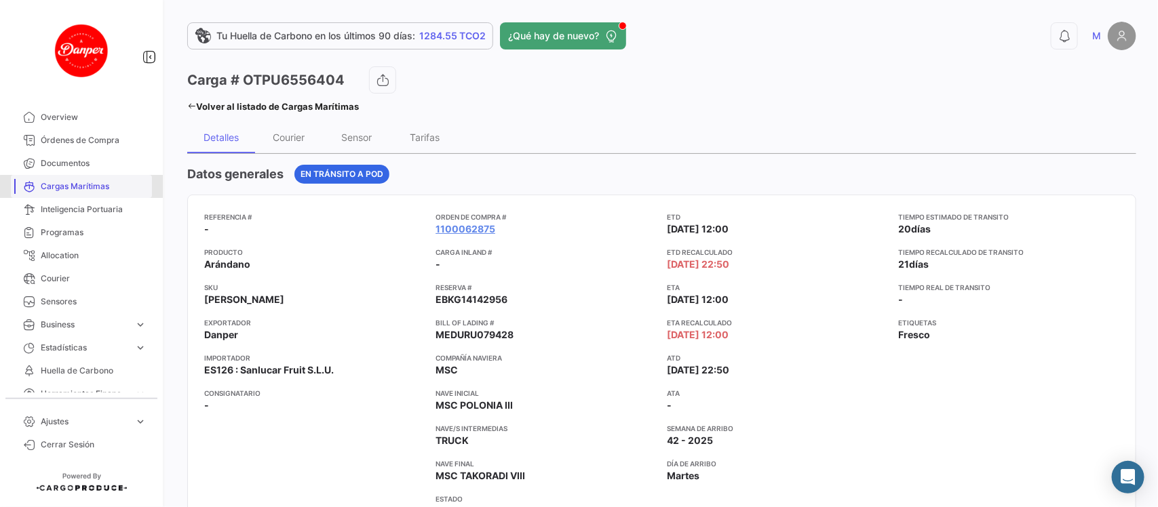
click at [82, 194] on link "Cargas Marítimas" at bounding box center [81, 186] width 141 height 23
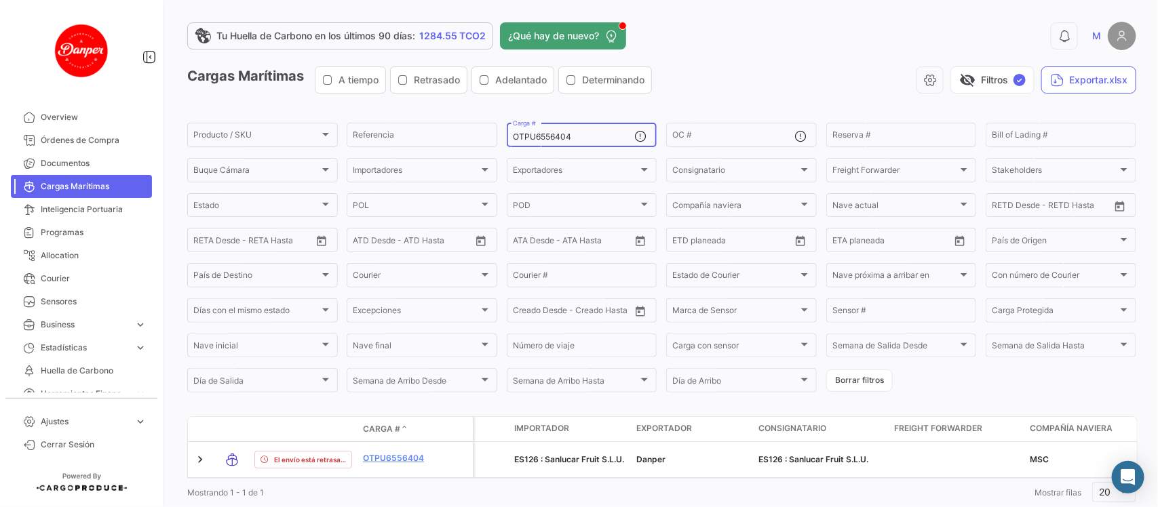
drag, startPoint x: 601, startPoint y: 132, endPoint x: 302, endPoint y: 114, distance: 298.9
click at [302, 114] on app-list-header "Cargas Marítimas A tiempo Retrasado Adelantado Determinando visibility_off Filt…" at bounding box center [661, 230] width 949 height 328
paste input "MSDU9823972"
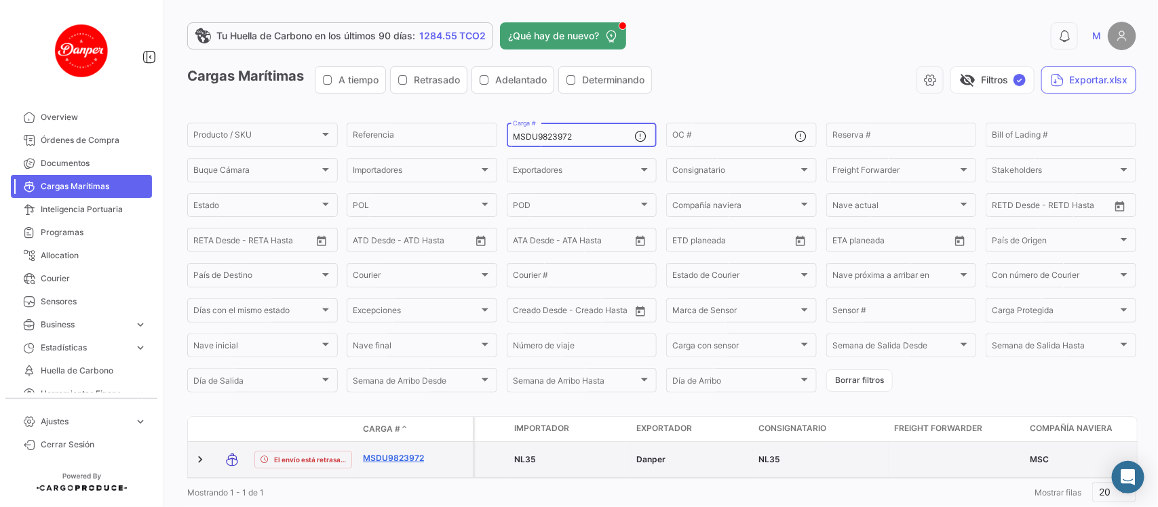
type input "MSDU9823972"
click at [410, 452] on link "MSDU9823972" at bounding box center [398, 458] width 71 height 12
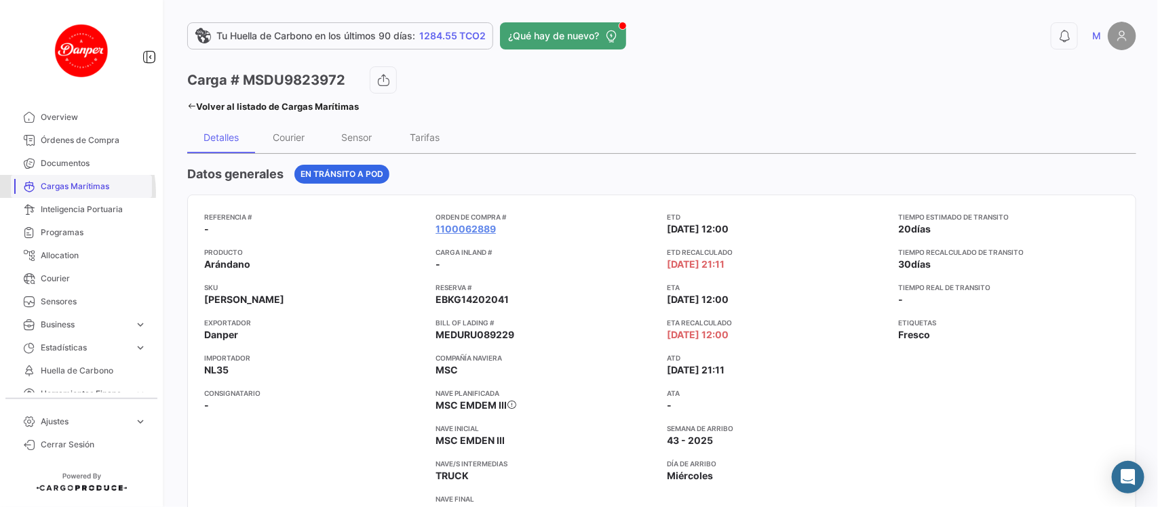
click at [52, 192] on span "Cargas Marítimas" at bounding box center [94, 186] width 106 height 12
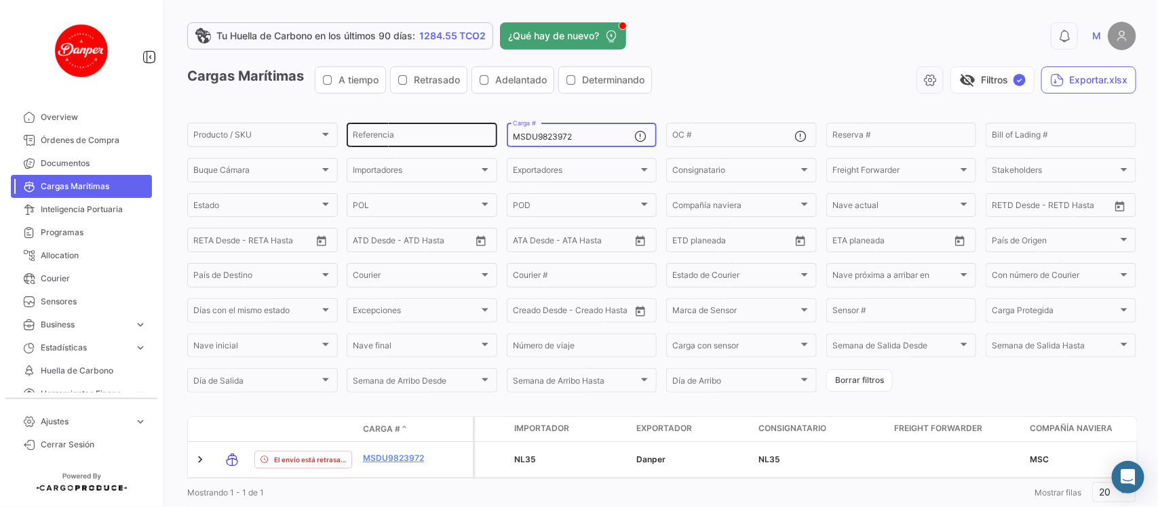
drag, startPoint x: 591, startPoint y: 141, endPoint x: 359, endPoint y: 121, distance: 232.1
click at [0, 0] on div "Producto / SKU Producto / SKU Referencia MSDU9823972 Carga # OC # Reserva # Bil…" at bounding box center [0, 0] width 0 height 0
paste input "FTU8192360"
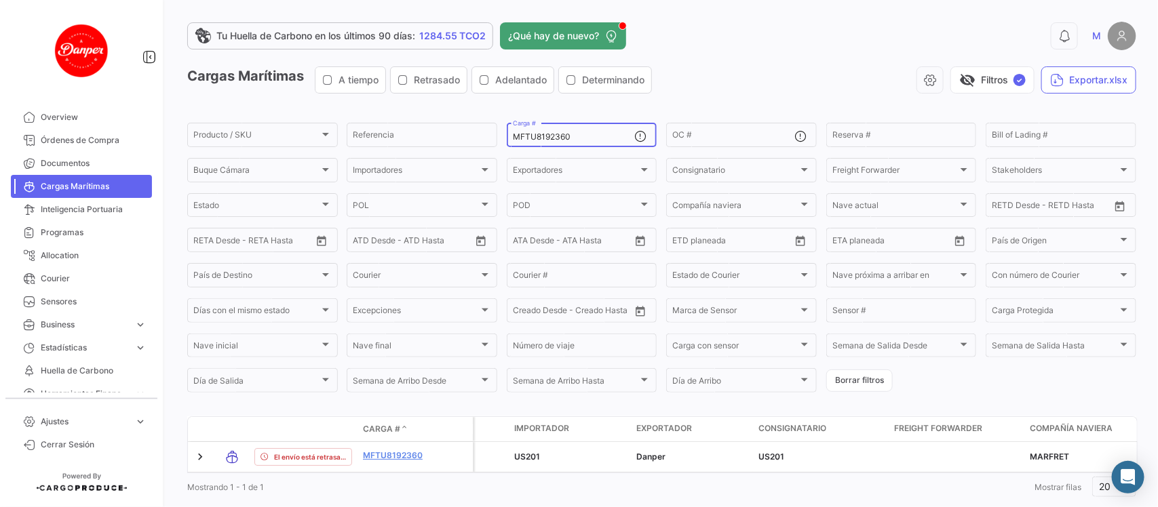
scroll to position [44, 0]
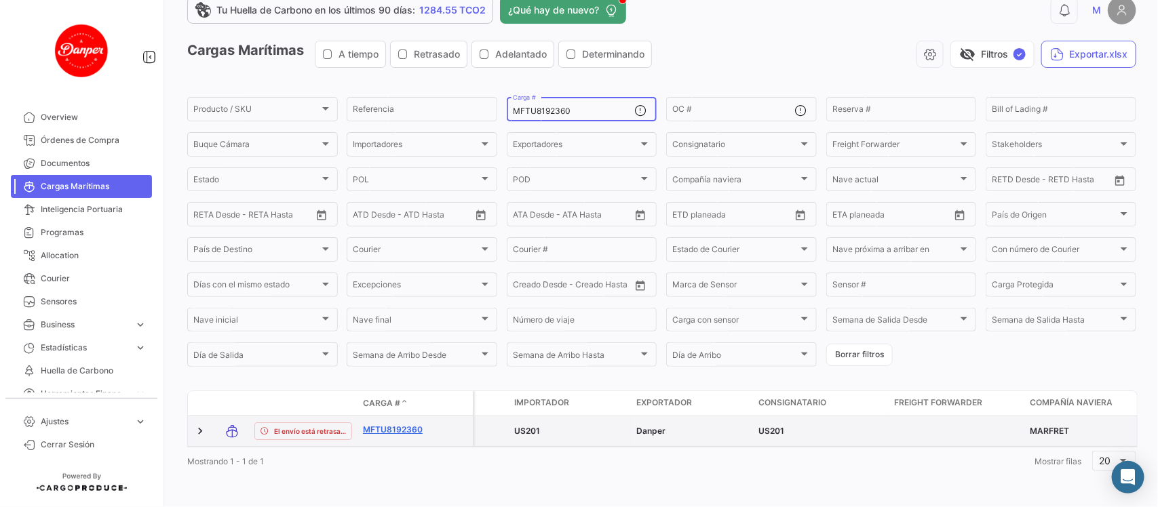
type input "MFTU8192360"
click at [391, 424] on link "MFTU8192360" at bounding box center [398, 430] width 71 height 12
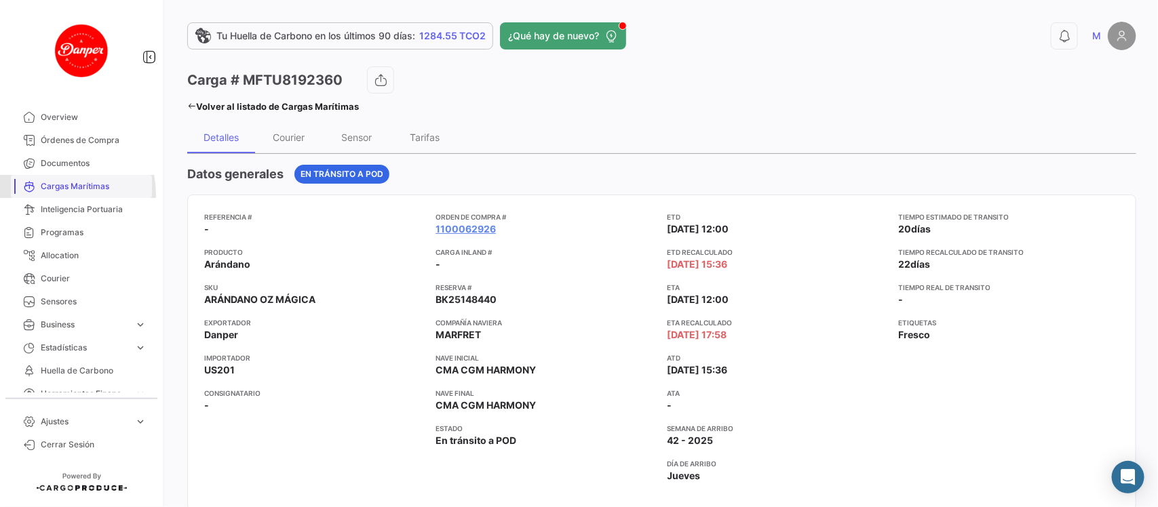
click at [49, 195] on link "Cargas Marítimas" at bounding box center [81, 186] width 141 height 23
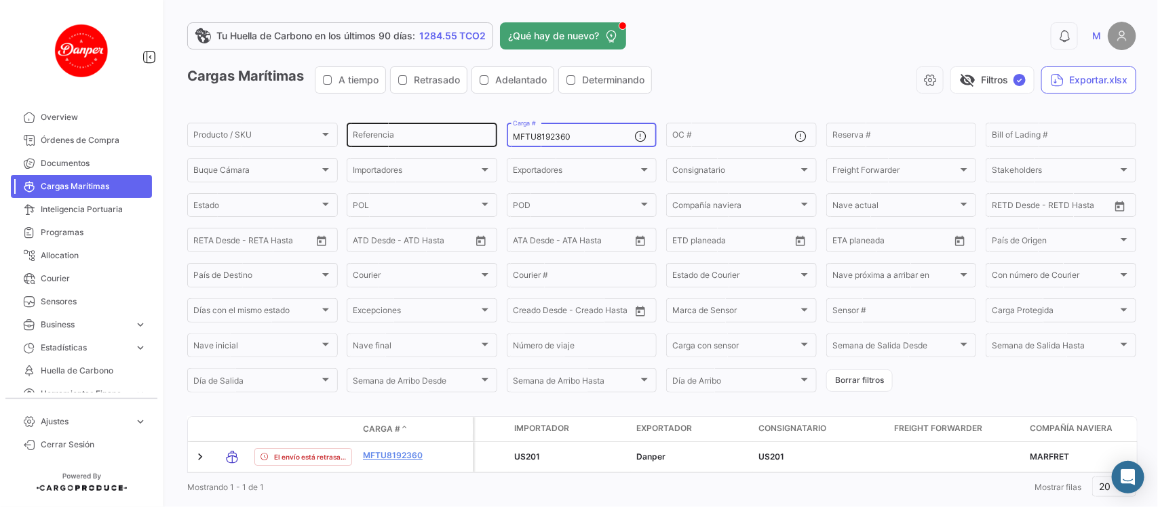
drag, startPoint x: 591, startPoint y: 140, endPoint x: 354, endPoint y: 132, distance: 236.8
click at [0, 0] on div "Producto / SKU Producto / SKU Referencia MFTU8192360 Carga # OC # Reserva # Bil…" at bounding box center [0, 0] width 0 height 0
paste input "HLBU6219053"
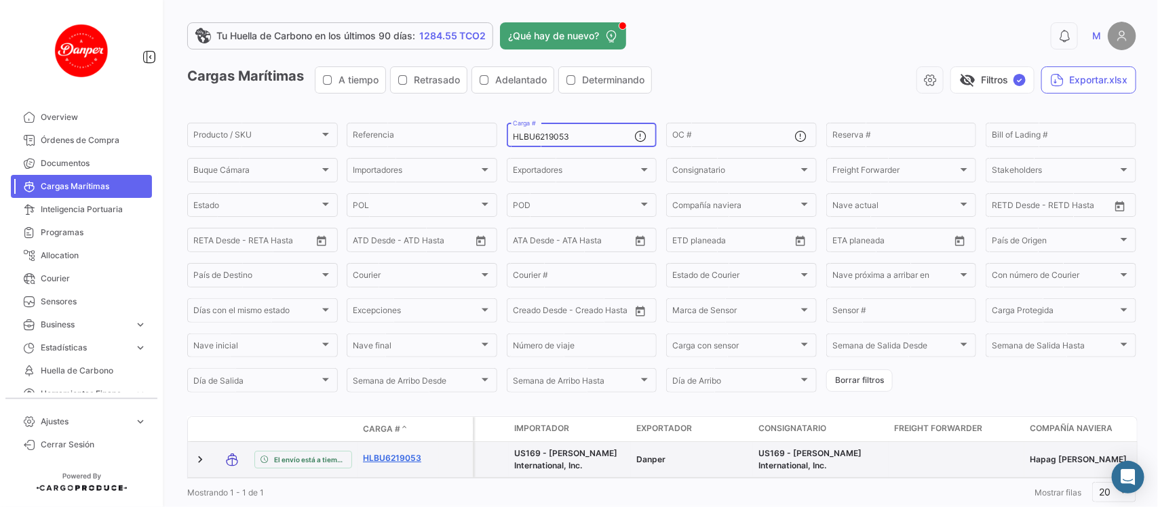
type input "HLBU6219053"
click at [389, 456] on link "HLBU6219053" at bounding box center [398, 458] width 71 height 12
